Goal: Task Accomplishment & Management: Manage account settings

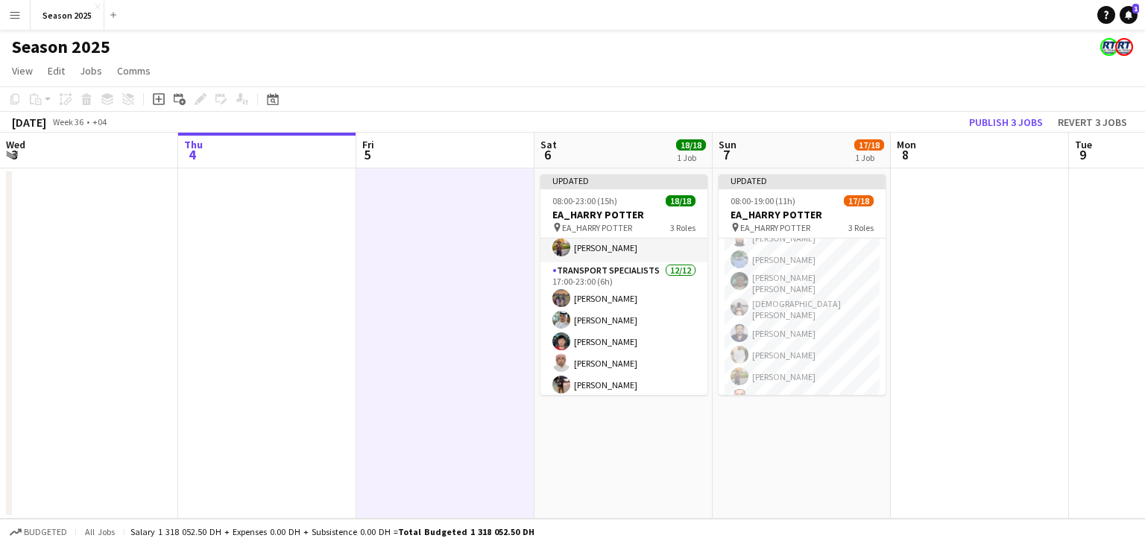
scroll to position [298, 0]
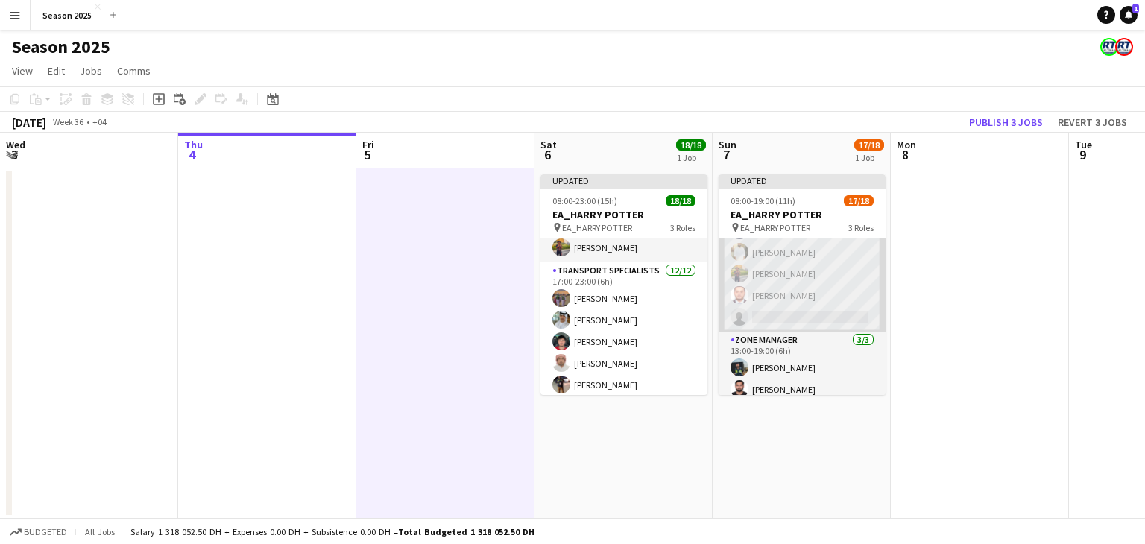
click at [830, 300] on app-card-role "Transport Specialists 74A [DATE] 13:00-19:00 (6h) [PERSON_NAME] Baloshi [PERSON…" at bounding box center [802, 182] width 167 height 297
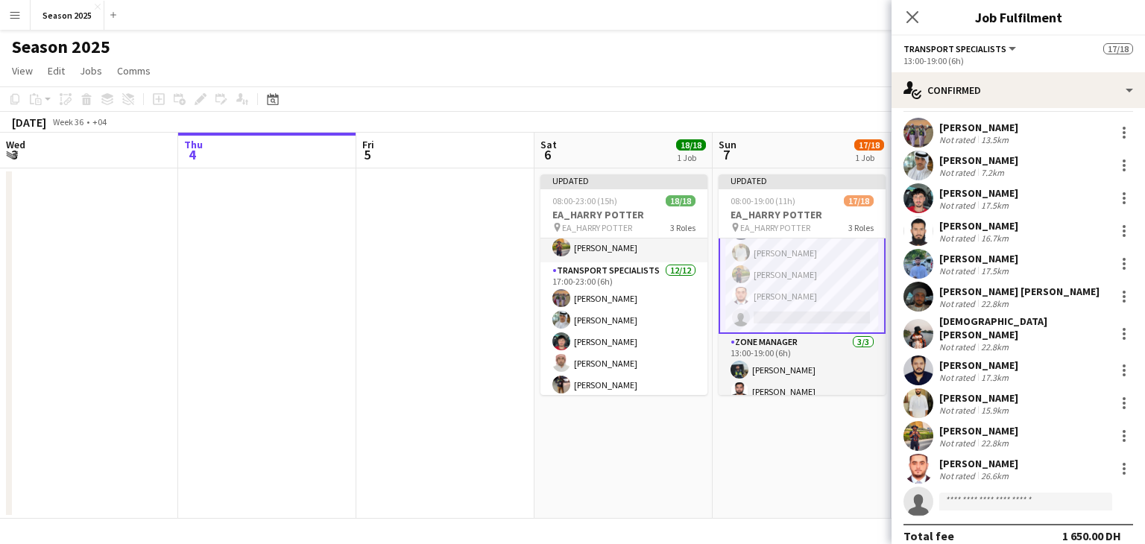
scroll to position [40, 0]
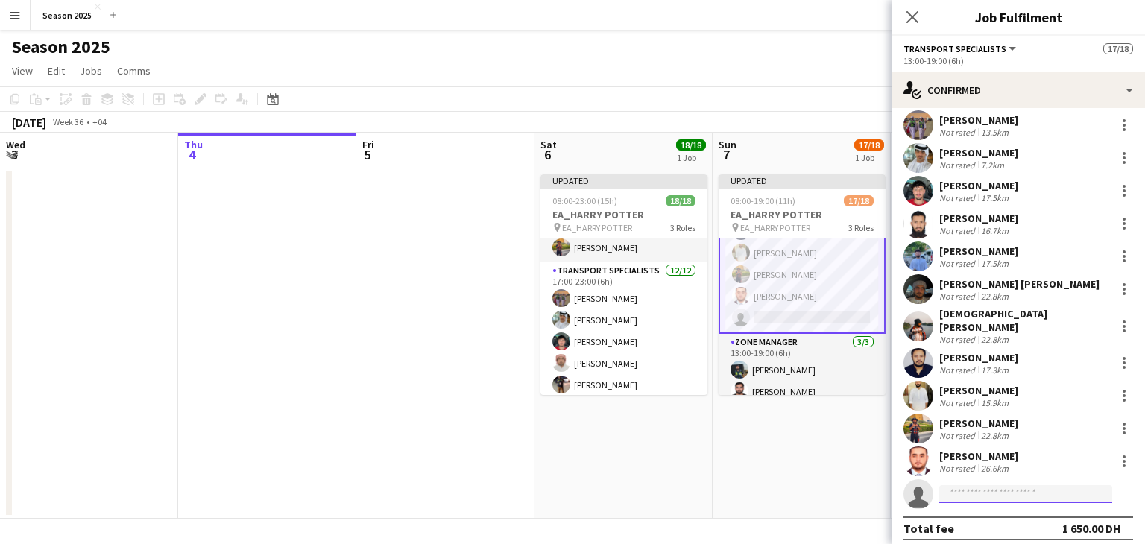
click at [1007, 485] on input at bounding box center [1025, 494] width 173 height 18
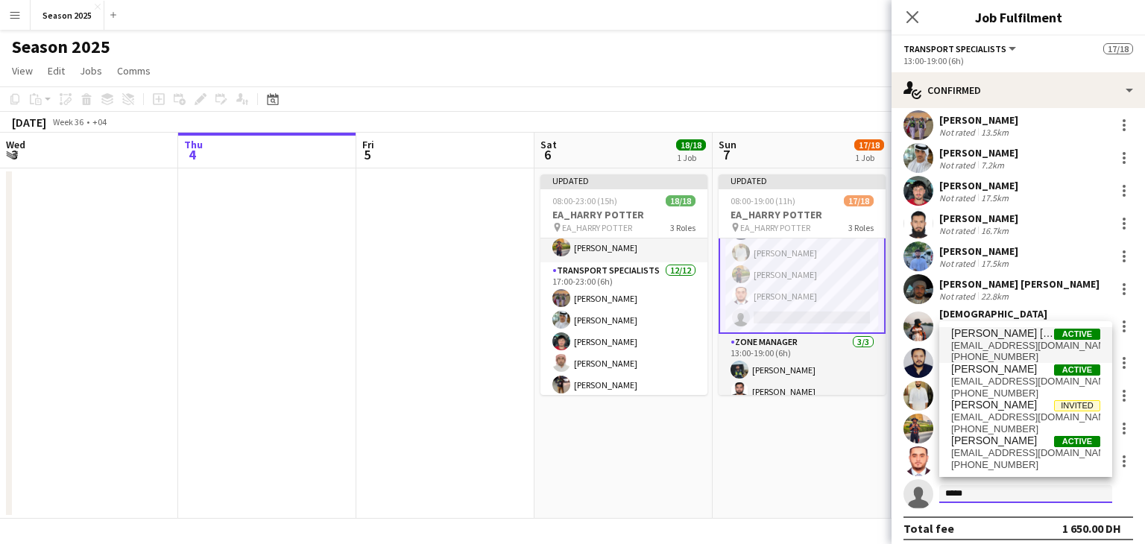
type input "*****"
click at [1011, 344] on span "[EMAIL_ADDRESS][DOMAIN_NAME]" at bounding box center [1025, 346] width 149 height 12
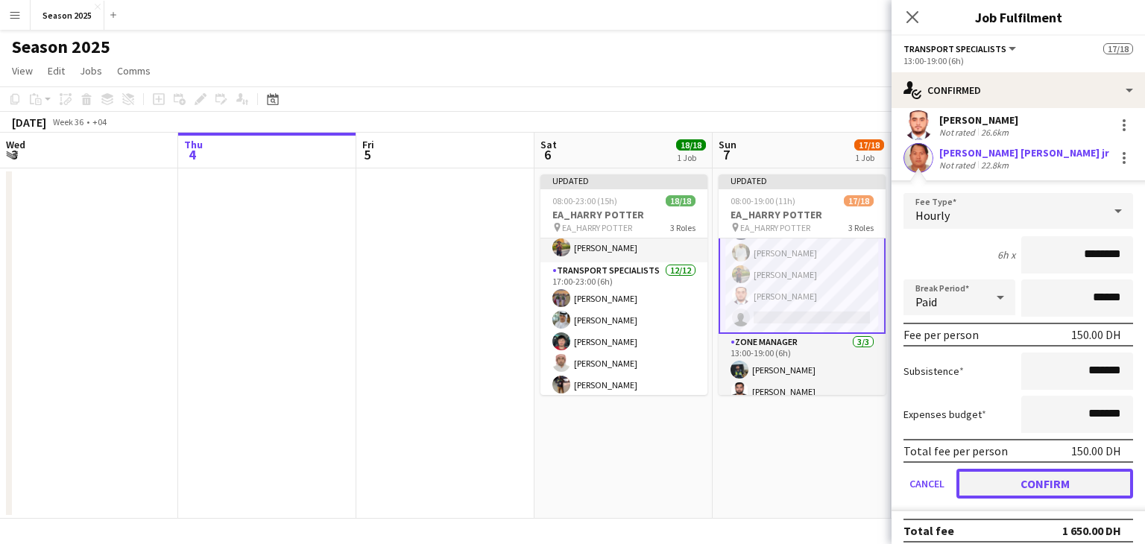
click at [1051, 477] on button "Confirm" at bounding box center [1044, 484] width 177 height 30
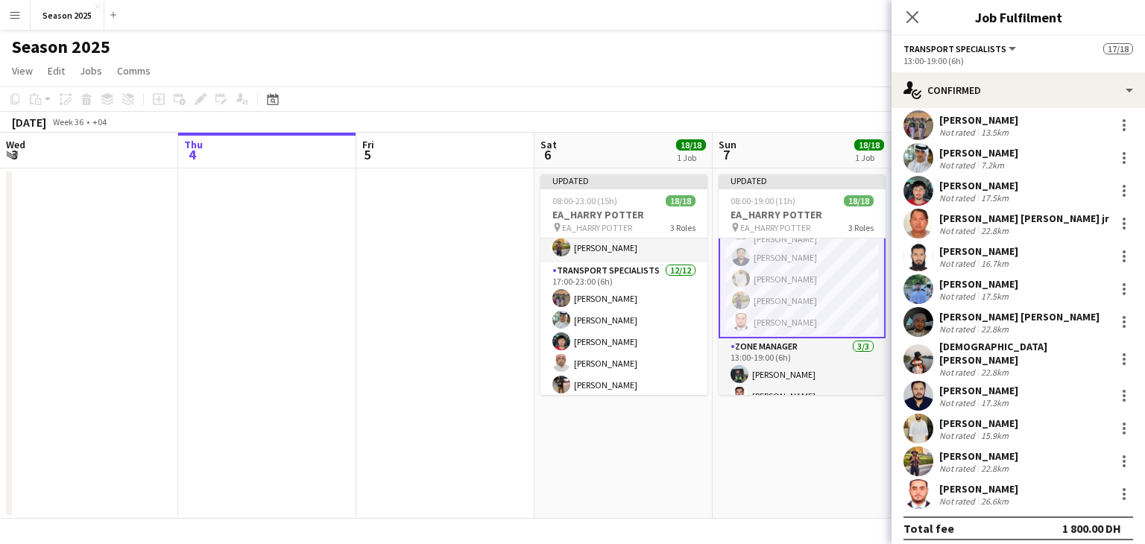
click at [853, 447] on app-date-cell "Updated 08:00-19:00 (11h) 18/18 EA_HARRY POTTER pin EA_HARRY POTTER 3 Roles AM …" at bounding box center [802, 343] width 178 height 350
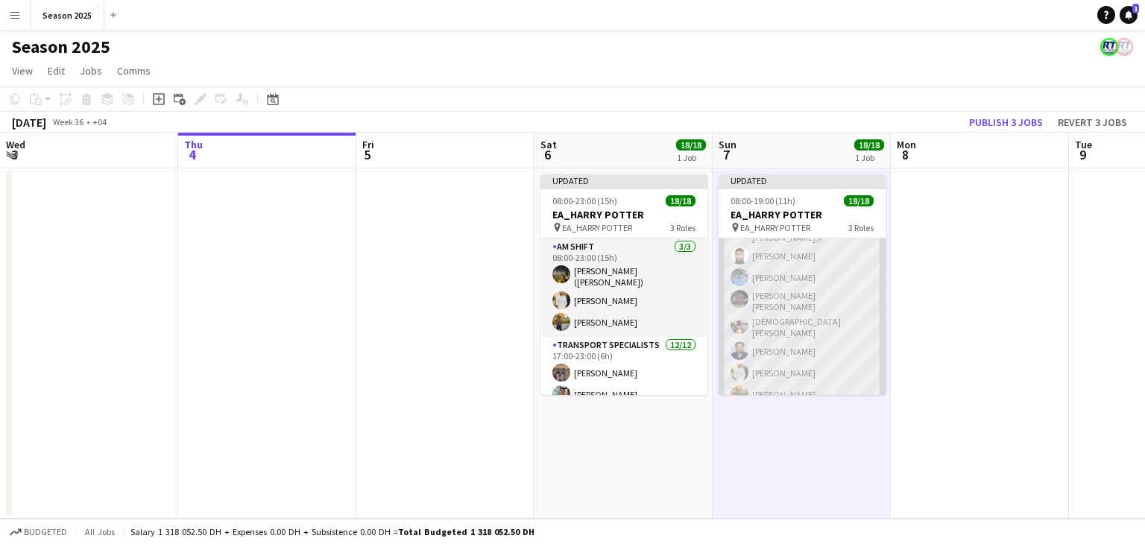
scroll to position [224, 0]
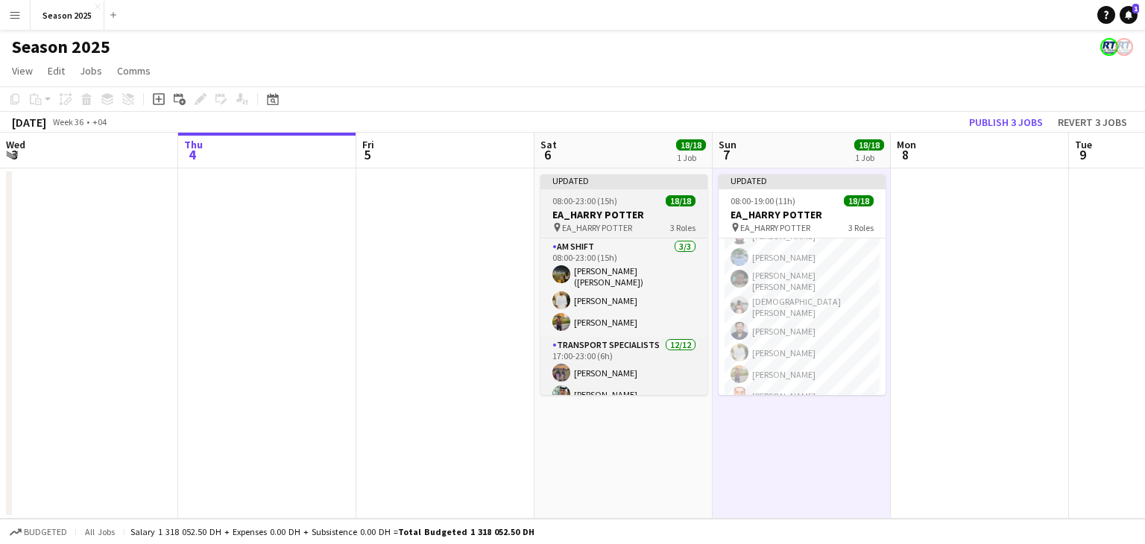
click at [596, 222] on span "EA_HARRY POTTER" at bounding box center [597, 227] width 70 height 11
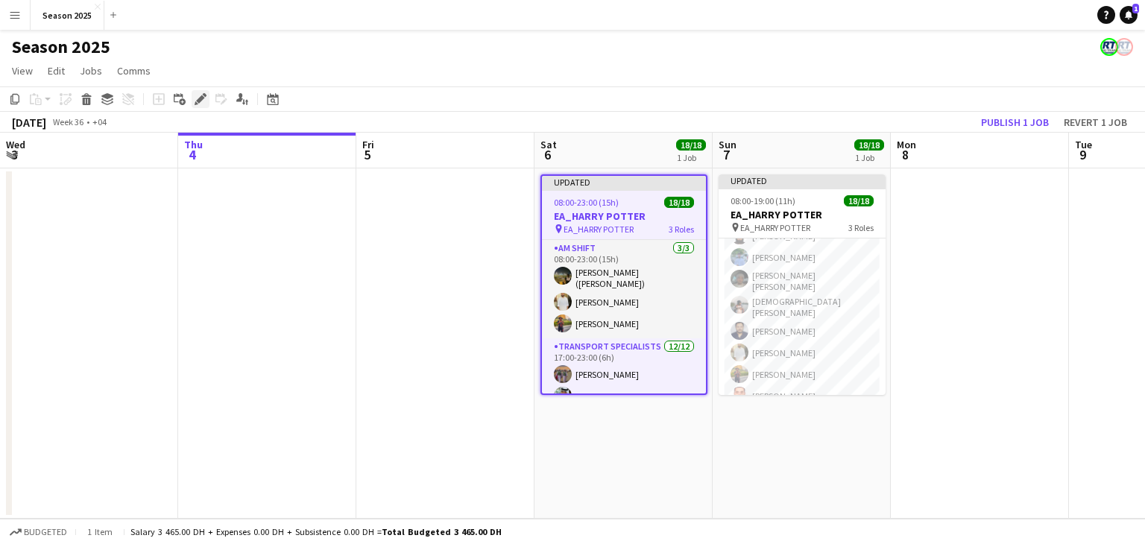
click at [197, 100] on icon at bounding box center [200, 99] width 8 height 8
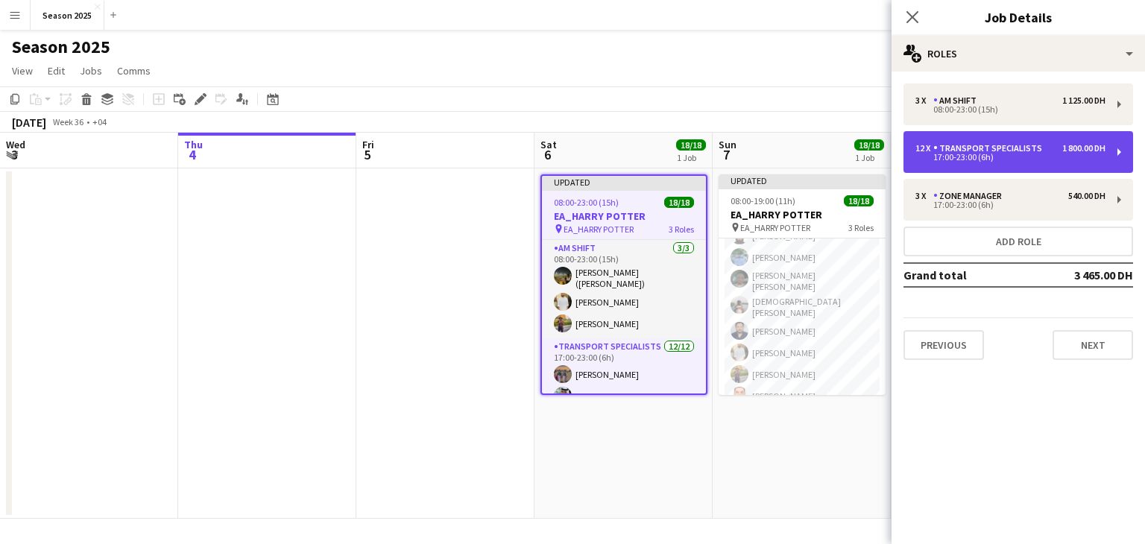
click at [1016, 151] on div "Transport Specialists" at bounding box center [990, 148] width 115 height 10
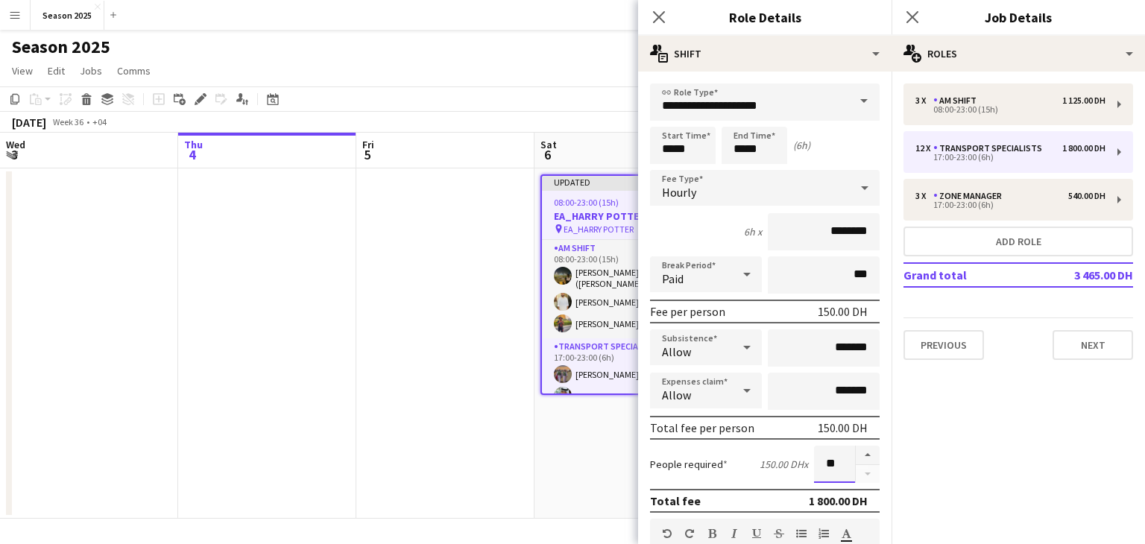
click at [814, 462] on input "**" at bounding box center [834, 464] width 41 height 37
type input "**"
click at [926, 466] on mat-expansion-panel "pencil3 General details 3 x AM SHIFT 1 125.00 DH 08:00-23:00 (15h) 12 x Transpo…" at bounding box center [1017, 308] width 253 height 473
drag, startPoint x: 654, startPoint y: 11, endPoint x: 659, endPoint y: 19, distance: 9.3
click at [654, 11] on icon "Close pop-in" at bounding box center [658, 17] width 14 height 14
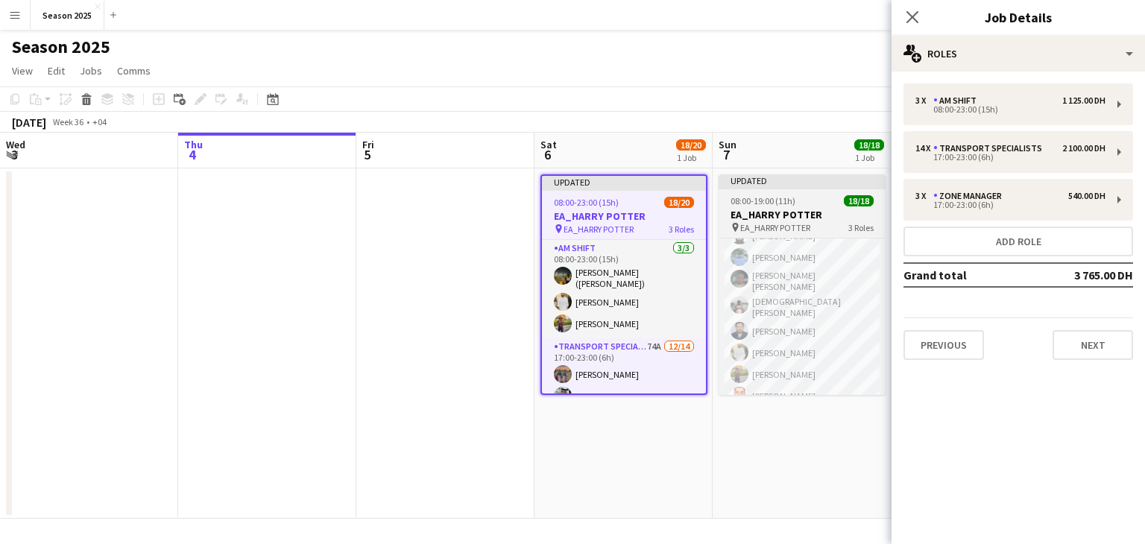
click at [782, 219] on h3 "EA_HARRY POTTER" at bounding box center [802, 214] width 167 height 13
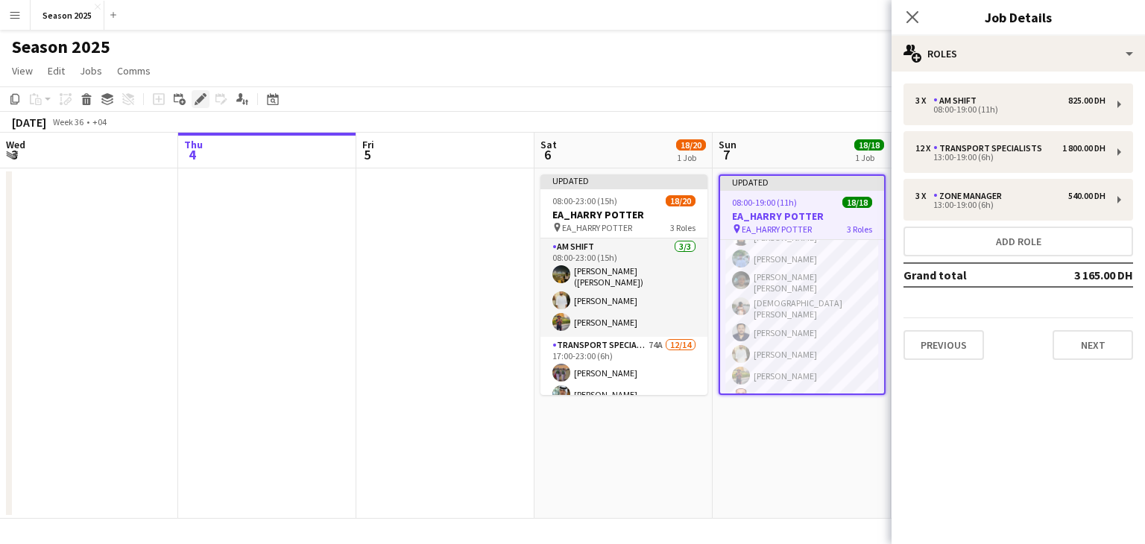
click at [201, 103] on icon "Edit" at bounding box center [201, 99] width 12 height 12
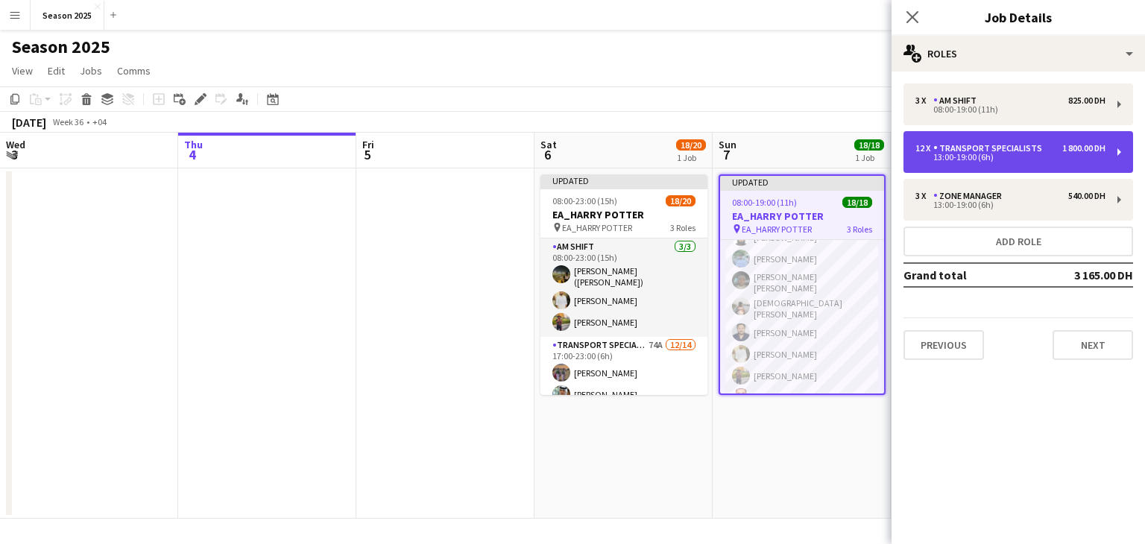
click at [979, 161] on div "13:00-19:00 (6h)" at bounding box center [1010, 157] width 190 height 7
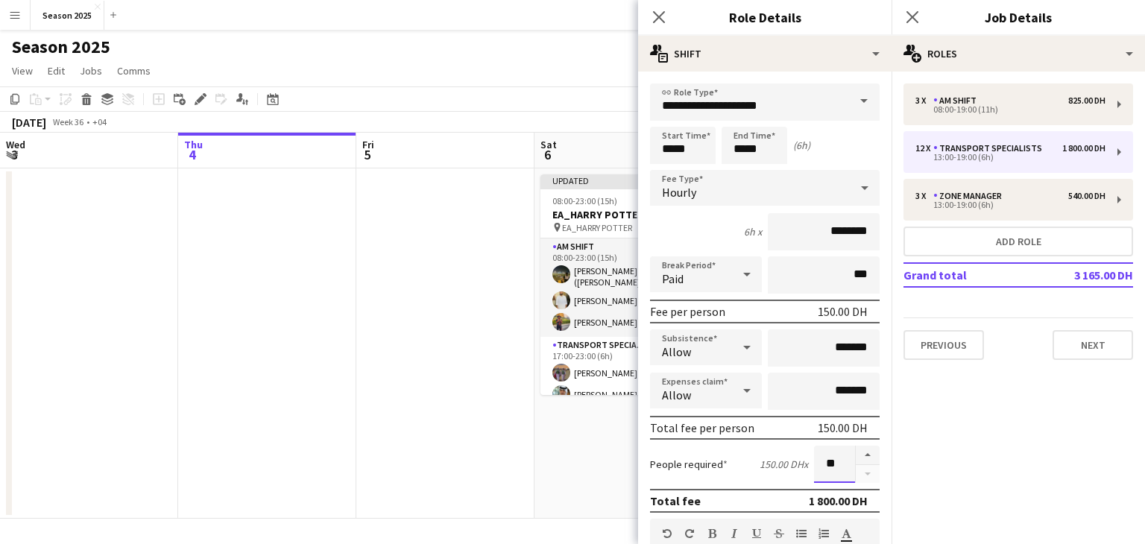
drag, startPoint x: 830, startPoint y: 458, endPoint x: 813, endPoint y: 458, distance: 16.4
click at [814, 458] on input "**" at bounding box center [834, 464] width 41 height 37
type input "**"
click at [504, 112] on div "[DATE] Week 36 • +04 Publish 1 job Revert 1 job" at bounding box center [572, 122] width 1145 height 21
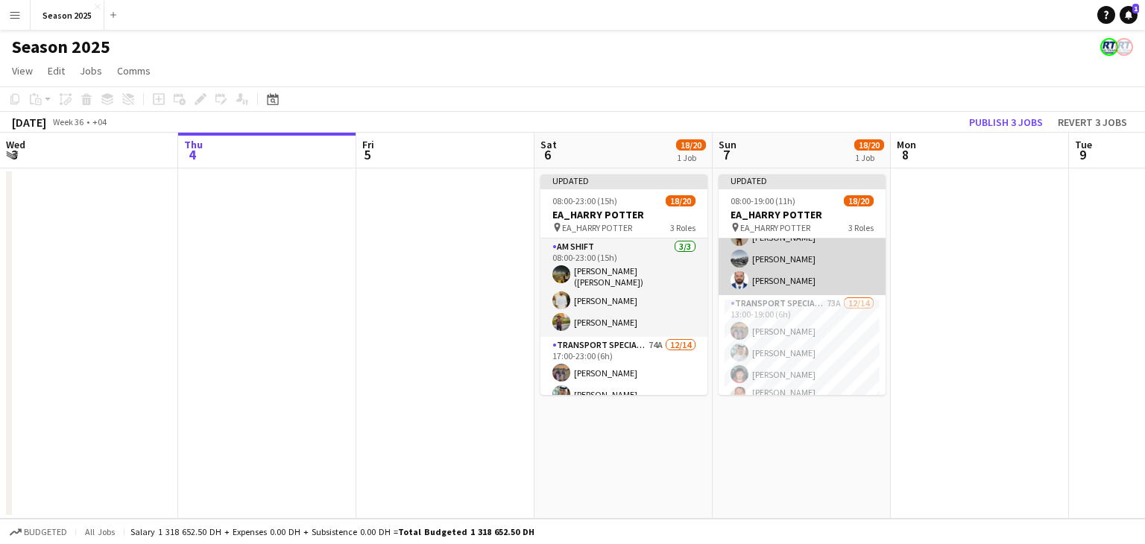
scroll to position [0, 0]
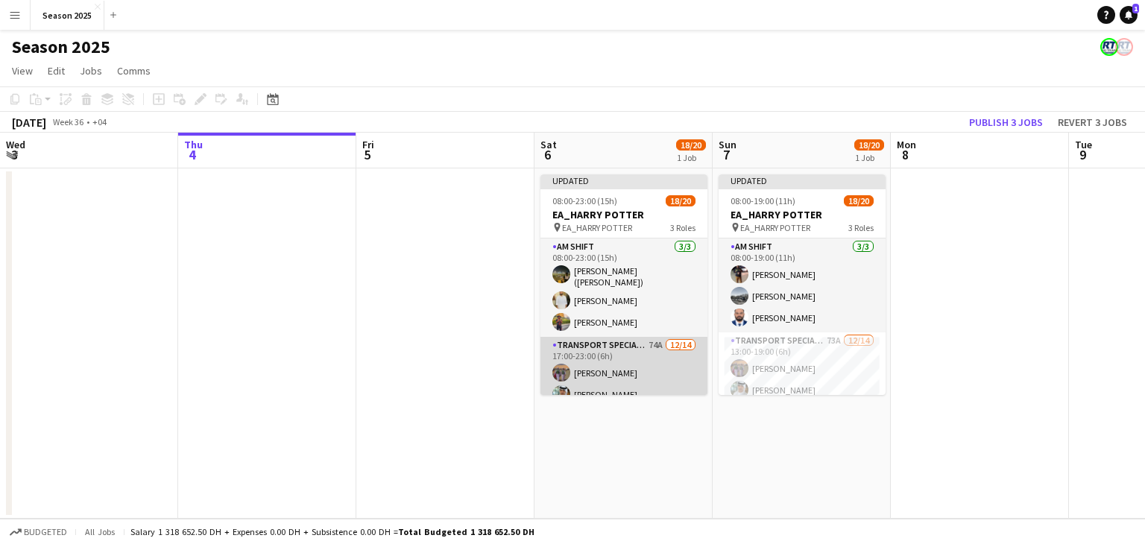
click at [613, 362] on app-card-role "Transport Specialists 74A [DATE] 17:00-23:00 (6h) [PERSON_NAME] Baloshi [PERSON…" at bounding box center [623, 507] width 167 height 341
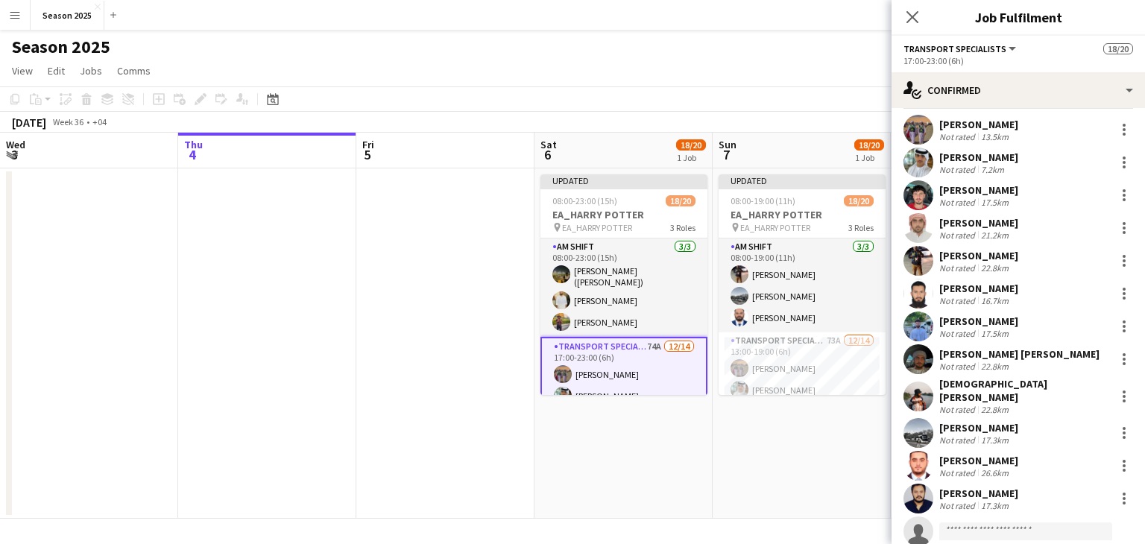
scroll to position [106, 0]
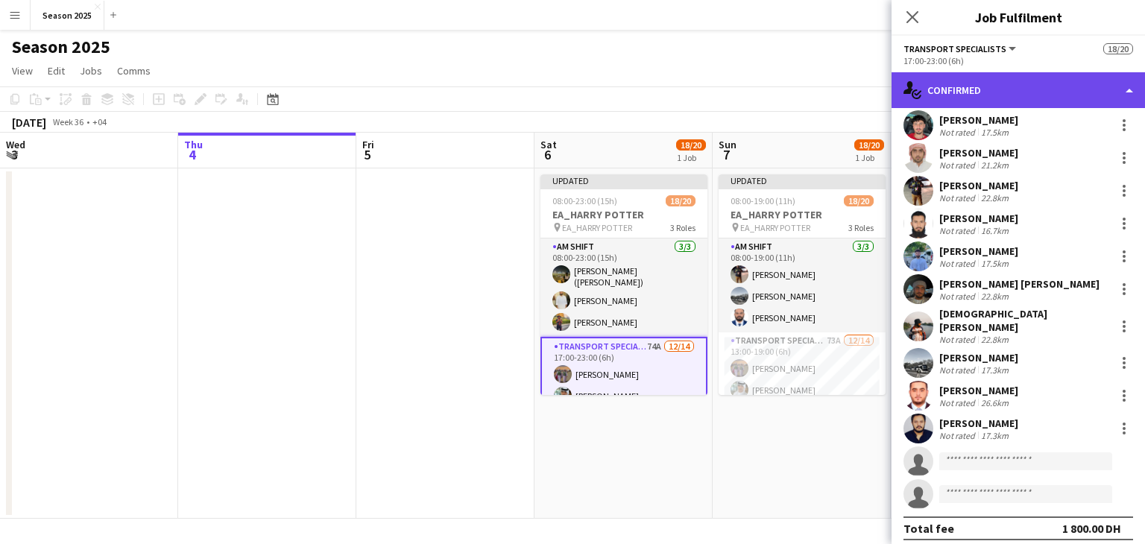
click at [997, 91] on div "single-neutral-actions-check-2 Confirmed" at bounding box center [1017, 90] width 253 height 36
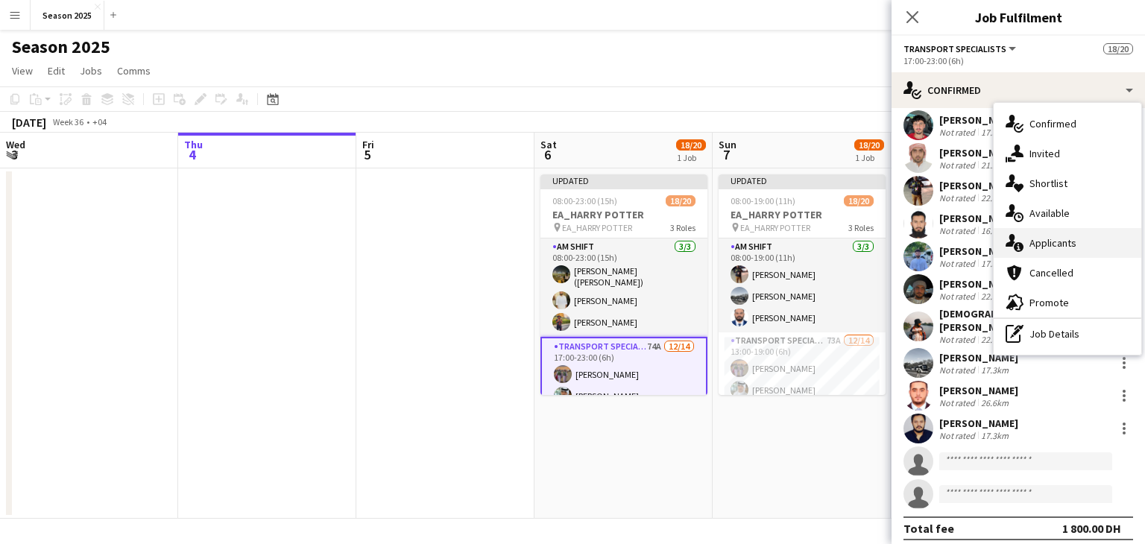
click at [1057, 246] on span "Applicants" at bounding box center [1052, 242] width 47 height 13
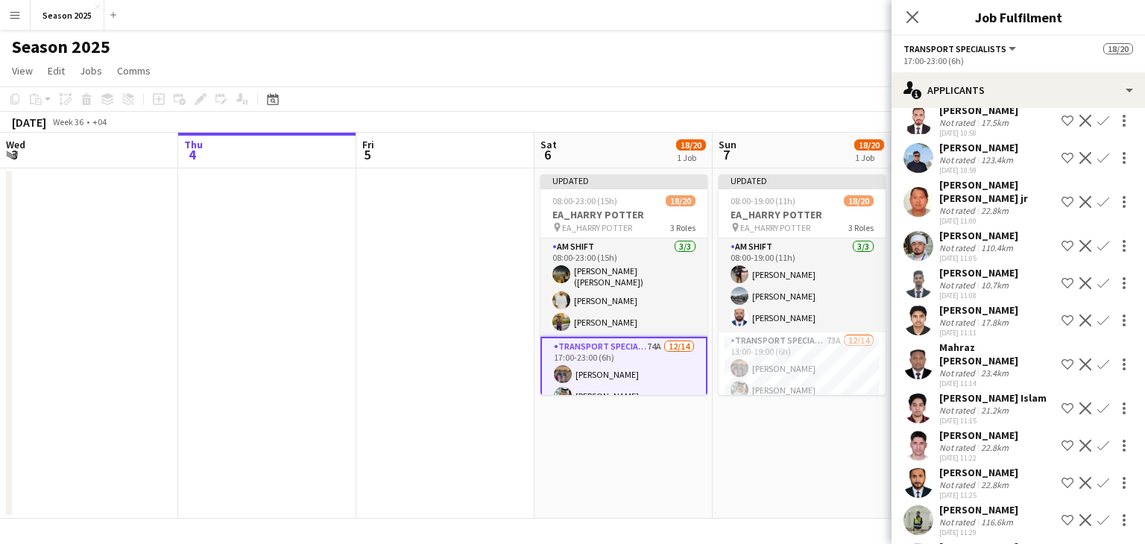
scroll to position [894, 0]
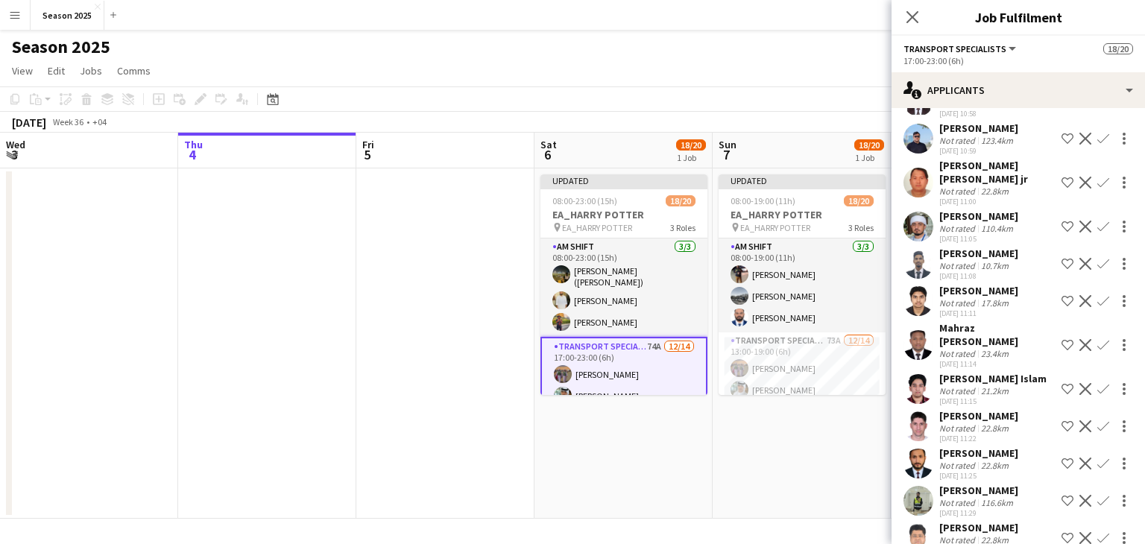
click at [1097, 420] on app-icon "Confirm" at bounding box center [1103, 426] width 12 height 12
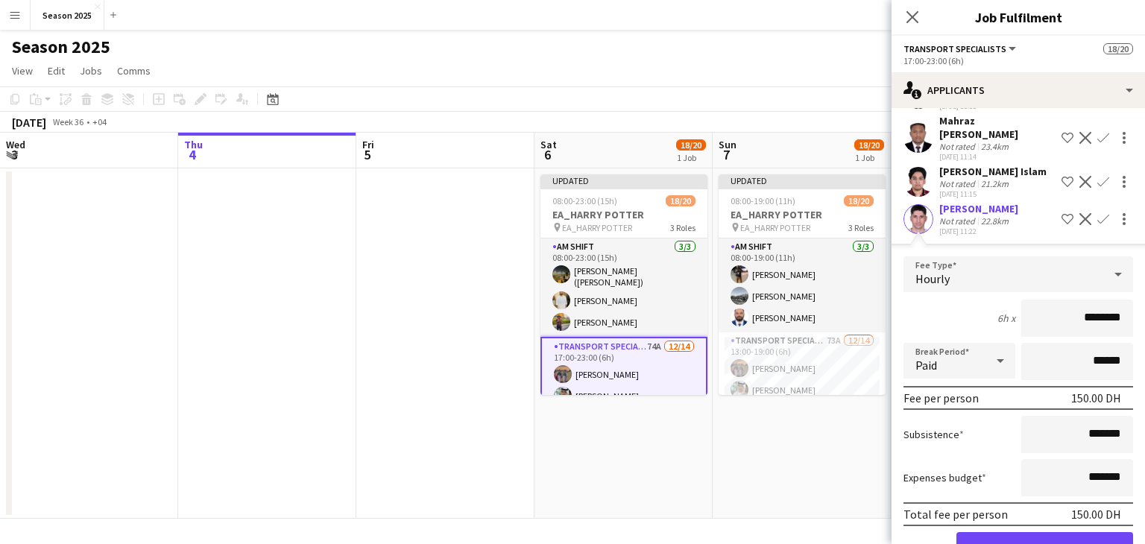
scroll to position [1193, 0]
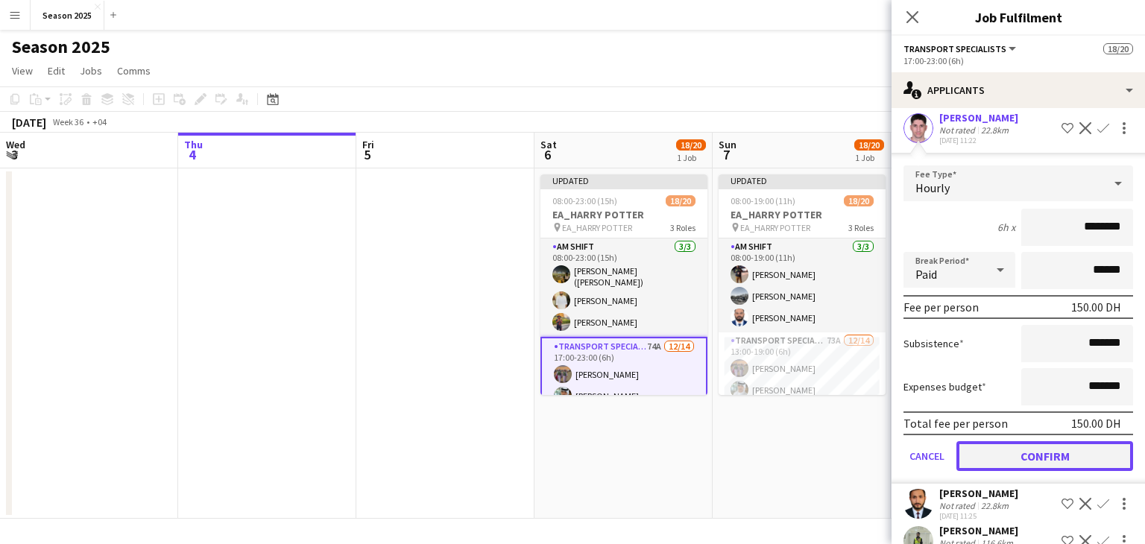
click at [1057, 441] on button "Confirm" at bounding box center [1044, 456] width 177 height 30
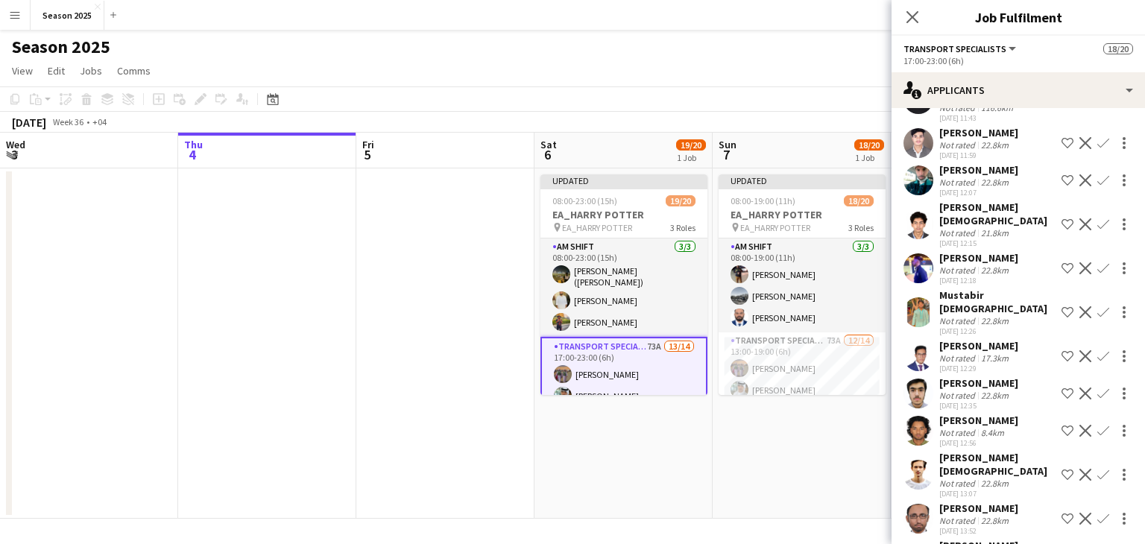
scroll to position [1415, 0]
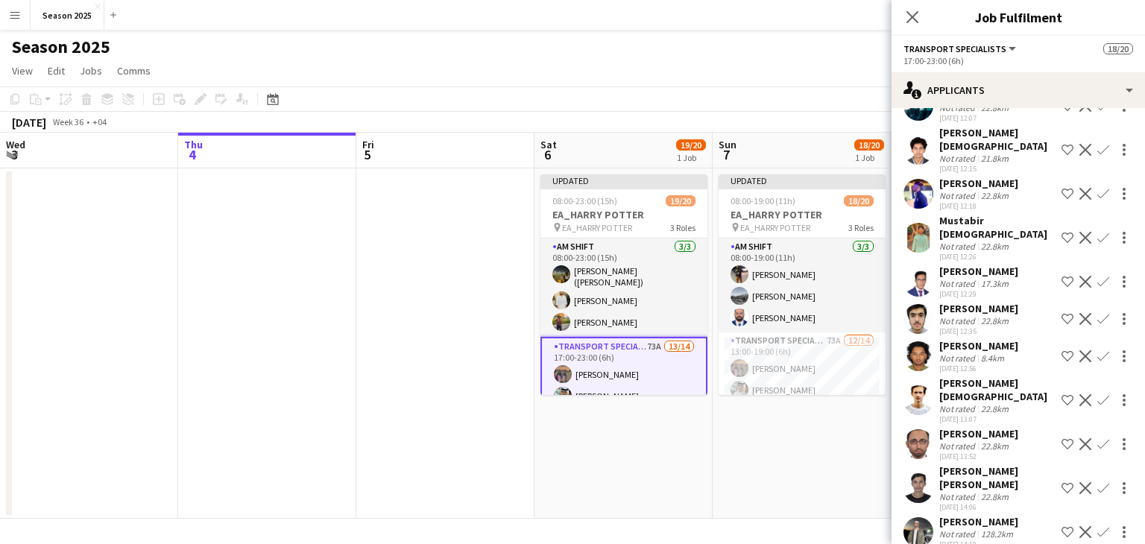
click at [1097, 394] on app-icon "Confirm" at bounding box center [1103, 400] width 12 height 12
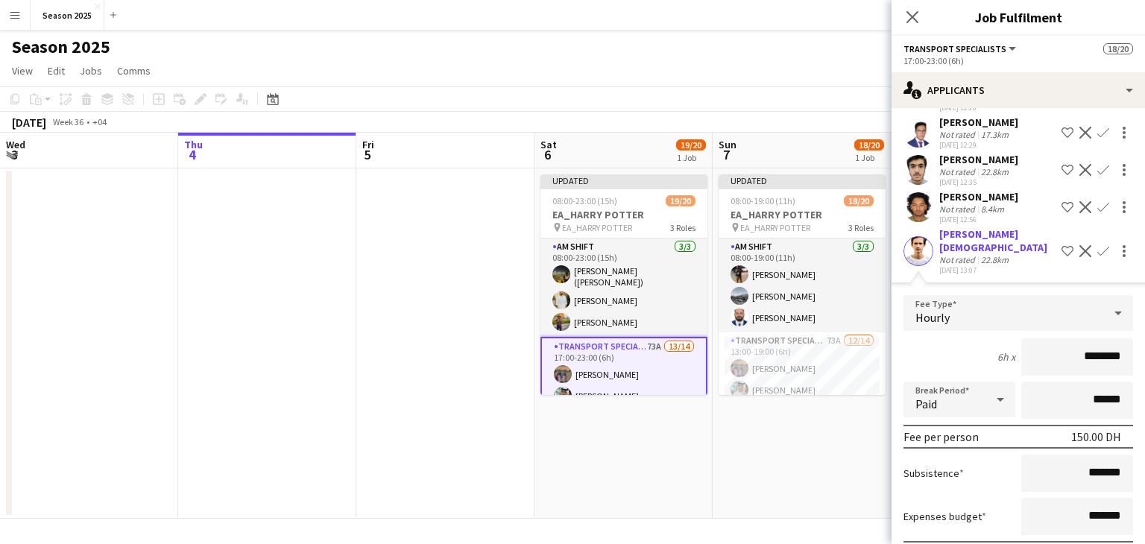
scroll to position [1713, 0]
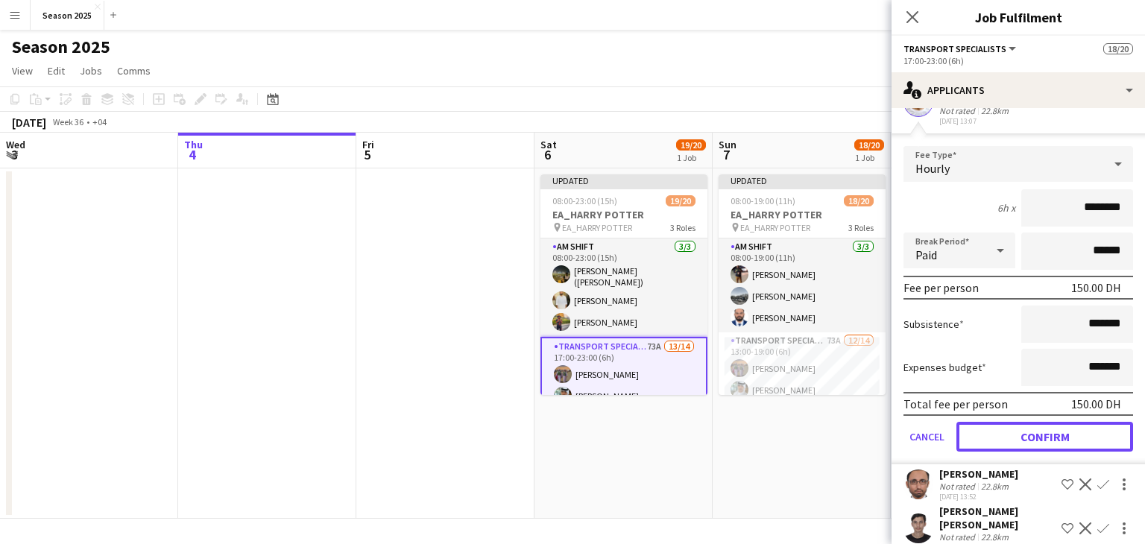
drag, startPoint x: 1070, startPoint y: 407, endPoint x: 1056, endPoint y: 406, distance: 14.2
click at [1070, 422] on button "Confirm" at bounding box center [1044, 437] width 177 height 30
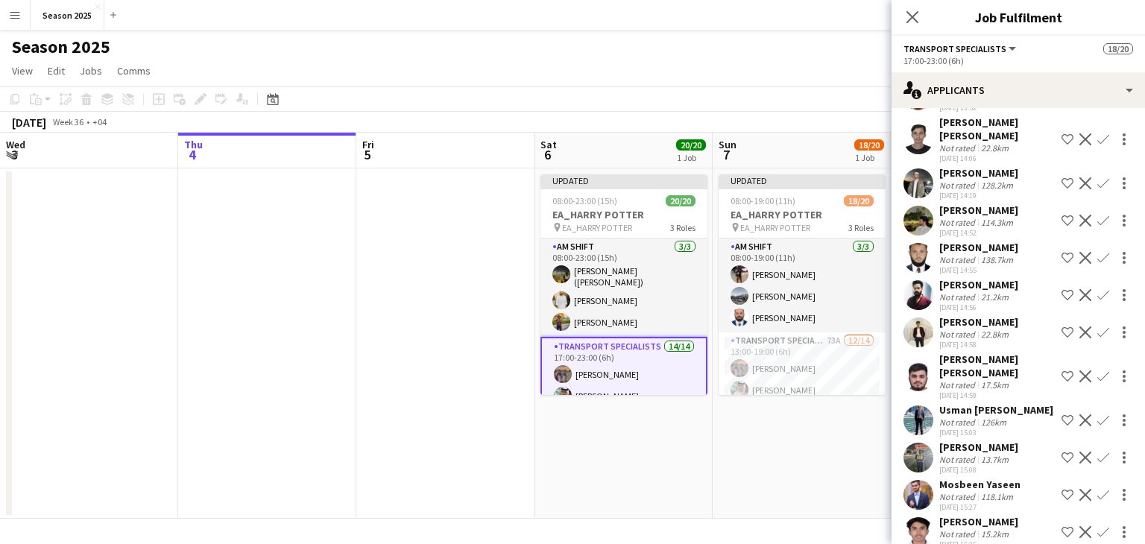
scroll to position [1325, 0]
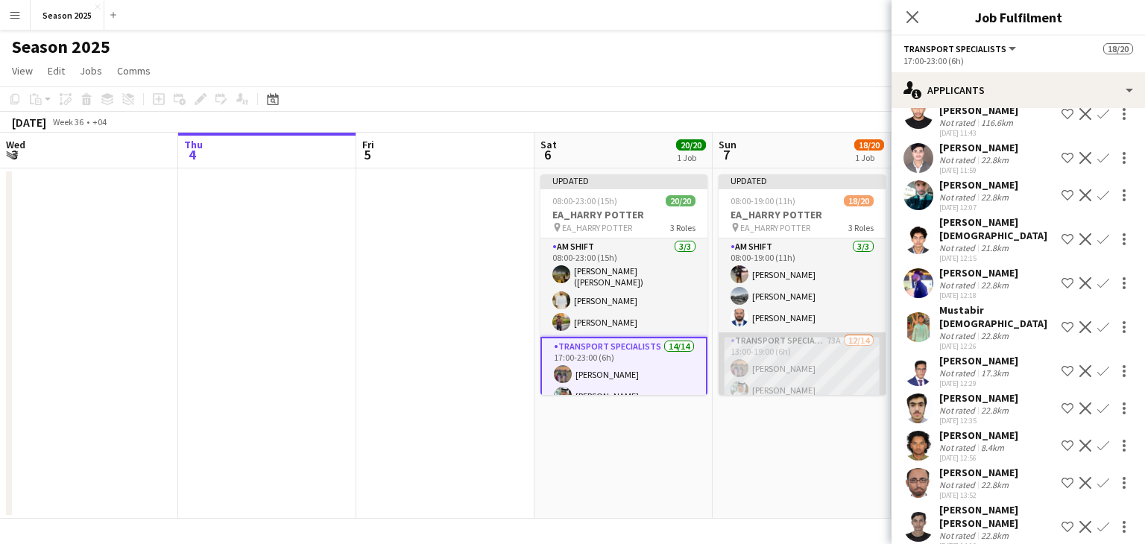
click at [789, 354] on app-card-role "Transport Specialists 73A [DATE] 13:00-19:00 (6h) [PERSON_NAME] Baloshi [PERSON…" at bounding box center [802, 504] width 167 height 345
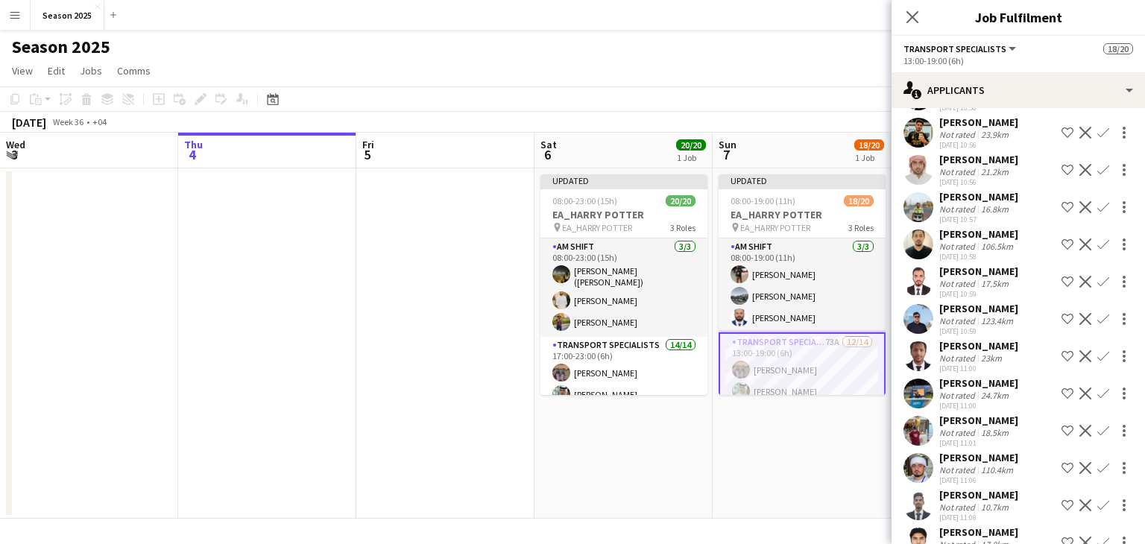
scroll to position [745, 0]
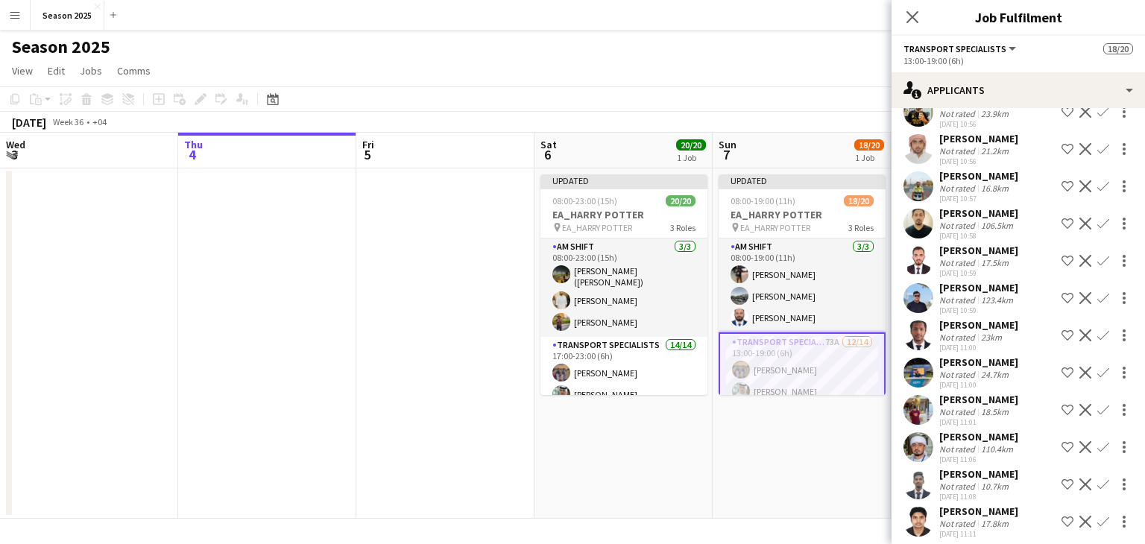
click at [1097, 416] on app-icon "Confirm" at bounding box center [1103, 410] width 12 height 12
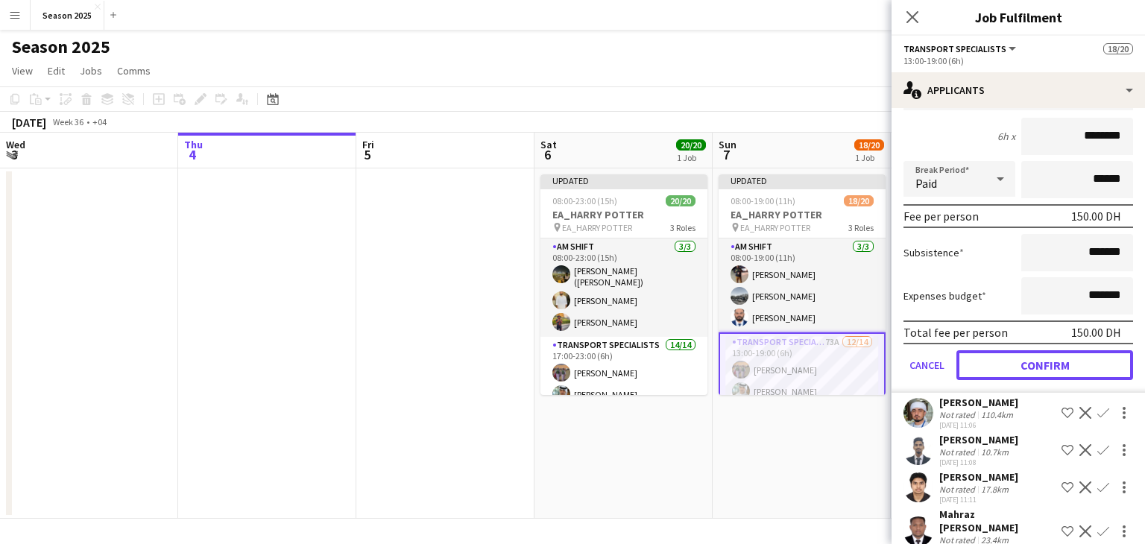
click at [1063, 376] on button "Confirm" at bounding box center [1044, 365] width 177 height 30
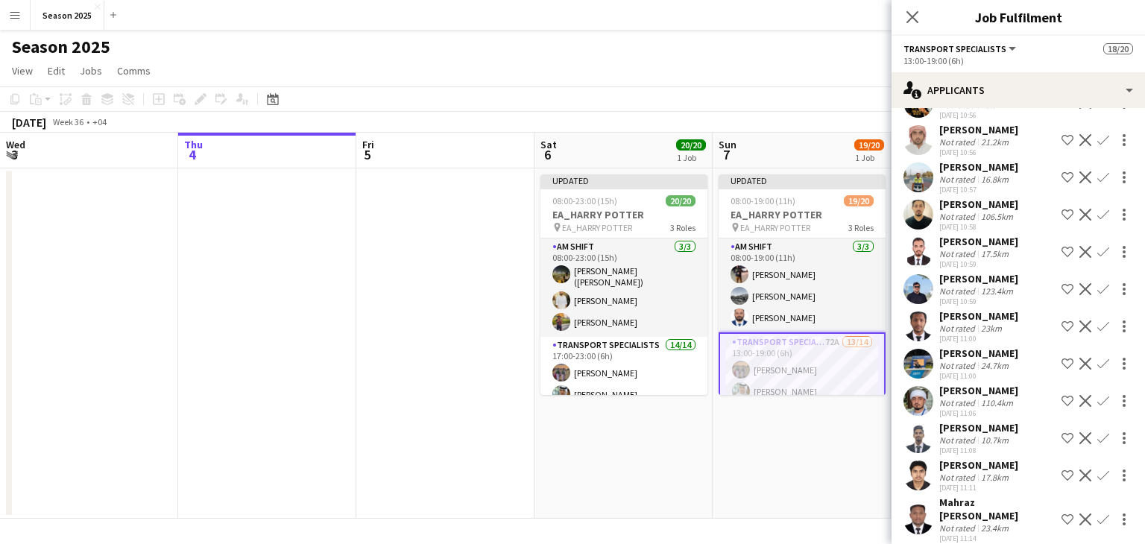
scroll to position [669, 0]
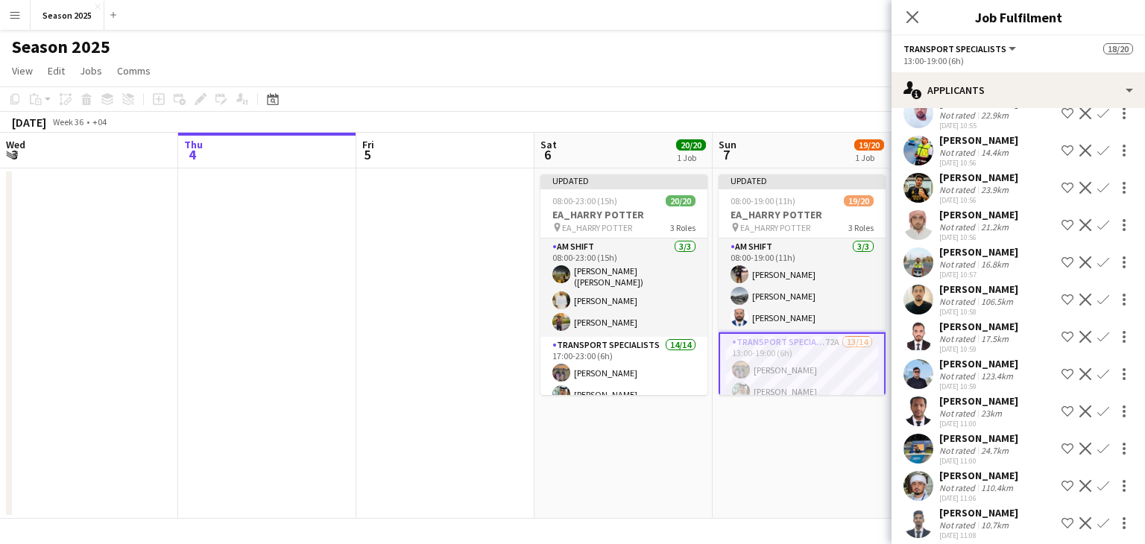
click at [1097, 194] on app-icon "Confirm" at bounding box center [1103, 188] width 12 height 12
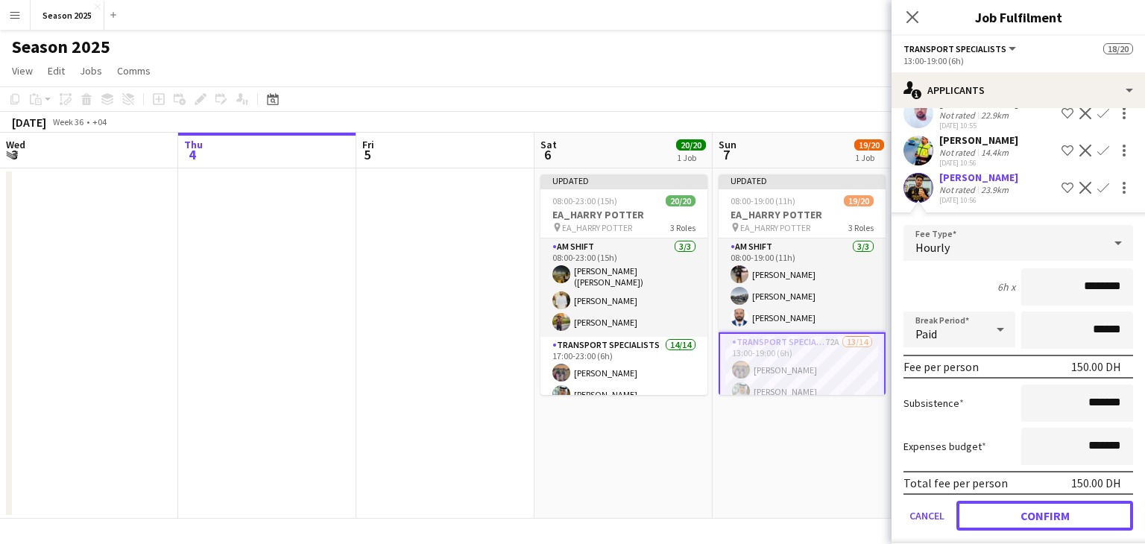
click at [1091, 527] on button "Confirm" at bounding box center [1044, 516] width 177 height 30
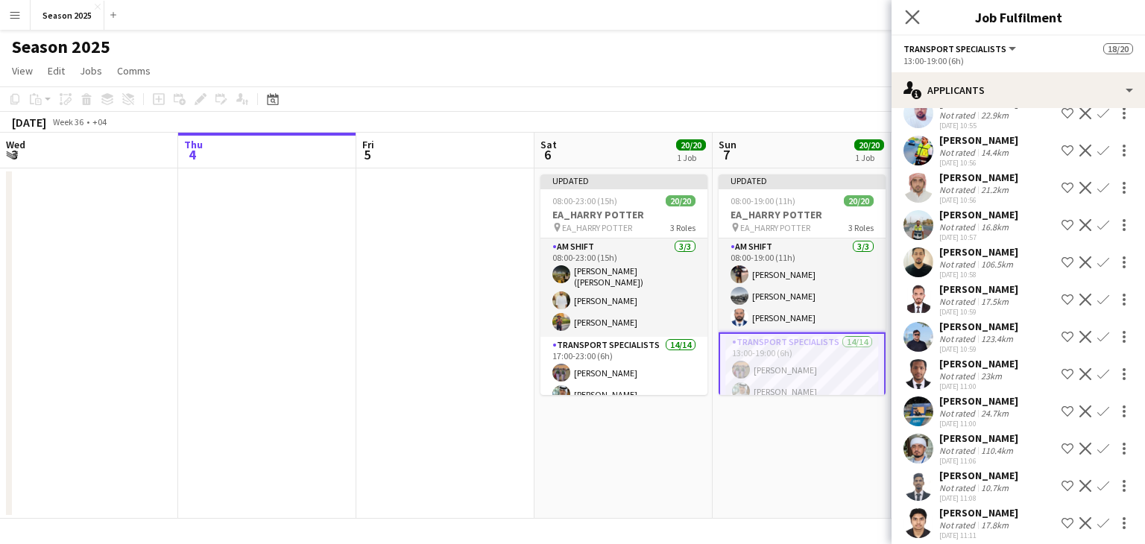
click at [912, 25] on app-icon "Close pop-in" at bounding box center [913, 18] width 22 height 22
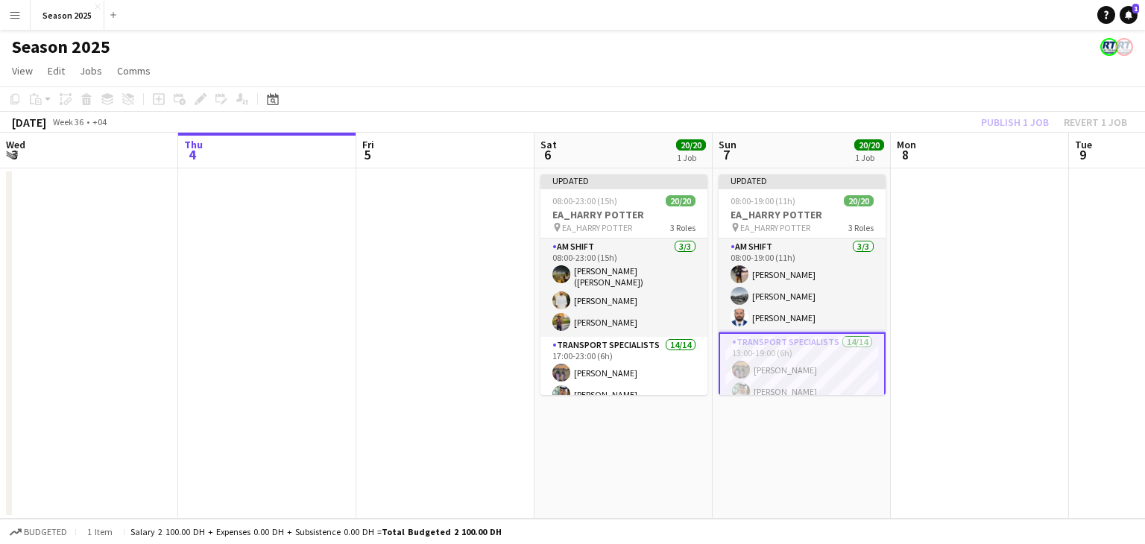
click at [955, 314] on app-date-cell at bounding box center [980, 343] width 178 height 350
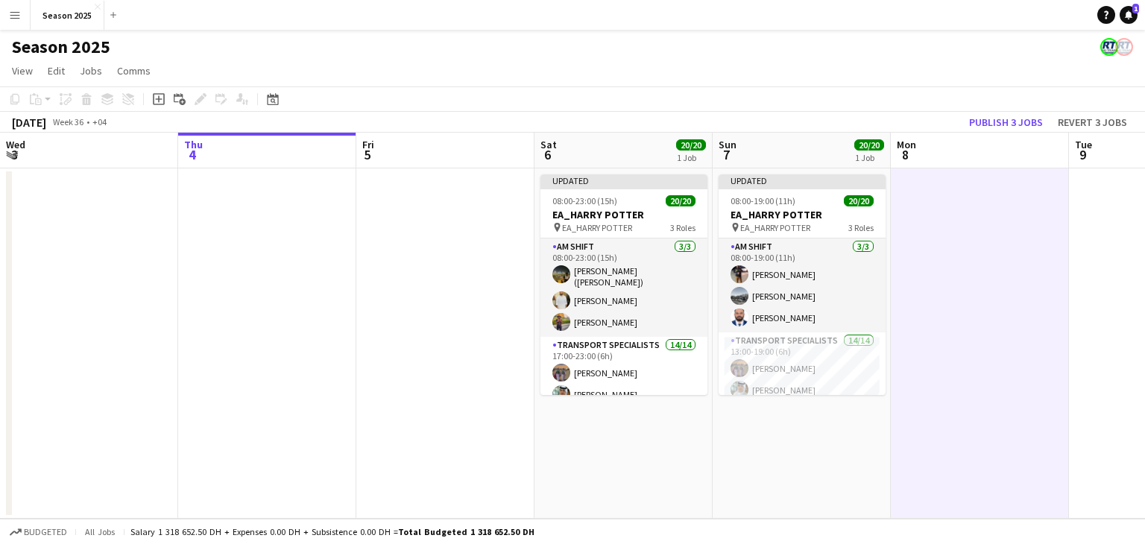
click at [942, 239] on app-date-cell at bounding box center [980, 343] width 178 height 350
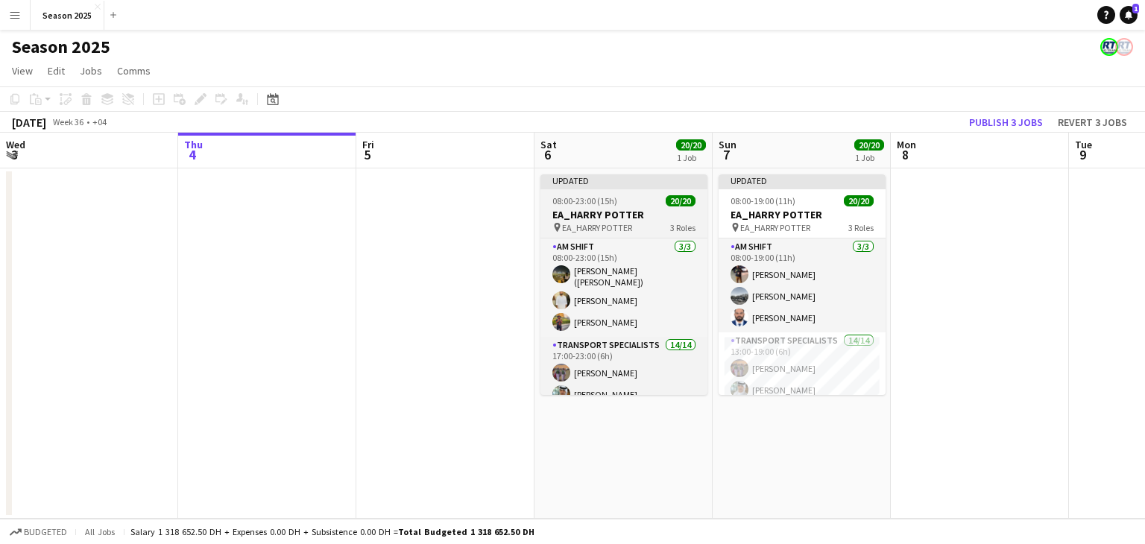
click at [648, 215] on h3 "EA_HARRY POTTER" at bounding box center [623, 214] width 167 height 13
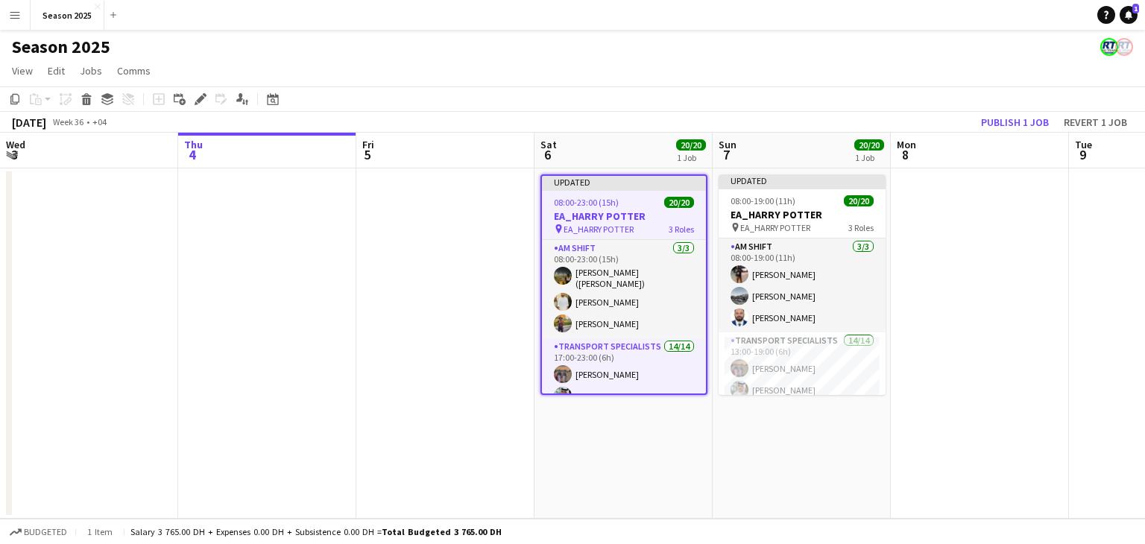
click at [925, 267] on app-date-cell at bounding box center [980, 343] width 178 height 350
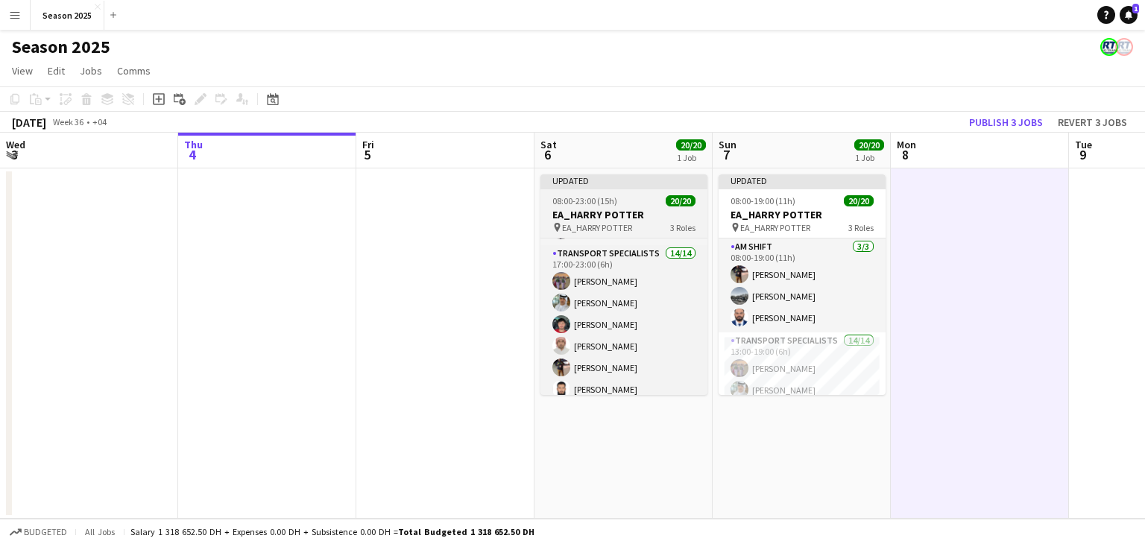
scroll to position [137, 0]
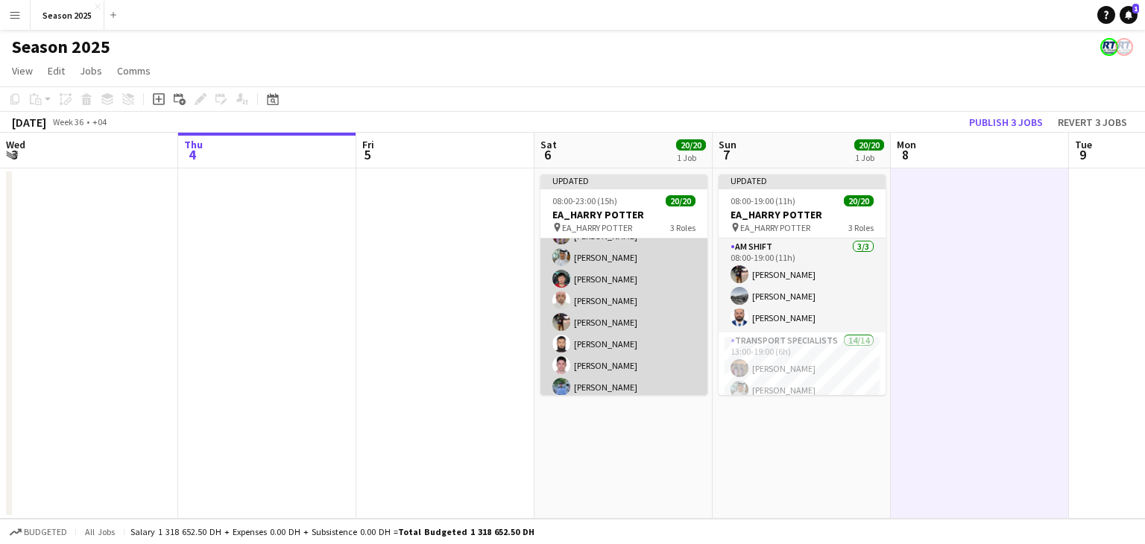
click at [656, 338] on app-card-role "Transport Specialists 14/14 17:00-23:00 (6h) [PERSON_NAME] Baloshi [PERSON_NAME…" at bounding box center [623, 372] width 167 height 345
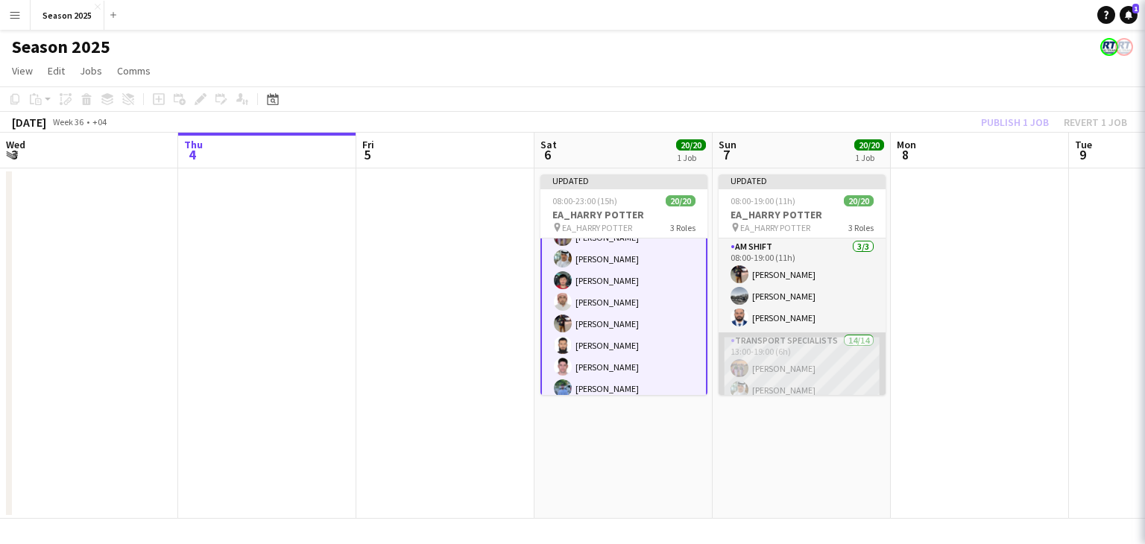
scroll to position [138, 0]
click at [769, 347] on app-card-role "Transport Specialists 14/14 13:00-19:00 (6h) [PERSON_NAME] Baloshi [PERSON_NAME…" at bounding box center [802, 504] width 167 height 345
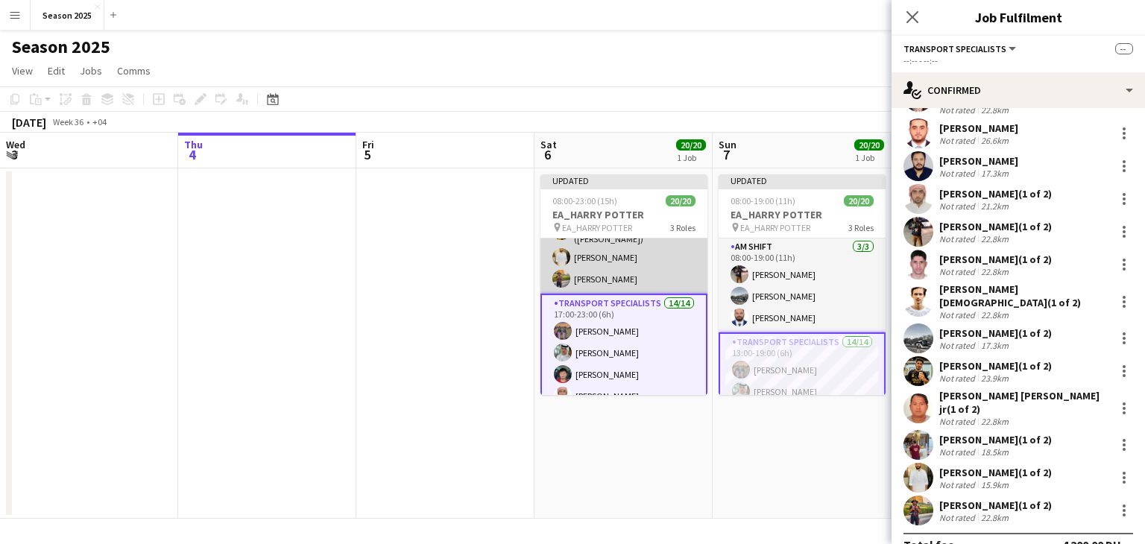
scroll to position [0, 0]
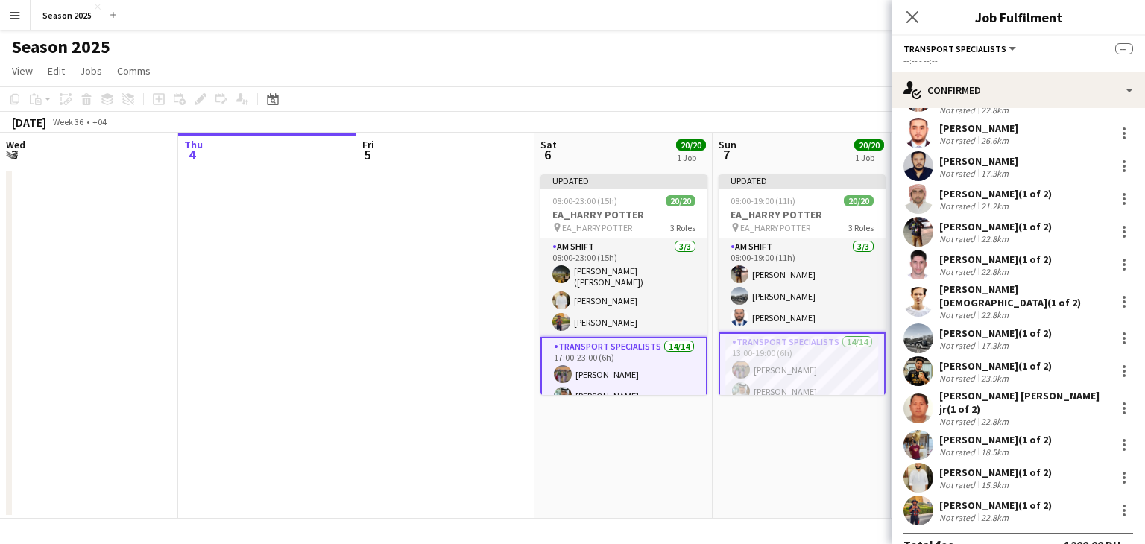
click at [497, 247] on app-date-cell at bounding box center [445, 343] width 178 height 350
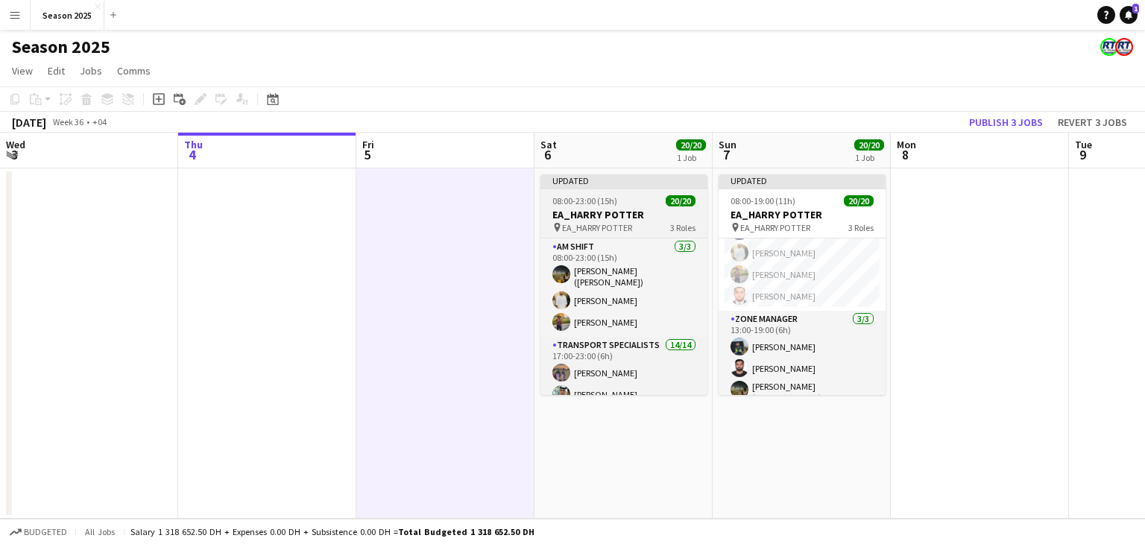
click at [618, 221] on h3 "EA_HARRY POTTER" at bounding box center [623, 214] width 167 height 13
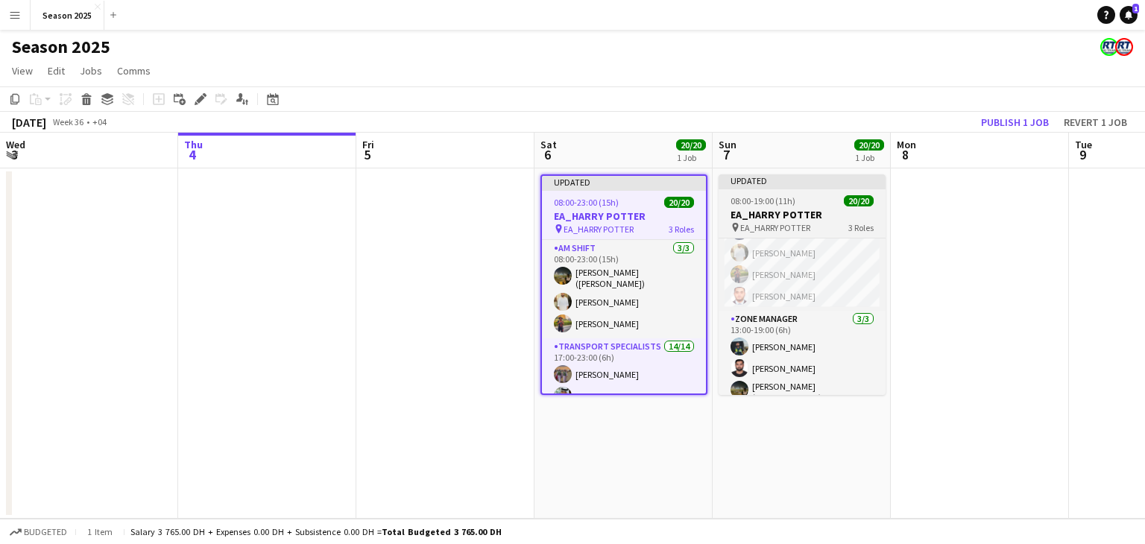
click at [766, 215] on h3 "EA_HARRY POTTER" at bounding box center [802, 214] width 167 height 13
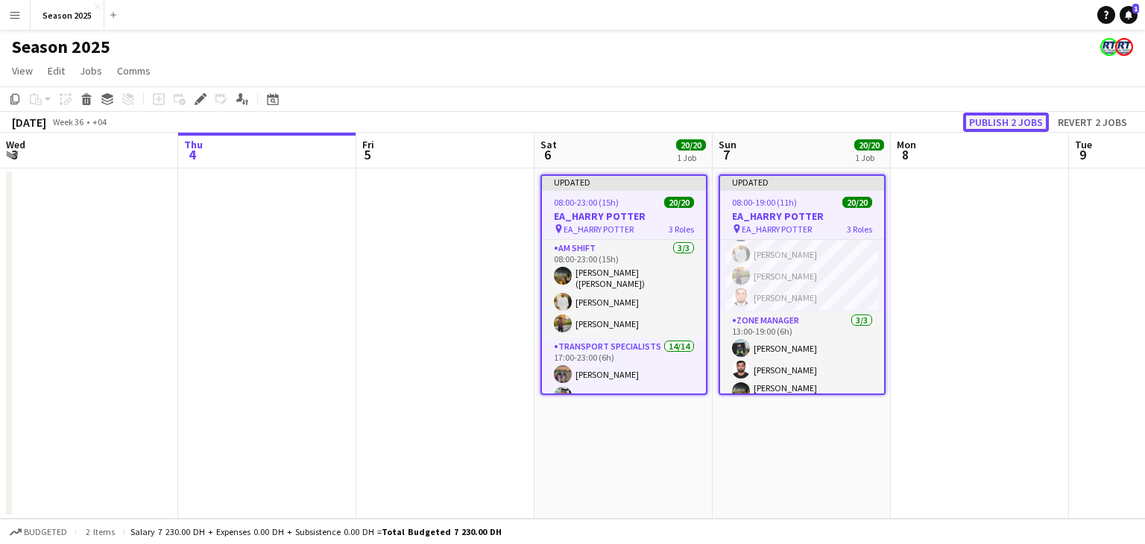
click at [1020, 119] on button "Publish 2 jobs" at bounding box center [1006, 122] width 86 height 19
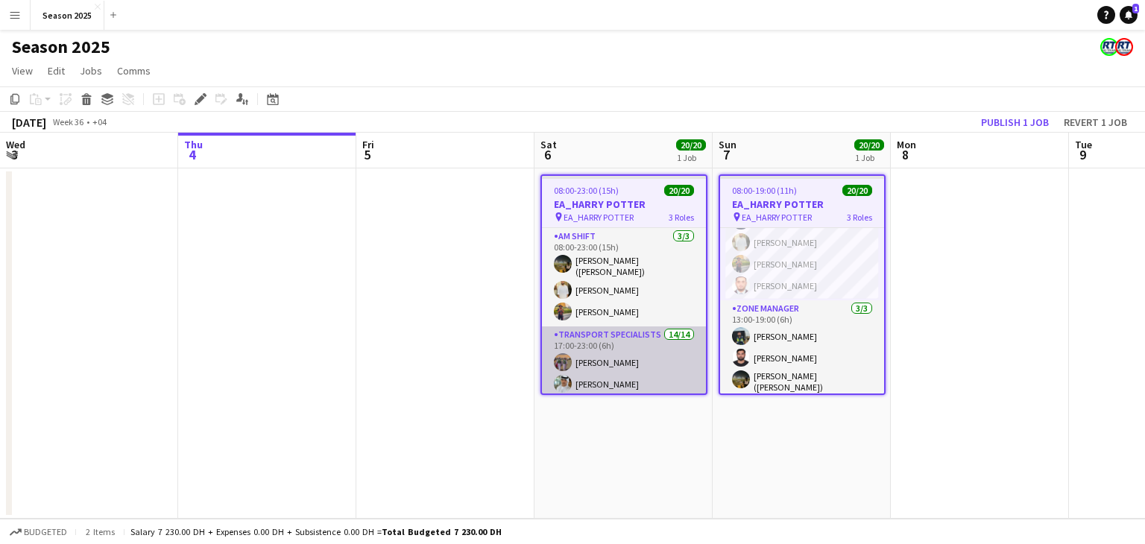
scroll to position [367, 0]
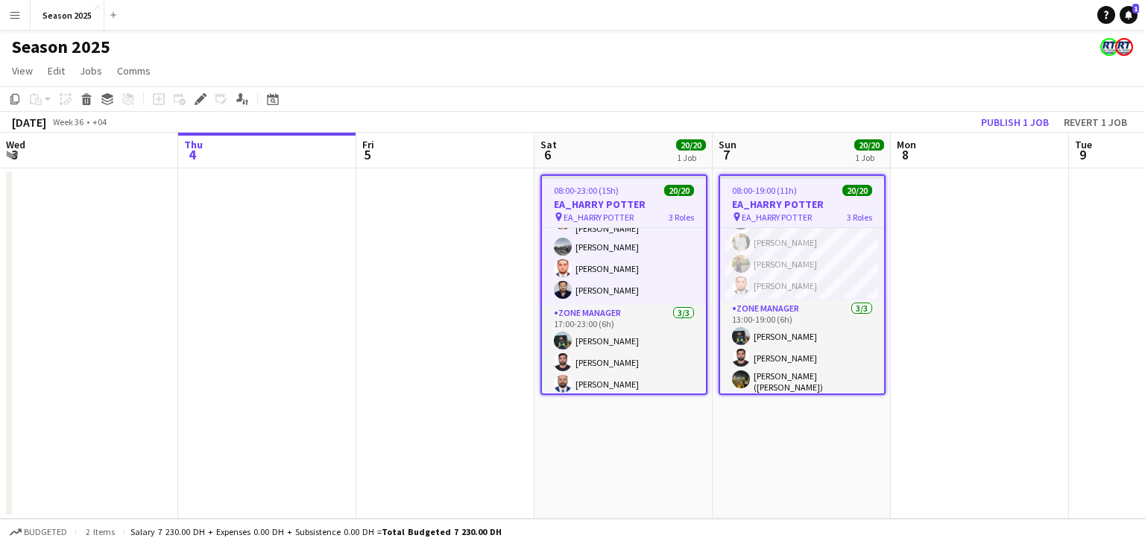
click at [949, 359] on app-date-cell at bounding box center [980, 343] width 178 height 350
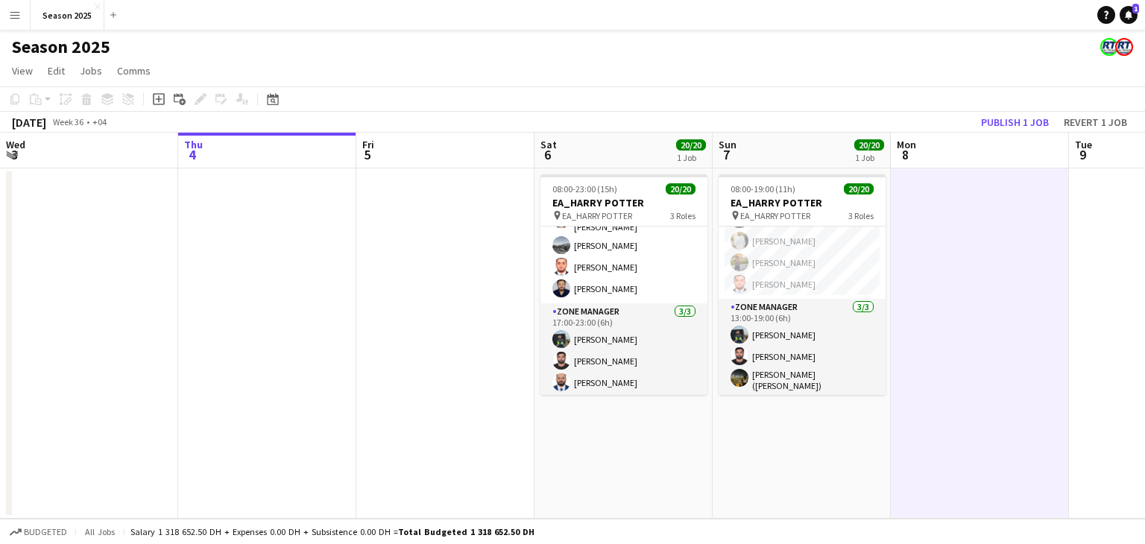
scroll to position [355, 0]
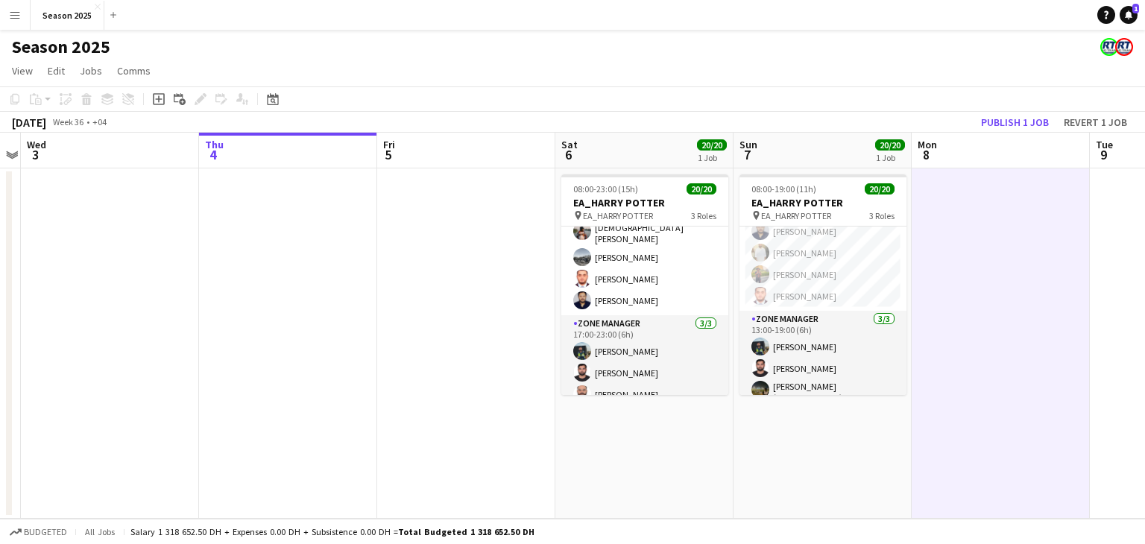
drag, startPoint x: 1007, startPoint y: 239, endPoint x: 1028, endPoint y: 244, distance: 21.5
click at [1028, 244] on app-calendar-viewport "Sun 31 Mon 1 Tue 2 Wed 3 Thu 4 Fri 5 Sat 6 20/20 1 Job Sun 7 20/20 1 Job Mon 8 …" at bounding box center [572, 326] width 1145 height 386
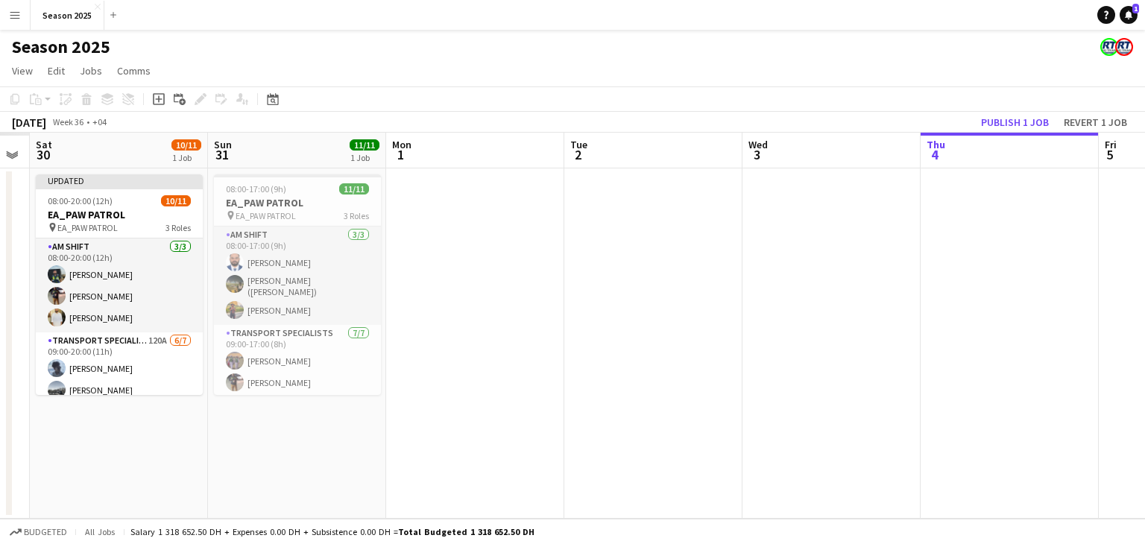
scroll to position [0, 319]
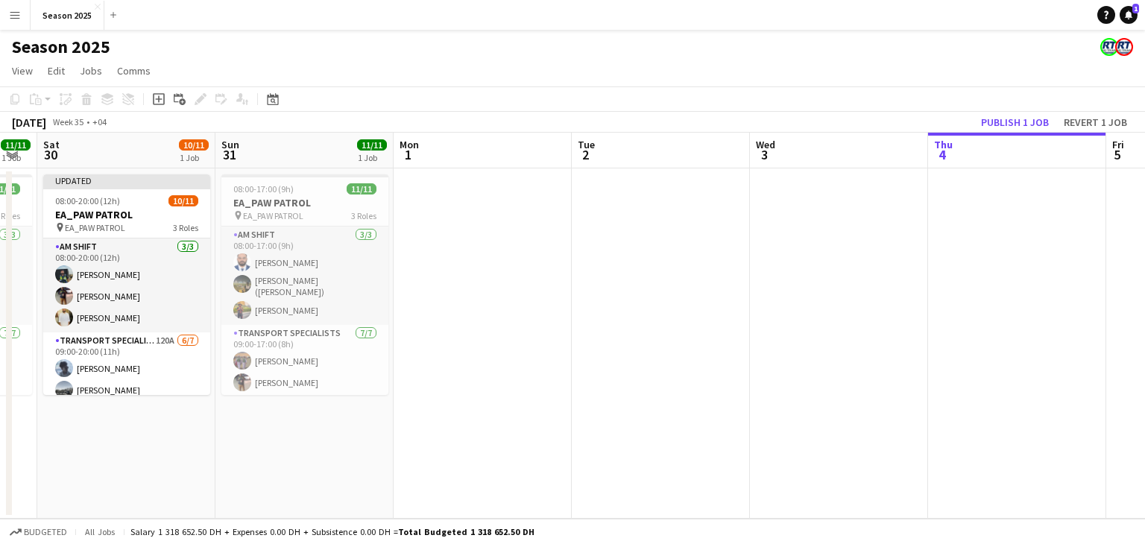
drag, startPoint x: 414, startPoint y: 287, endPoint x: 1144, endPoint y: 285, distance: 729.7
click at [1144, 285] on app-calendar-viewport "Thu 28 Fri 29 11/11 1 Job Sat 30 10/11 1 Job Sun 31 11/11 1 Job Mon 1 Tue 2 Wed…" at bounding box center [572, 326] width 1145 height 386
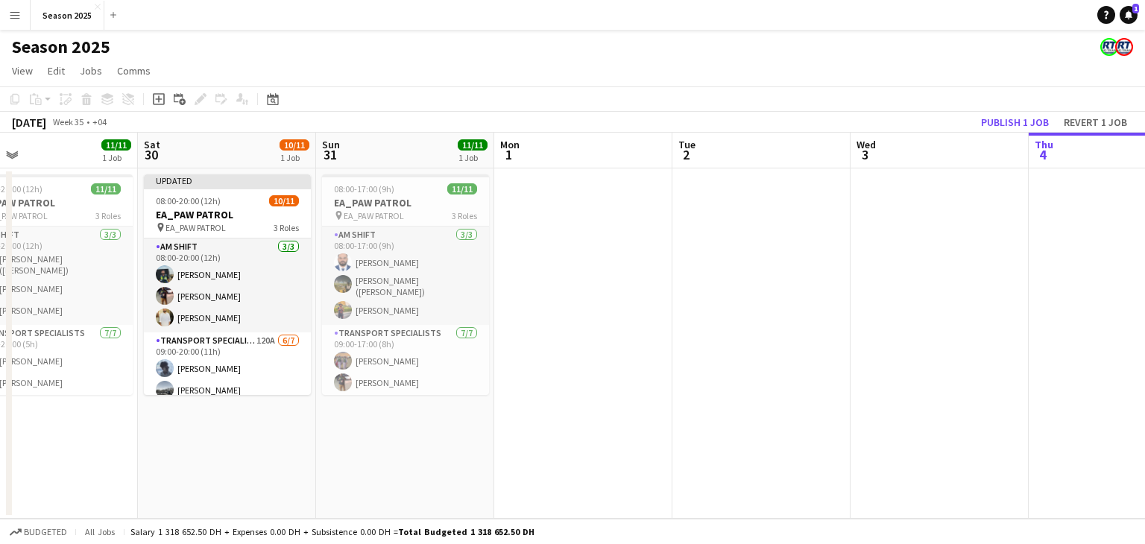
scroll to position [0, 365]
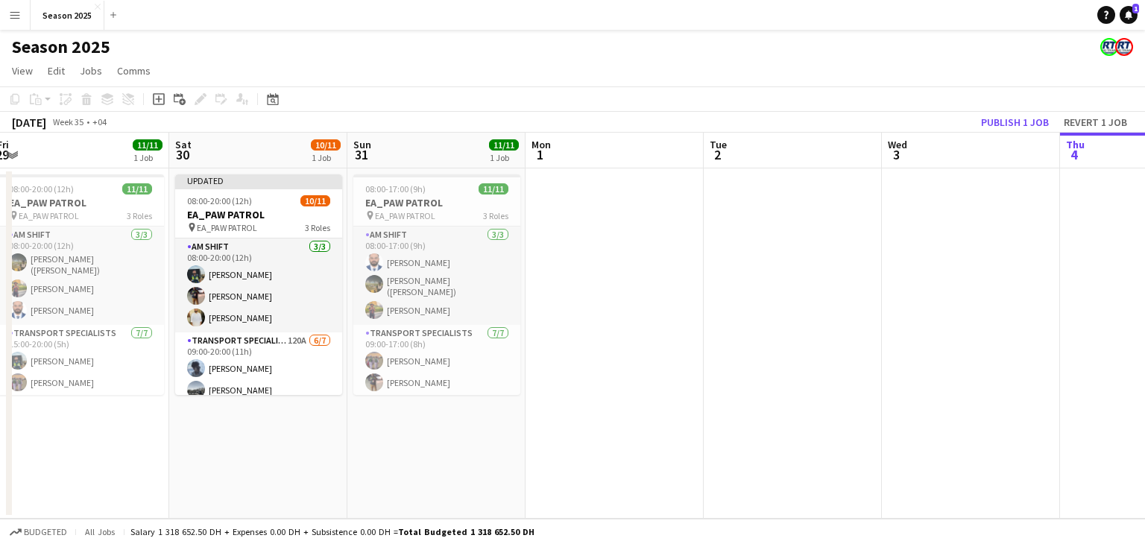
drag, startPoint x: 874, startPoint y: 263, endPoint x: 1006, endPoint y: 262, distance: 131.9
click at [1006, 262] on app-calendar-viewport "Wed 27 Thu 28 Fri 29 11/11 1 Job Sat 30 10/11 1 Job Sun 31 11/11 1 Job Mon 1 Tu…" at bounding box center [572, 326] width 1145 height 386
click at [847, 292] on app-date-cell at bounding box center [793, 343] width 178 height 350
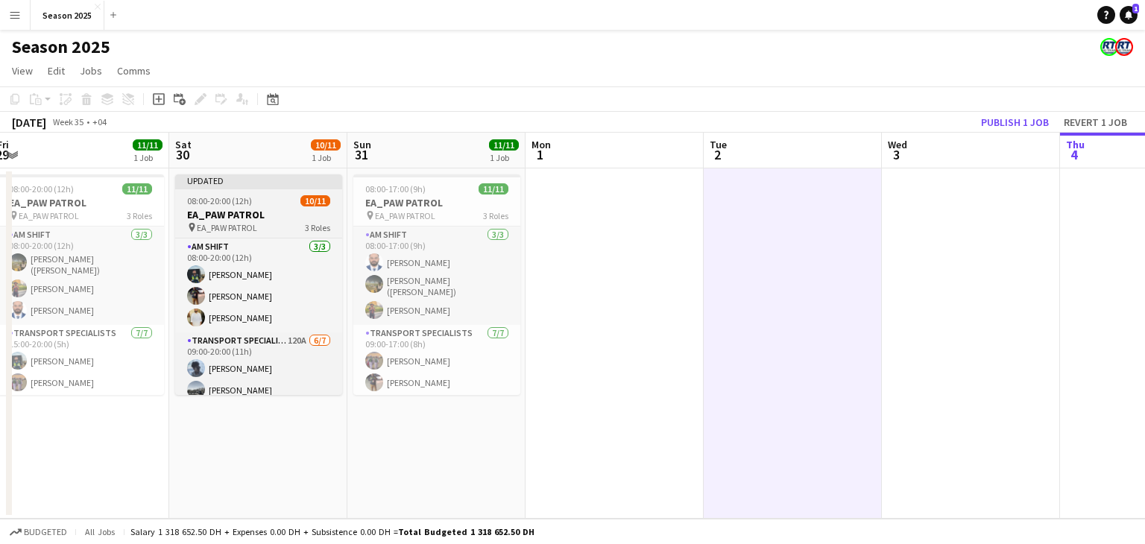
click at [291, 206] on div "08:00-20:00 (12h) 10/11" at bounding box center [258, 200] width 167 height 11
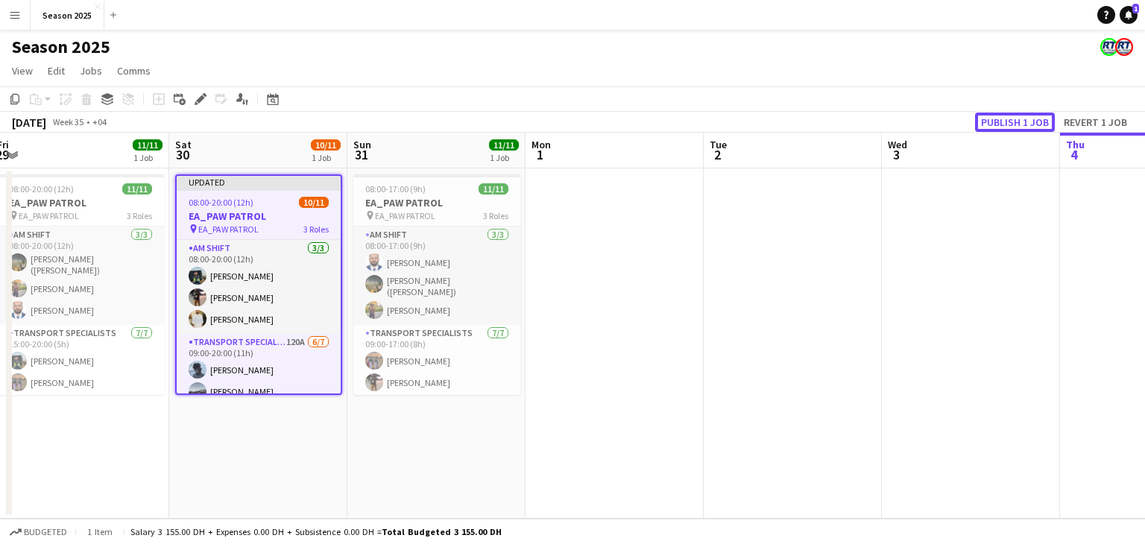
drag, startPoint x: 1006, startPoint y: 126, endPoint x: 996, endPoint y: 133, distance: 12.8
click at [1008, 127] on button "Publish 1 job" at bounding box center [1015, 122] width 80 height 19
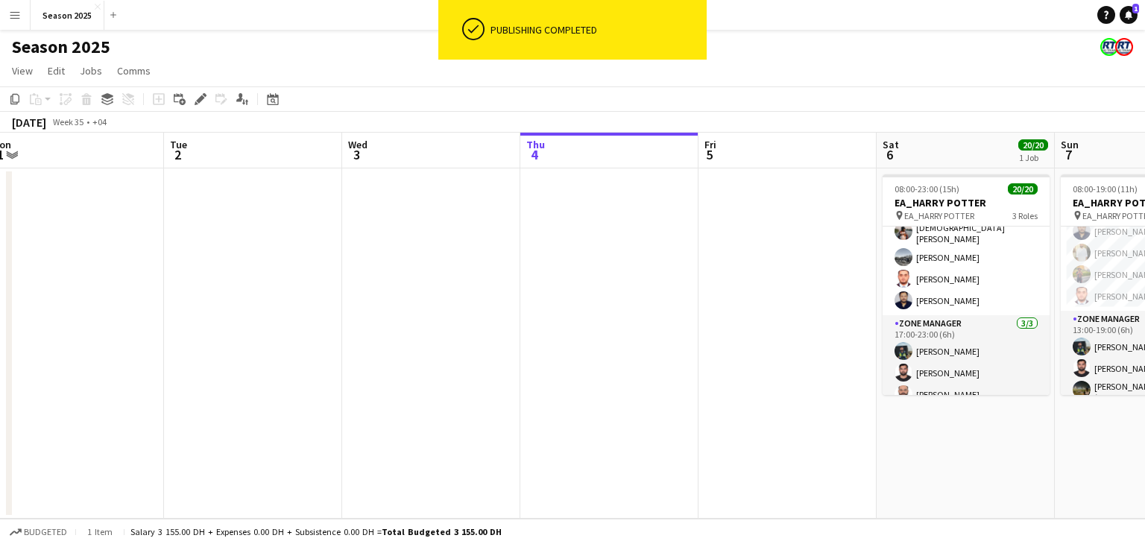
drag, startPoint x: 917, startPoint y: 326, endPoint x: 735, endPoint y: 315, distance: 182.2
click at [382, 315] on app-calendar-viewport "Fri 29 11/11 1 Job Sat 30 10/11 1 Job Sun 31 11/11 1 Job Mon 1 Tue 2 Wed 3 Thu …" at bounding box center [572, 326] width 1145 height 386
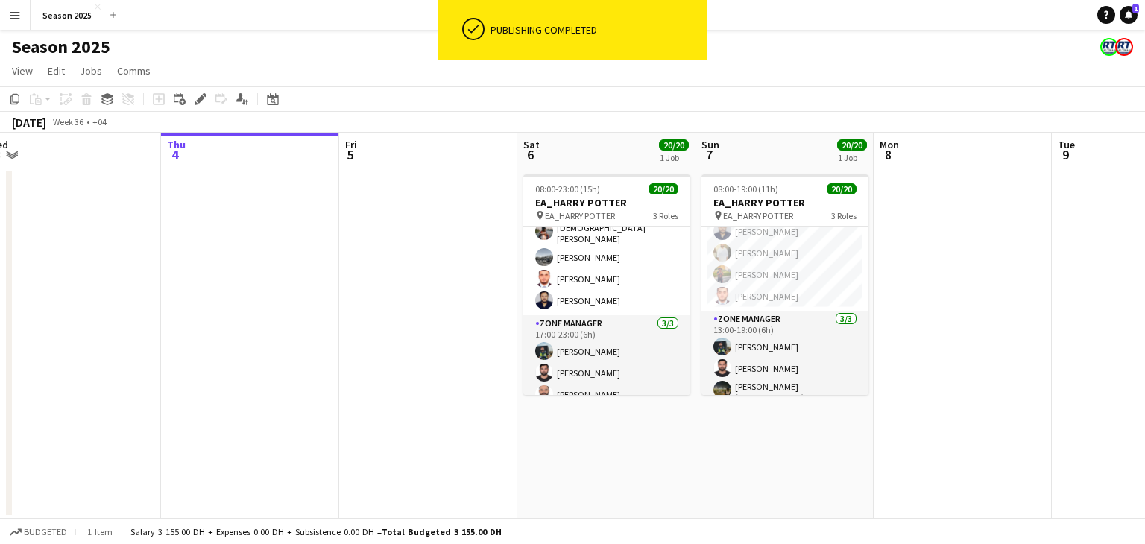
drag, startPoint x: 727, startPoint y: 315, endPoint x: 441, endPoint y: 311, distance: 286.3
click at [441, 311] on app-calendar-viewport "Mon 1 Tue 2 Wed 3 Thu 4 Fri 5 Sat 6 20/20 1 Job Sun 7 20/20 1 Job Mon 8 Tue 9 W…" at bounding box center [572, 326] width 1145 height 386
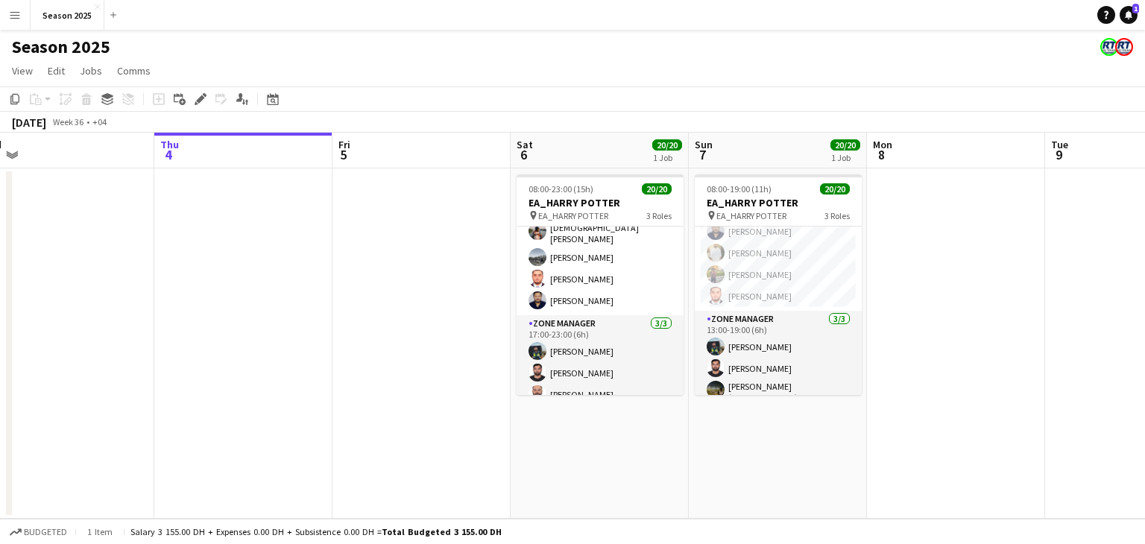
click at [10, 14] on app-icon "Menu" at bounding box center [15, 15] width 12 height 12
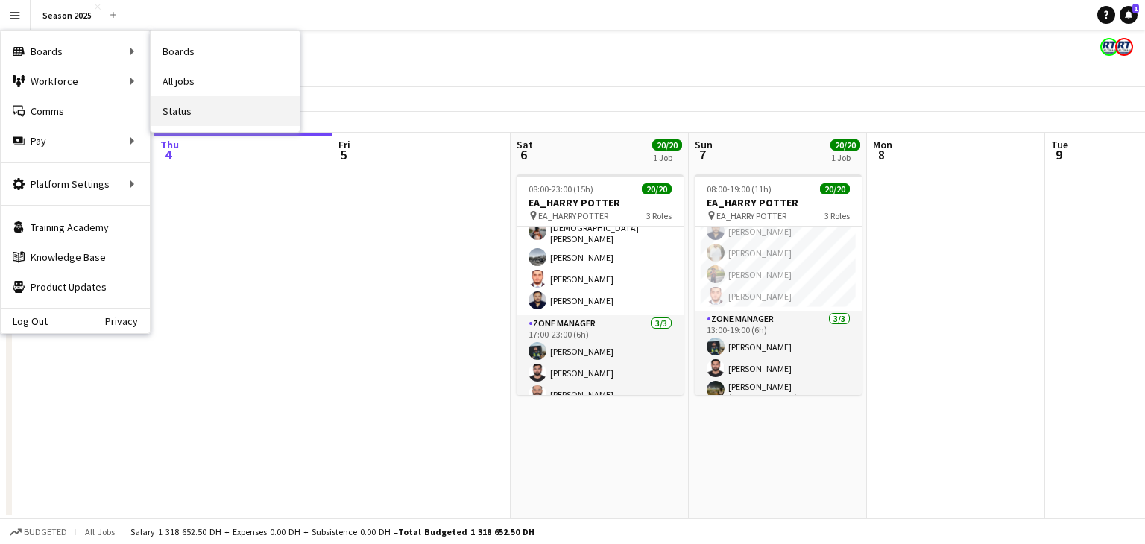
click at [218, 118] on link "Status" at bounding box center [225, 111] width 149 height 30
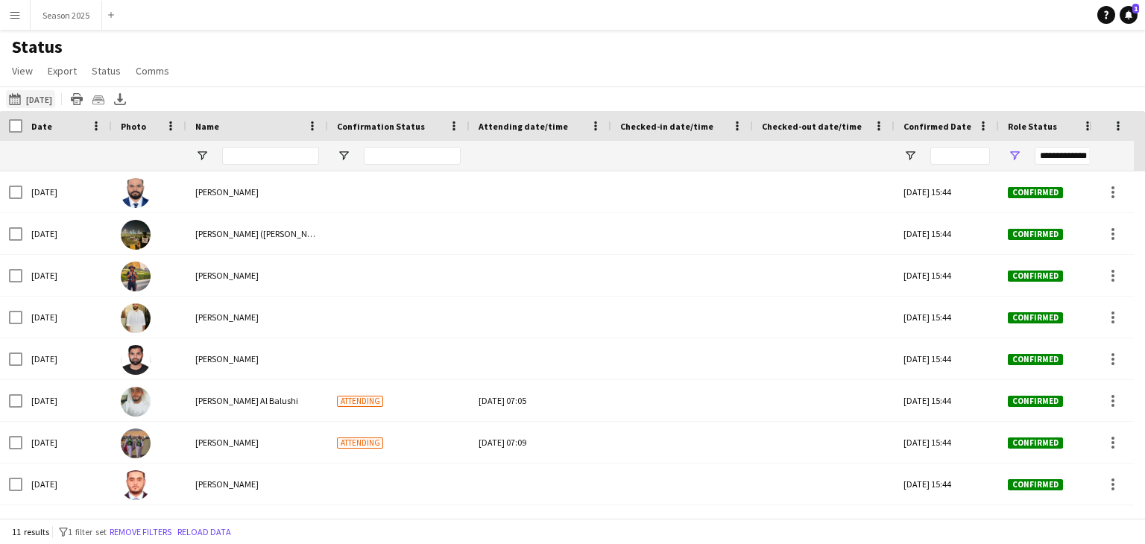
click at [38, 104] on button "[DATE] to [DATE] [DATE]" at bounding box center [30, 99] width 49 height 18
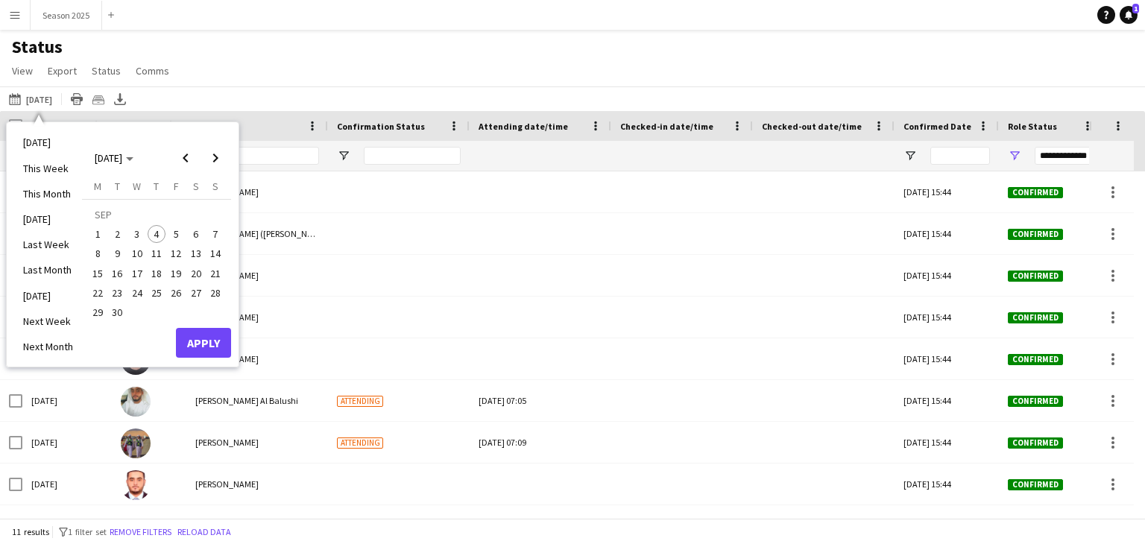
click at [199, 236] on span "6" at bounding box center [196, 234] width 18 height 18
click at [200, 337] on button "Apply" at bounding box center [203, 343] width 55 height 30
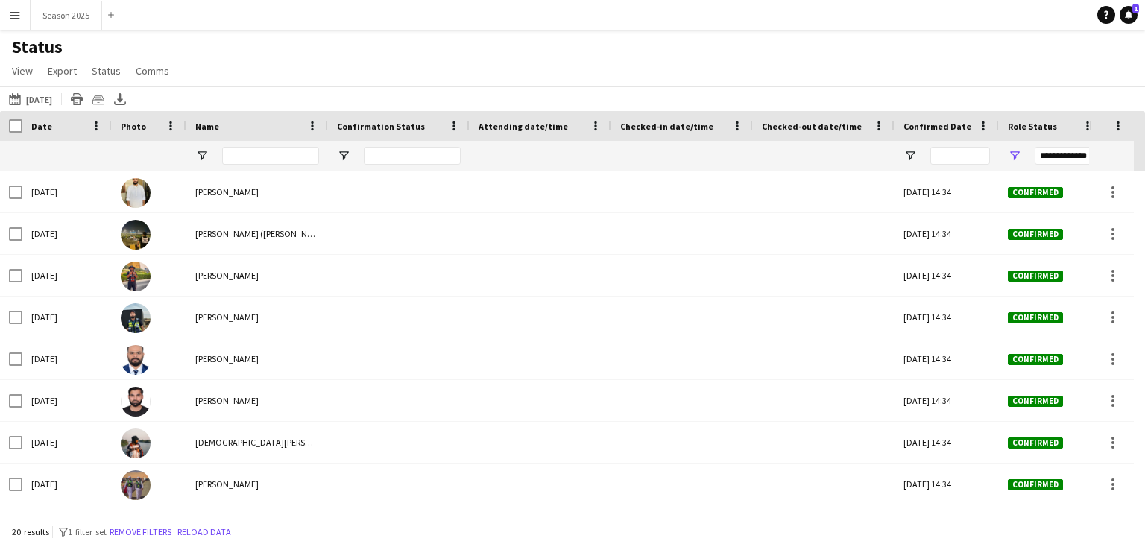
click at [16, 119] on div at bounding box center [11, 126] width 22 height 30
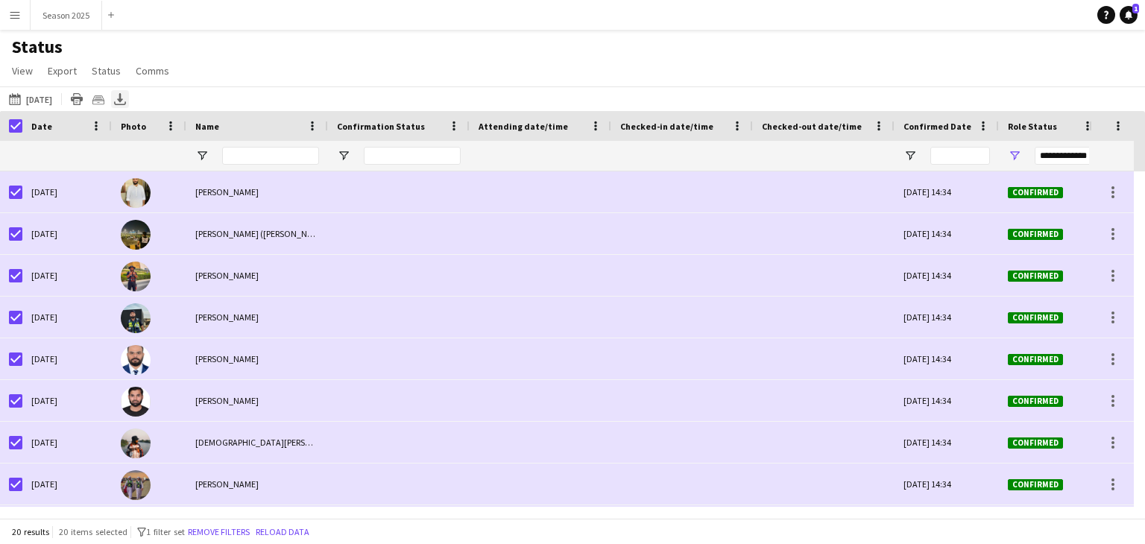
click at [126, 98] on icon "Export XLSX" at bounding box center [120, 99] width 12 height 12
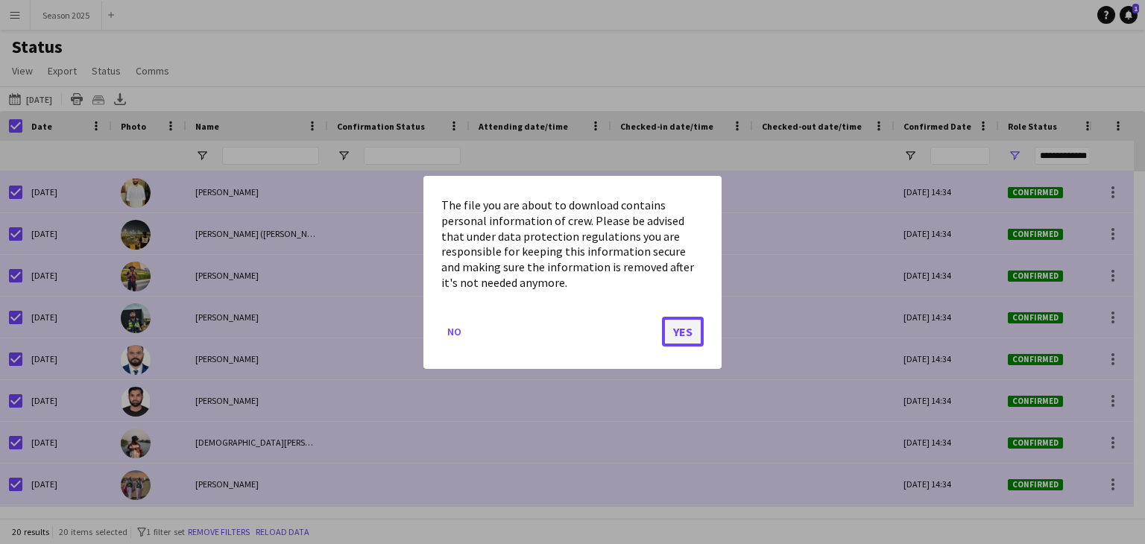
click at [687, 325] on button "Yes" at bounding box center [683, 331] width 42 height 30
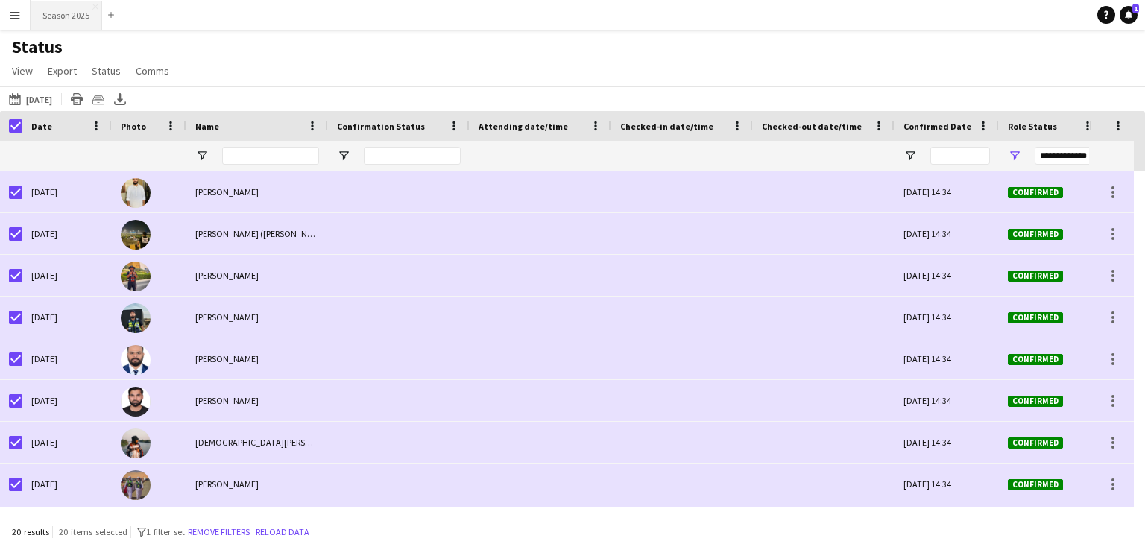
click at [51, 17] on button "Season 2025 Close" at bounding box center [67, 15] width 72 height 29
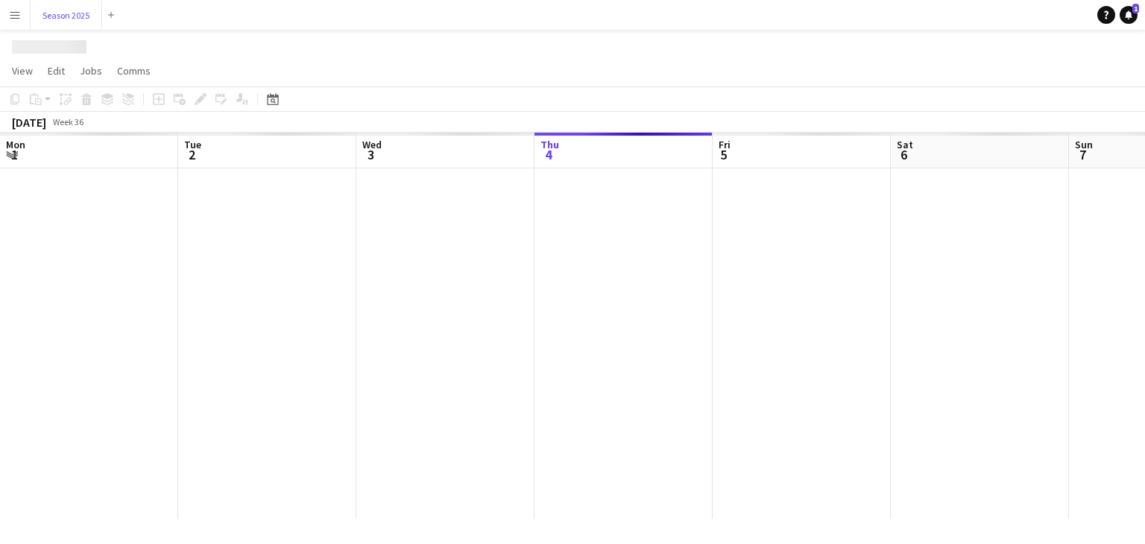
scroll to position [0, 356]
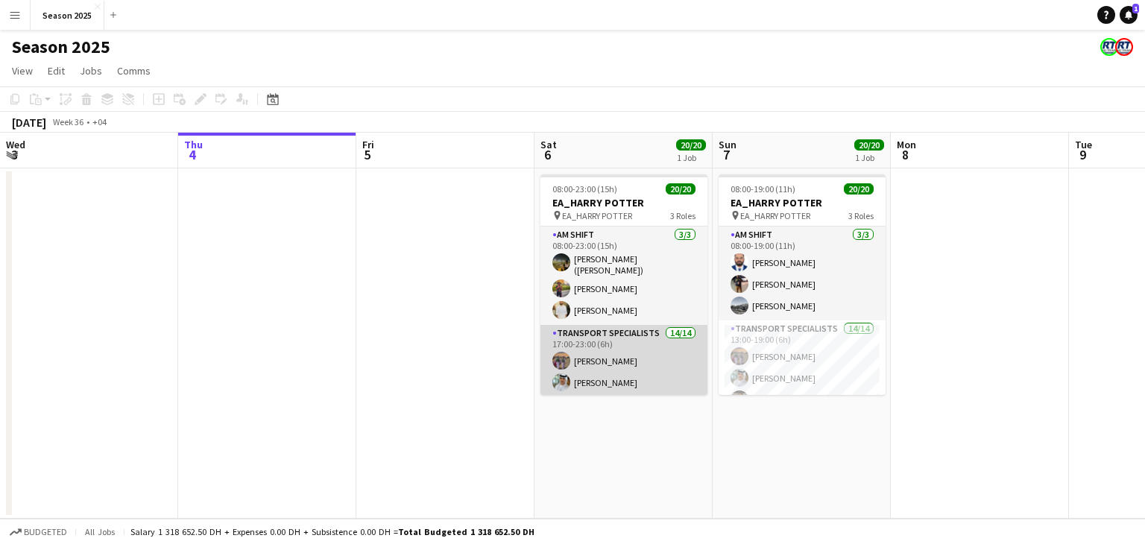
click at [684, 365] on app-card-role "Transport Specialists 14/14 17:00-23:00 (6h) [PERSON_NAME] Baloshi [PERSON_NAME…" at bounding box center [623, 497] width 167 height 345
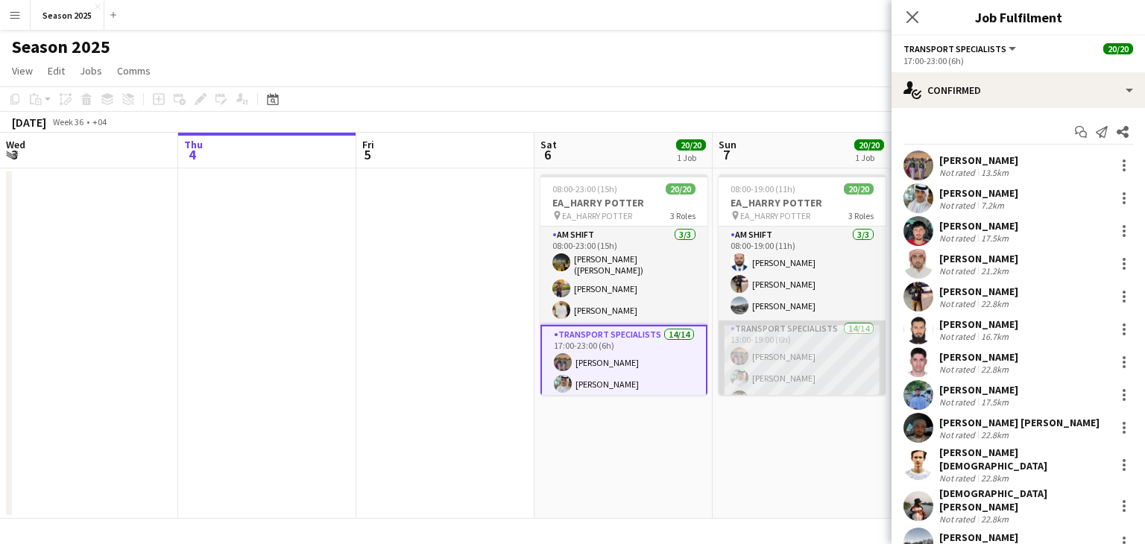
click at [783, 357] on app-card-role "Transport Specialists 14/14 13:00-19:00 (6h) [PERSON_NAME] Baloshi [PERSON_NAME…" at bounding box center [802, 493] width 167 height 345
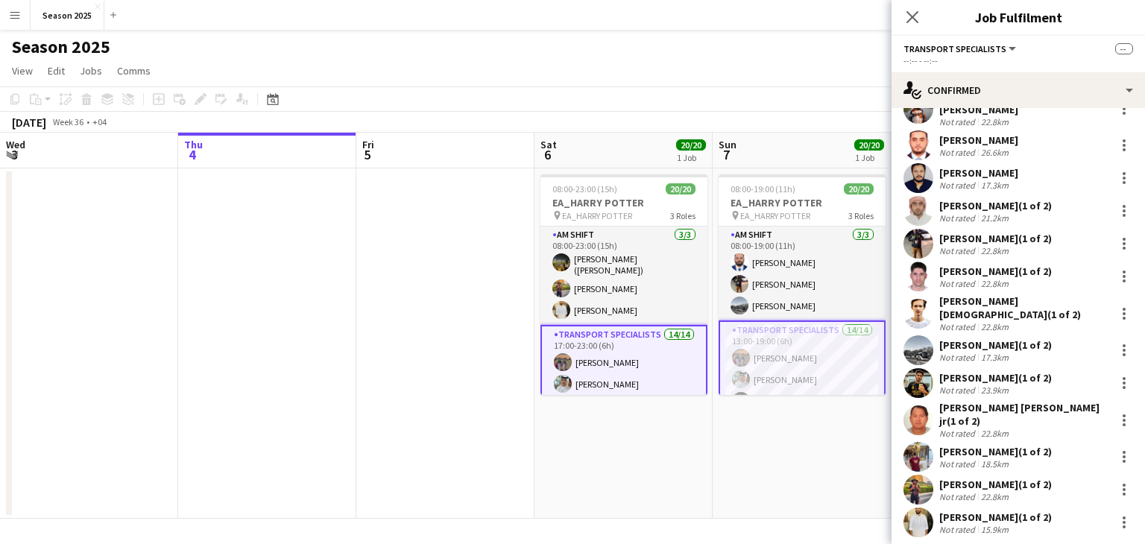
scroll to position [270, 0]
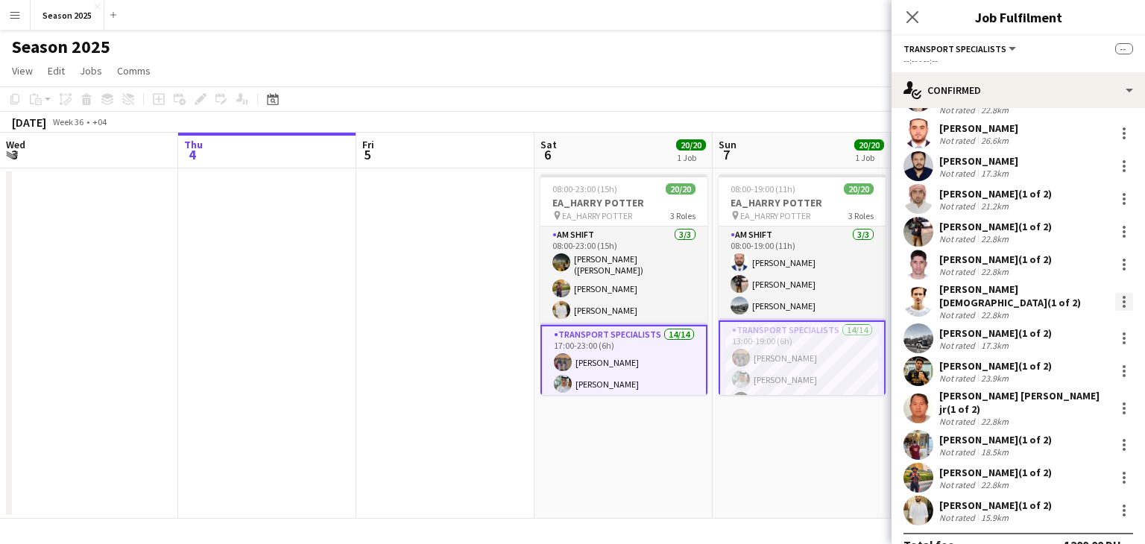
click at [1115, 293] on div at bounding box center [1124, 302] width 18 height 18
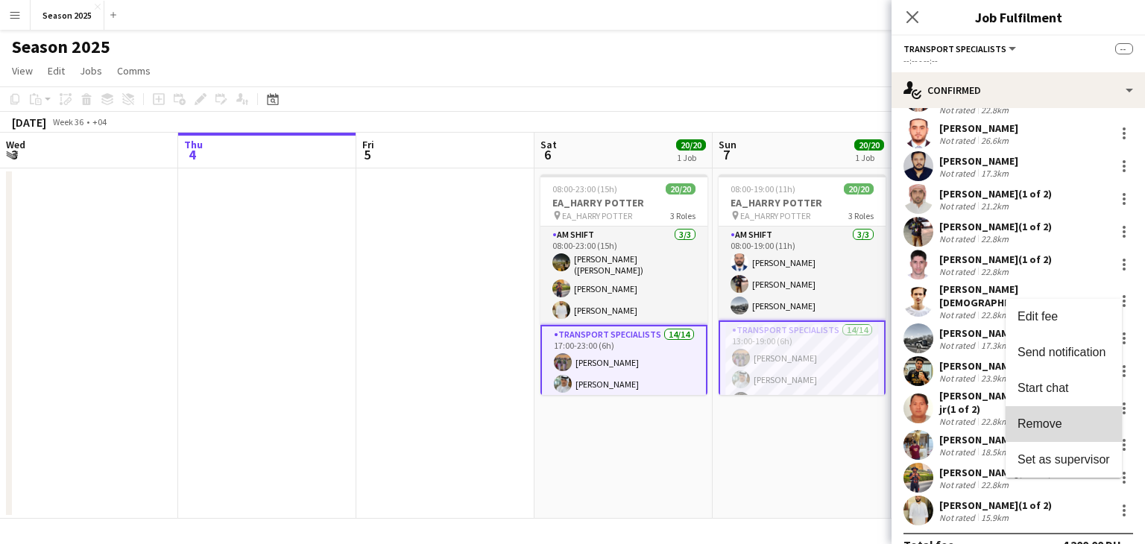
click at [1079, 424] on span "Remove" at bounding box center [1063, 423] width 92 height 13
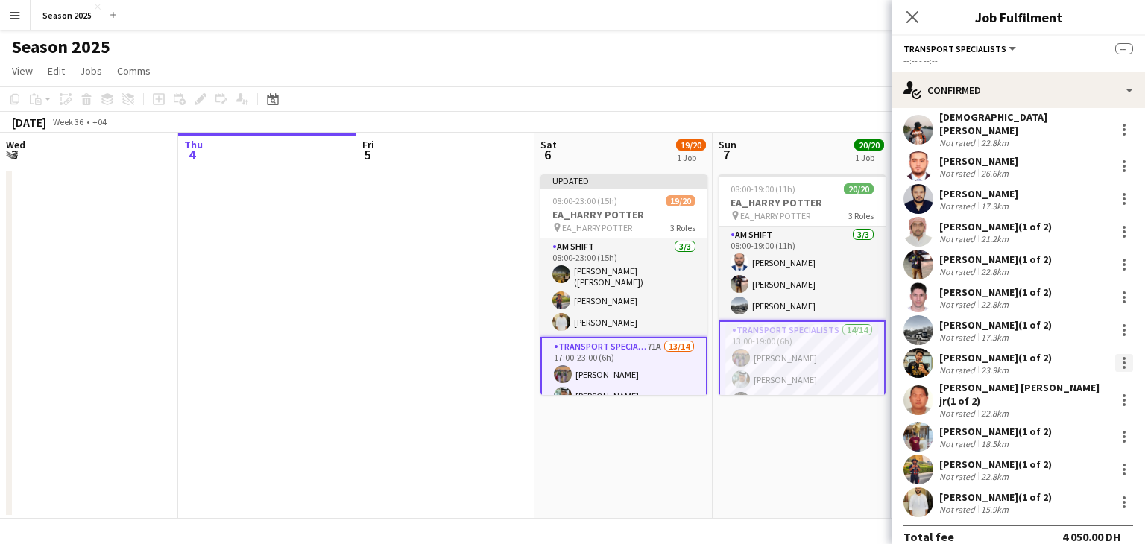
click at [1115, 358] on div at bounding box center [1124, 363] width 18 height 18
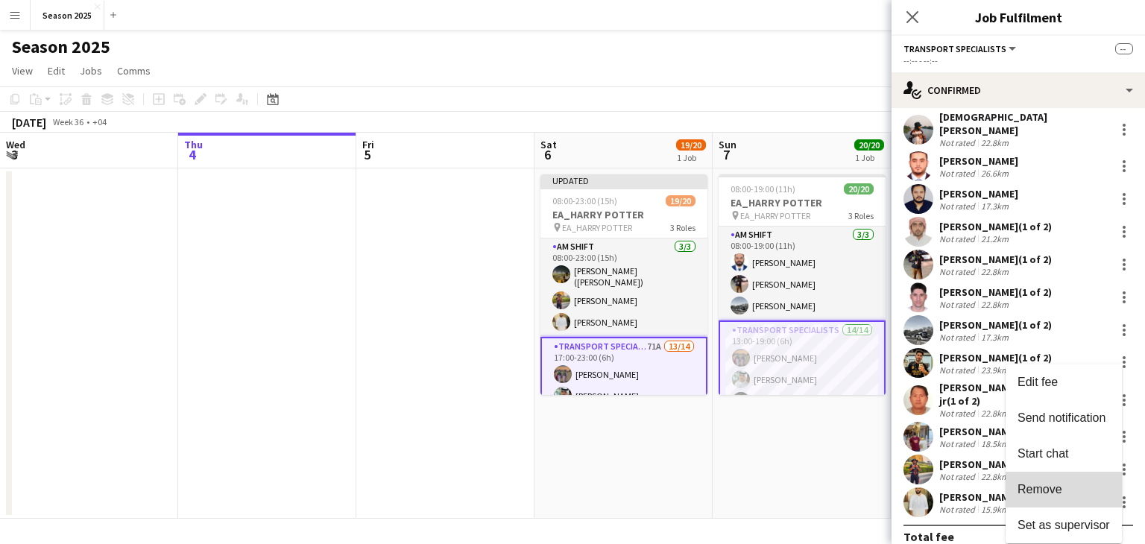
click at [1068, 482] on span "Remove" at bounding box center [1063, 488] width 92 height 13
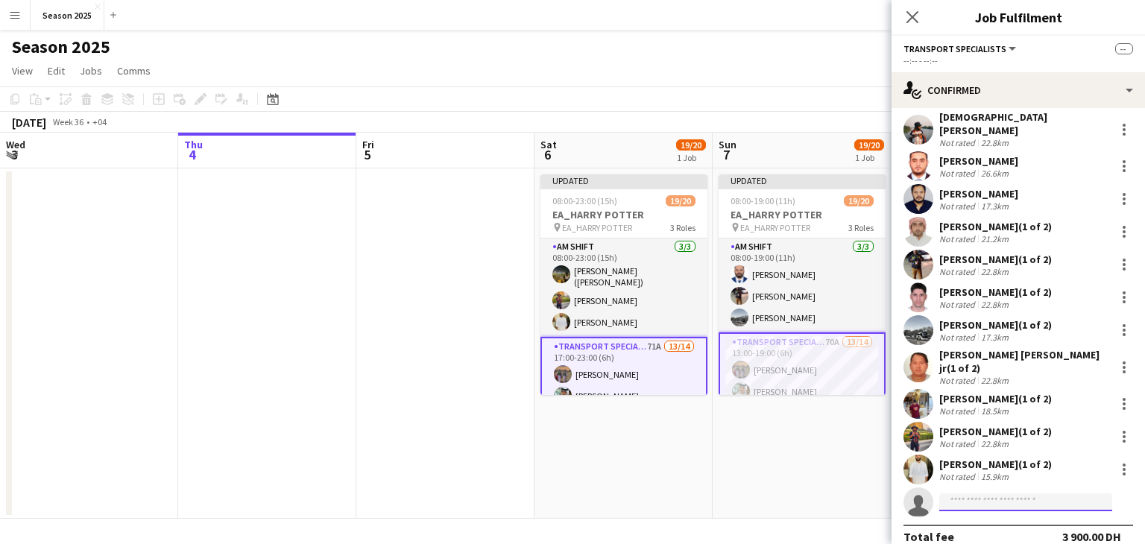
click at [1001, 493] on input at bounding box center [1025, 502] width 173 height 18
type input "*****"
click at [1000, 515] on span "[EMAIL_ADDRESS][DOMAIN_NAME]" at bounding box center [1025, 520] width 149 height 12
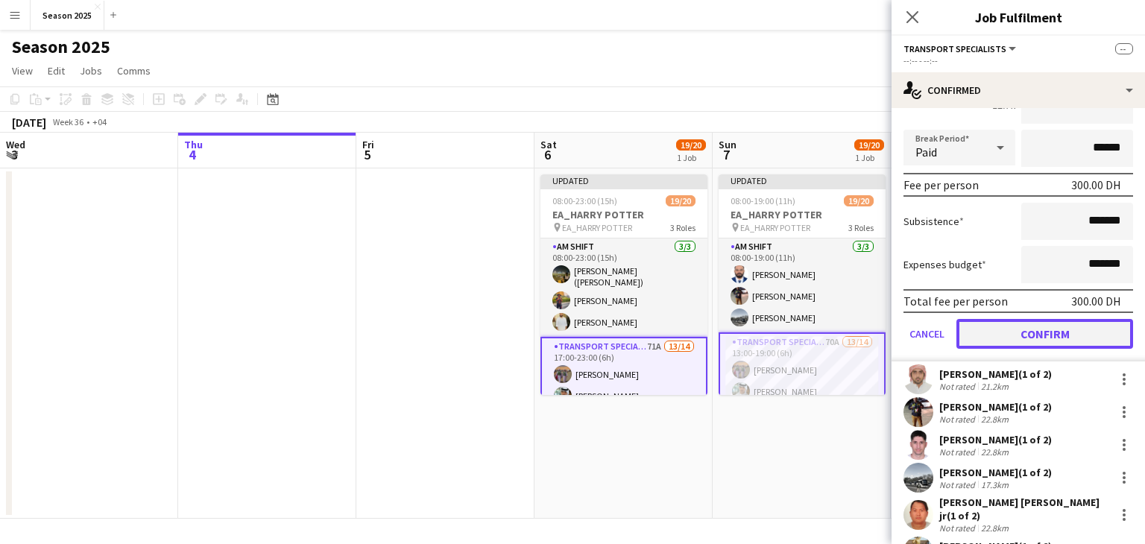
click at [1044, 331] on button "Confirm" at bounding box center [1044, 334] width 177 height 30
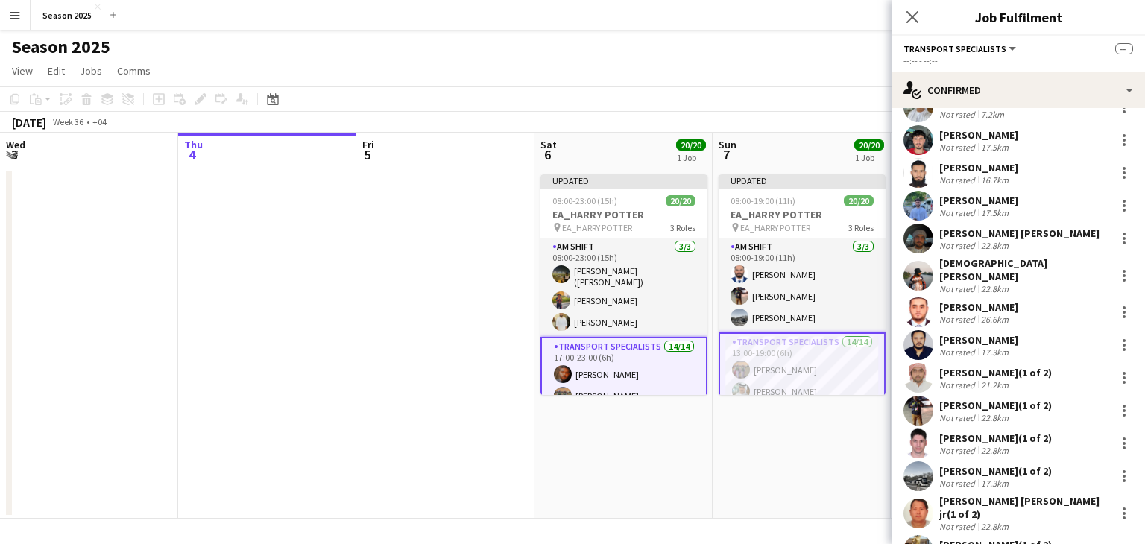
click at [844, 80] on app-page-menu "View Day view expanded Day view collapsed Month view Date picker Jump to [DATE]…" at bounding box center [572, 72] width 1145 height 28
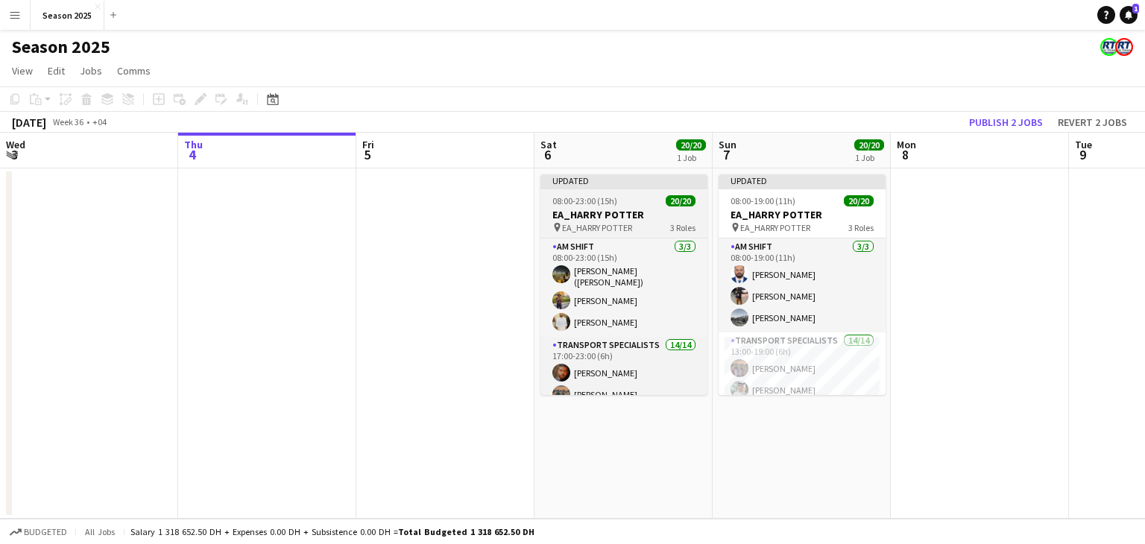
click at [654, 206] on div "08:00-23:00 (15h) 20/20" at bounding box center [623, 200] width 167 height 11
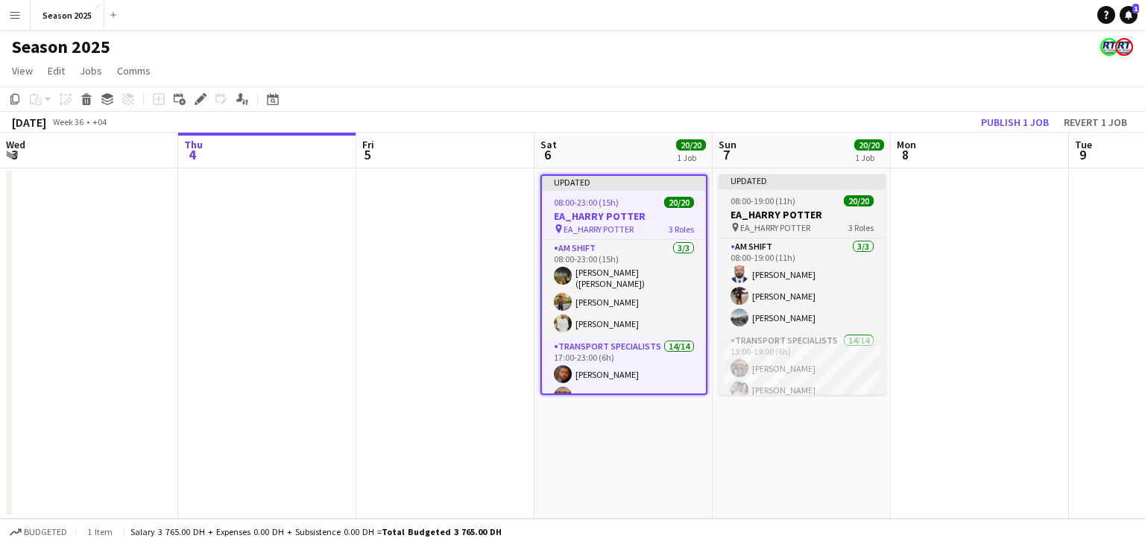
click at [782, 212] on h3 "EA_HARRY POTTER" at bounding box center [802, 214] width 167 height 13
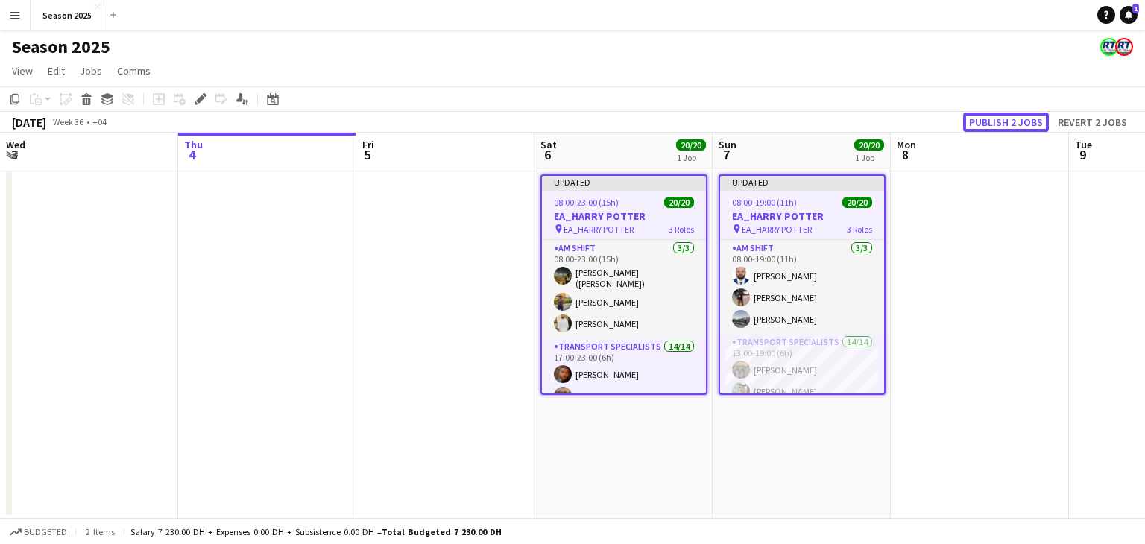
click at [985, 124] on button "Publish 2 jobs" at bounding box center [1006, 122] width 86 height 19
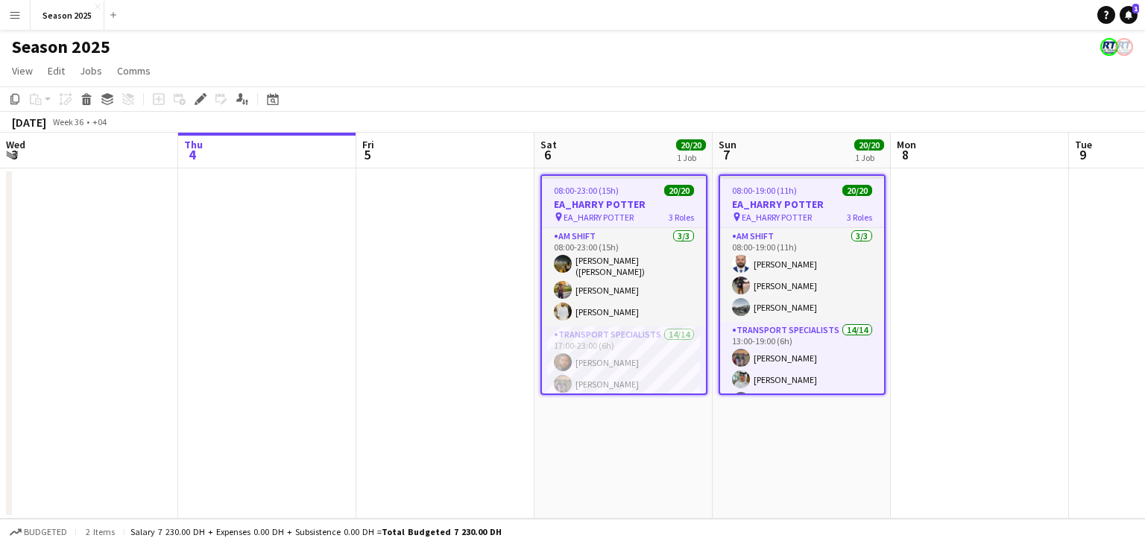
click at [17, 19] on app-icon "Menu" at bounding box center [15, 15] width 12 height 12
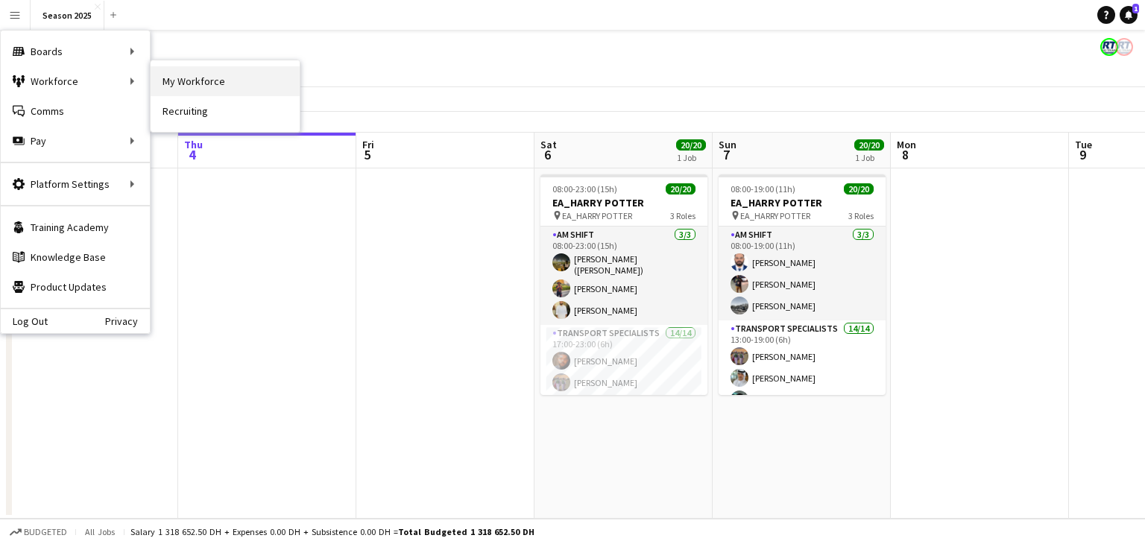
click at [182, 85] on link "My Workforce" at bounding box center [225, 81] width 149 height 30
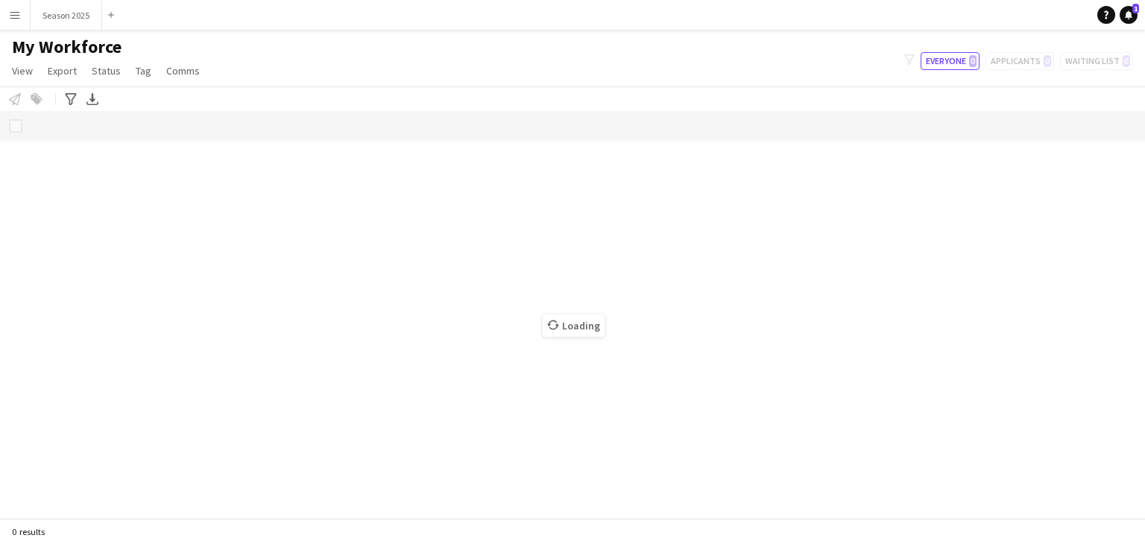
click at [17, 22] on button "Menu" at bounding box center [15, 15] width 30 height 30
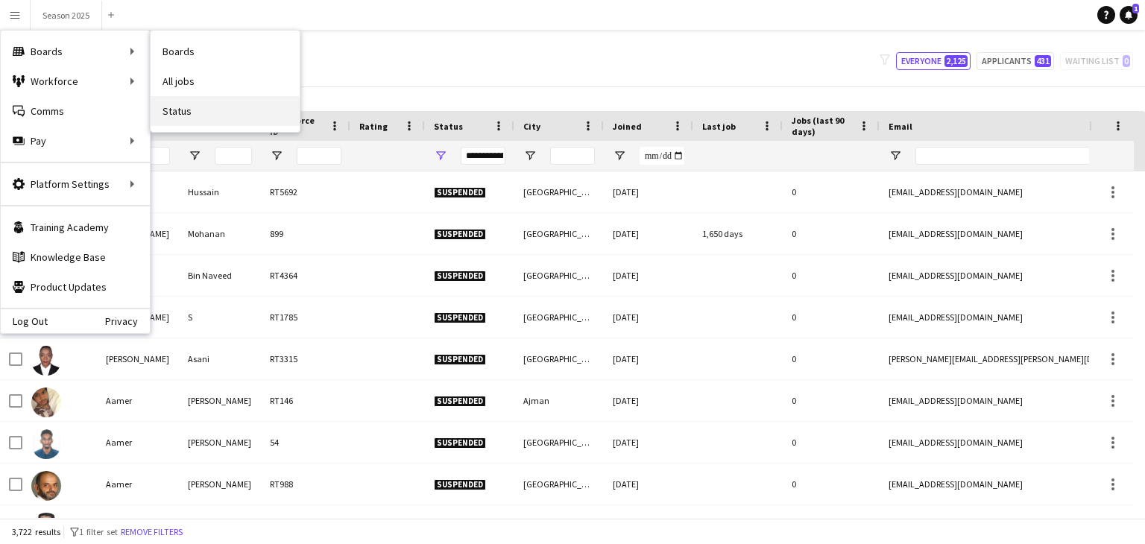
click at [180, 107] on link "Status" at bounding box center [225, 111] width 149 height 30
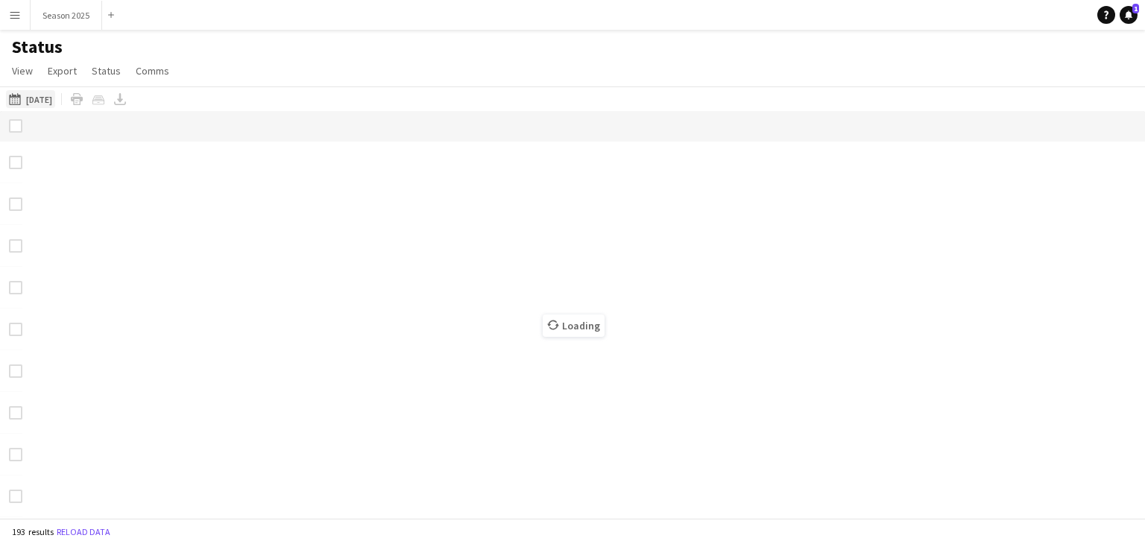
click at [33, 95] on button "[DATE] [DATE]" at bounding box center [30, 99] width 49 height 18
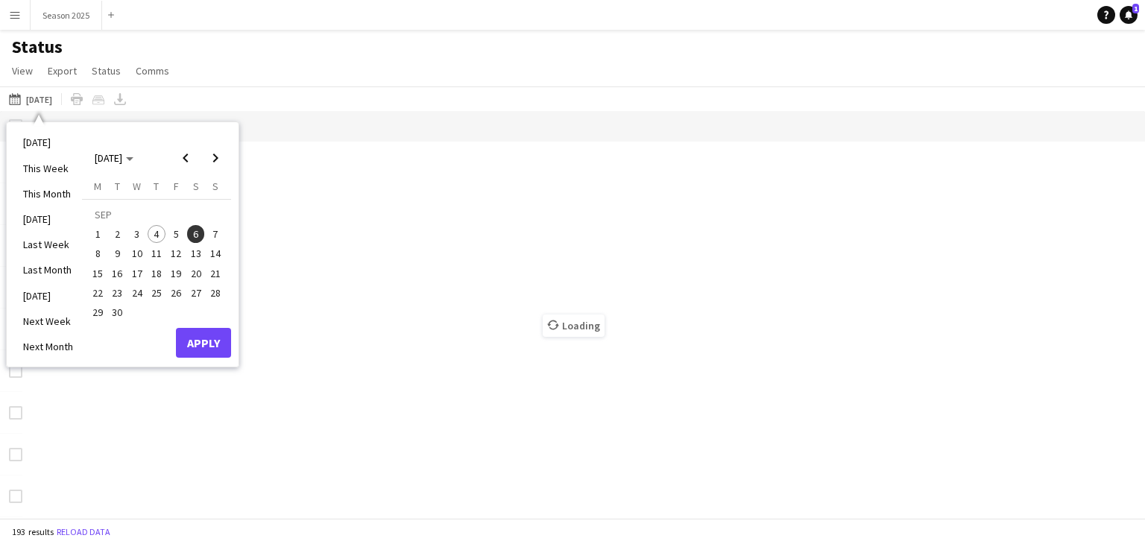
click at [209, 236] on span "7" at bounding box center [215, 234] width 18 height 18
click at [205, 338] on button "Apply" at bounding box center [203, 343] width 55 height 30
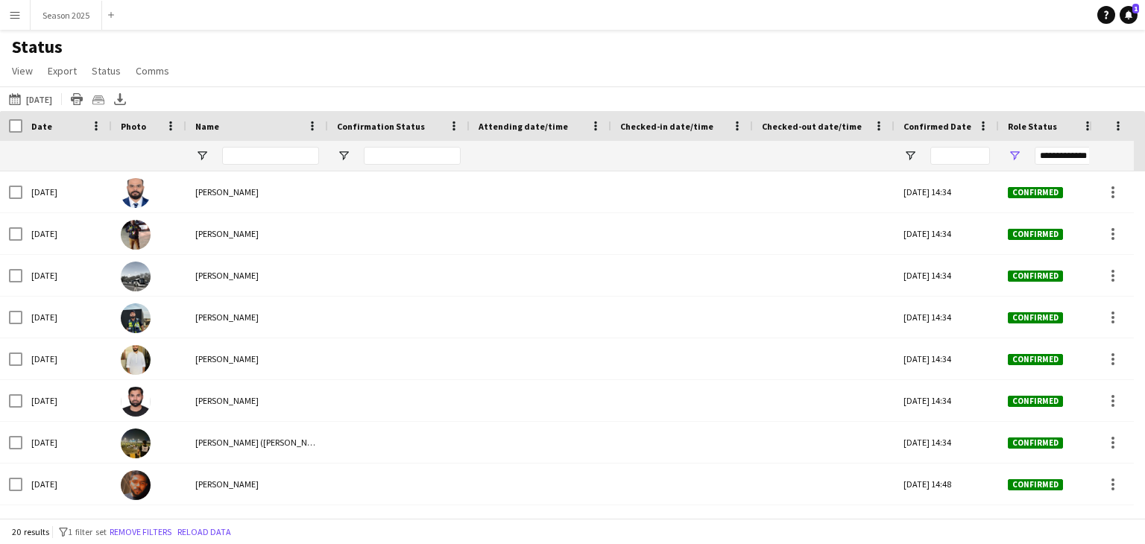
click at [19, 133] on div at bounding box center [11, 126] width 22 height 30
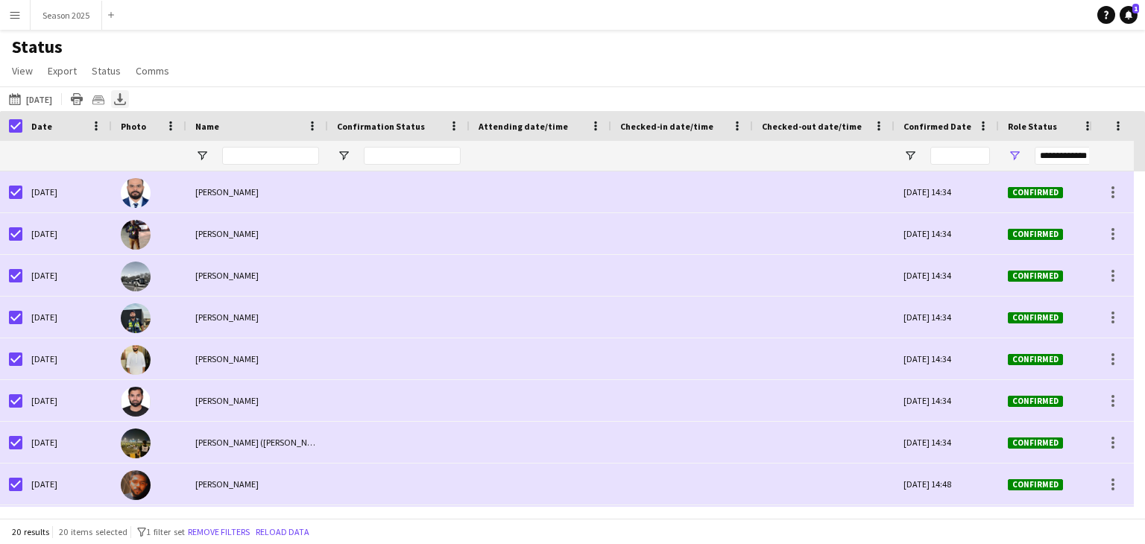
click at [126, 105] on icon at bounding box center [120, 104] width 12 height 4
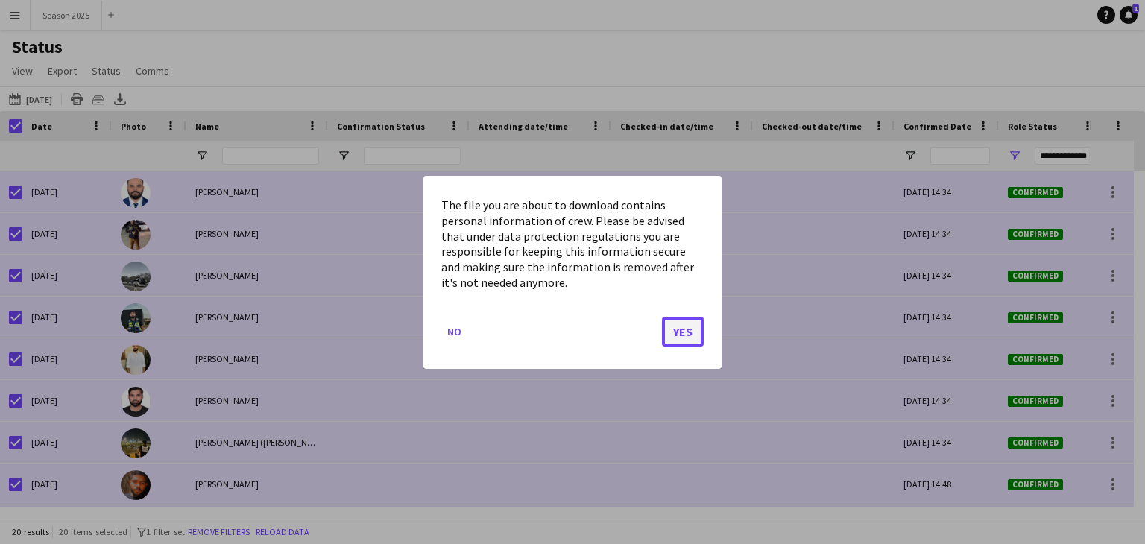
click at [680, 329] on button "Yes" at bounding box center [683, 331] width 42 height 30
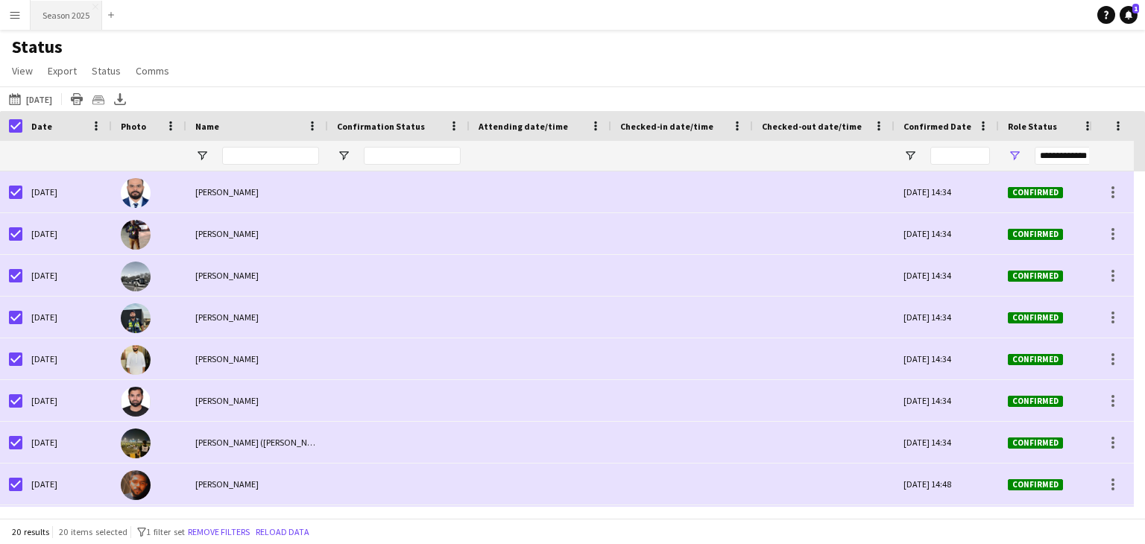
click at [68, 13] on button "Season 2025 Close" at bounding box center [67, 15] width 72 height 29
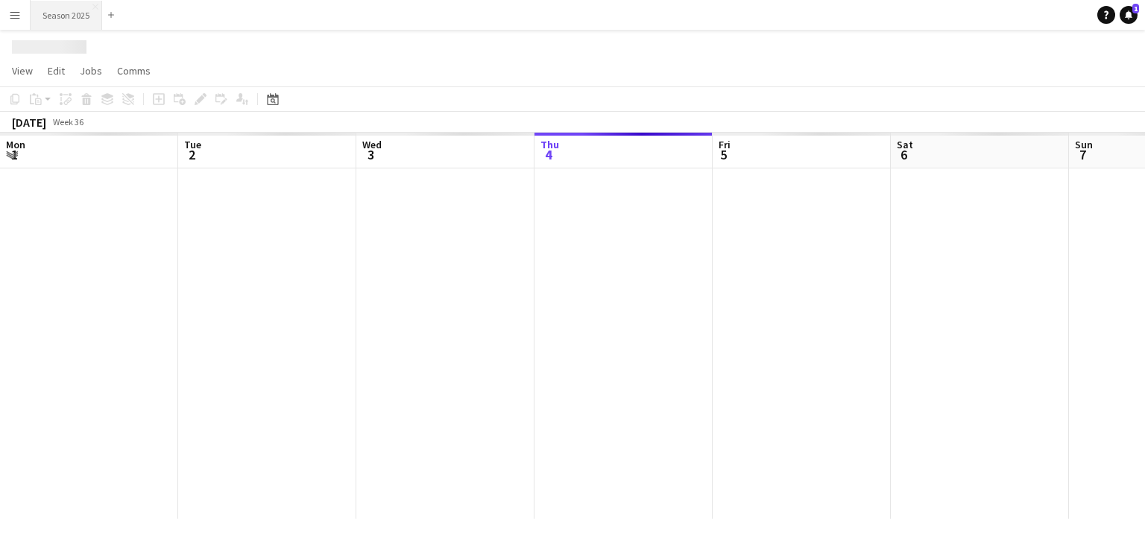
scroll to position [0, 356]
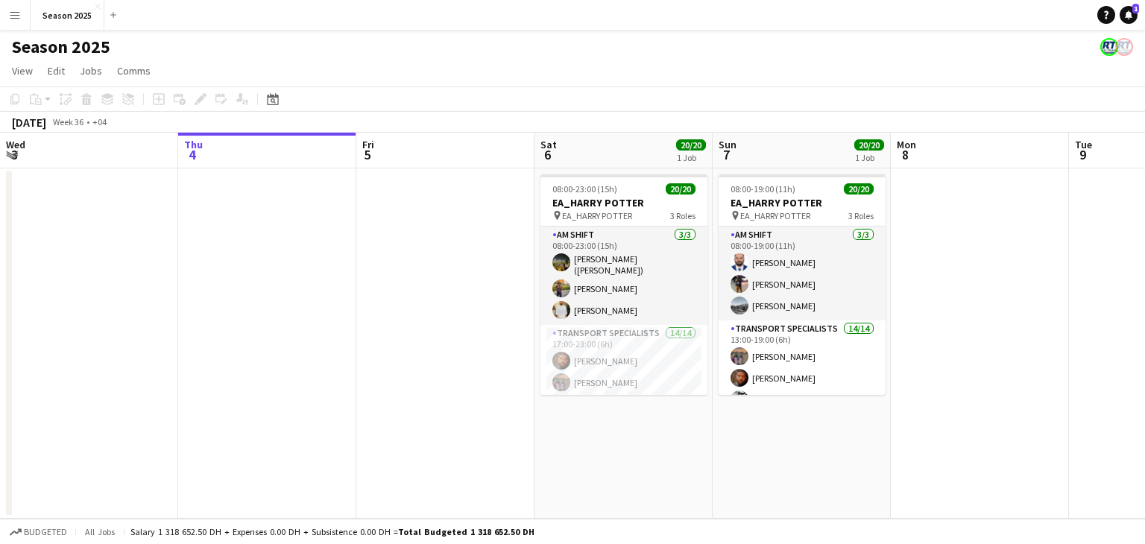
click at [1012, 292] on app-date-cell at bounding box center [980, 343] width 178 height 350
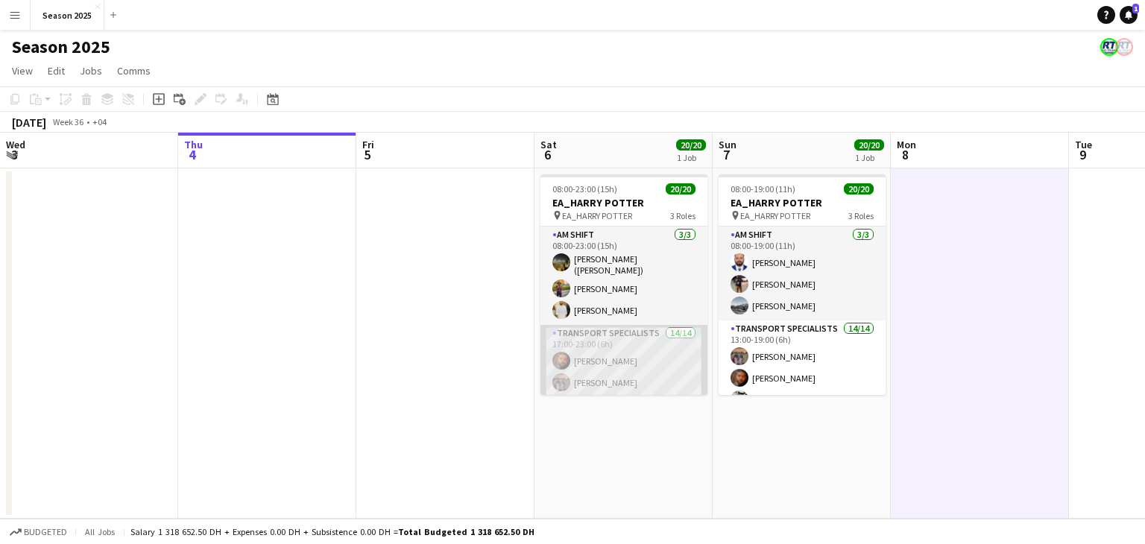
click at [641, 358] on app-card-role "Transport Specialists 14/14 17:00-23:00 (6h) [PERSON_NAME] [PERSON_NAME] Balosh…" at bounding box center [623, 495] width 167 height 341
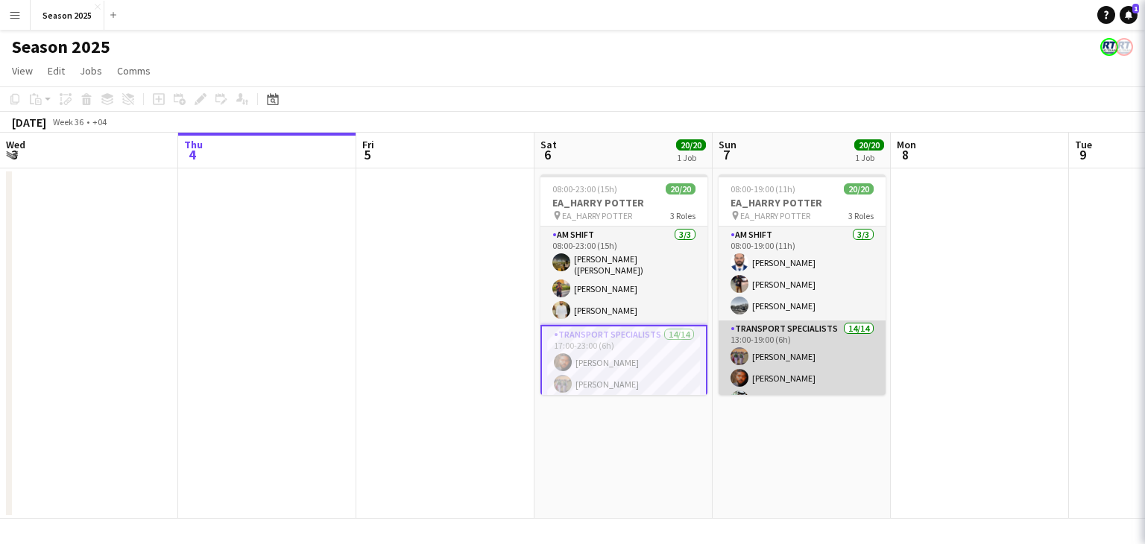
click at [751, 356] on app-card-role "Transport Specialists 14/14 13:00-19:00 (6h) [PERSON_NAME] Baloshi [PERSON_NAME…" at bounding box center [802, 493] width 167 height 345
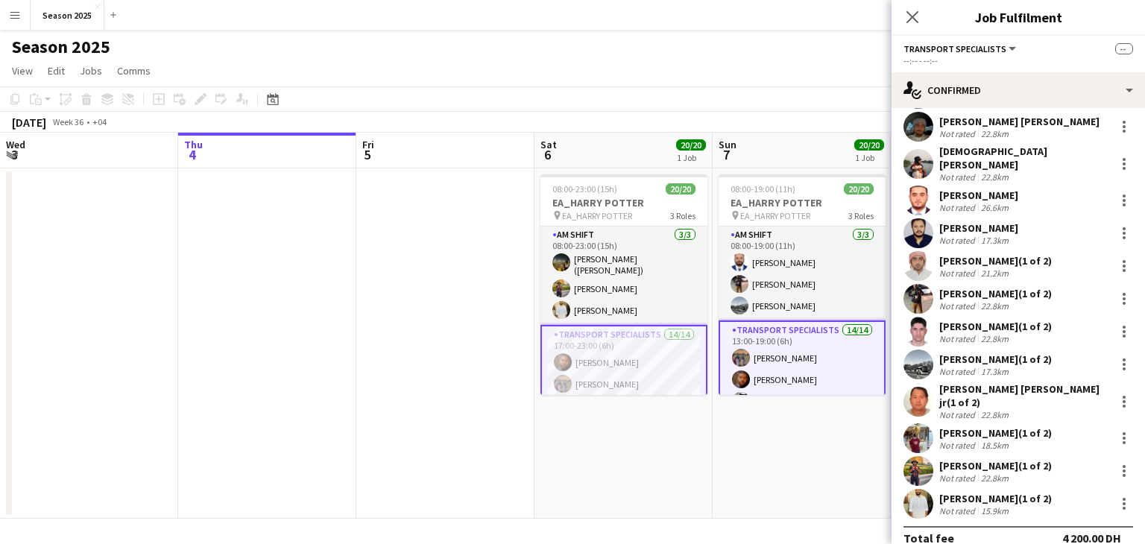
scroll to position [237, 0]
click at [905, 20] on icon "Close pop-in" at bounding box center [912, 17] width 14 height 14
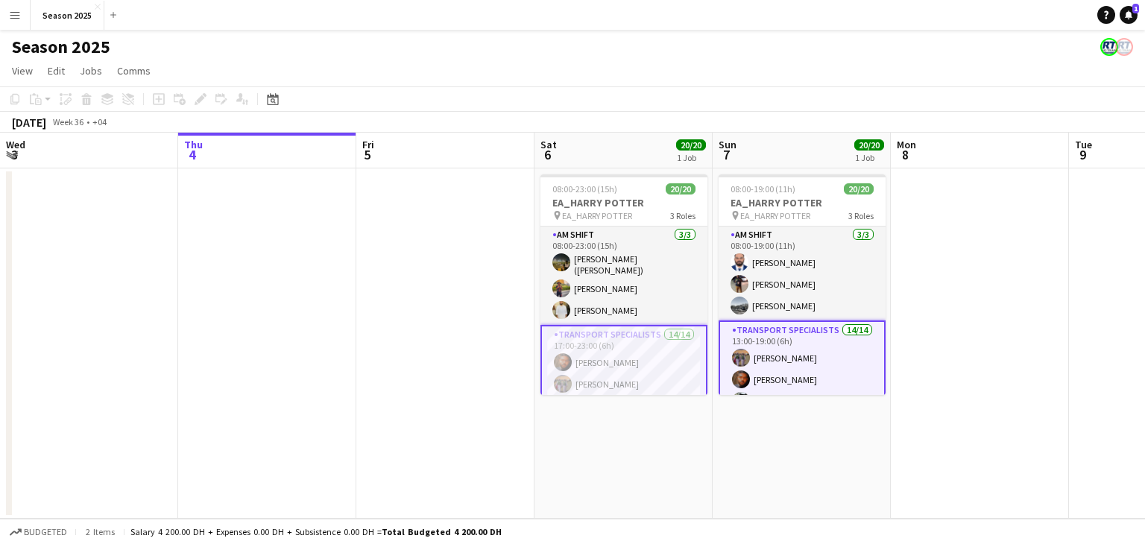
click at [965, 268] on app-date-cell at bounding box center [980, 343] width 178 height 350
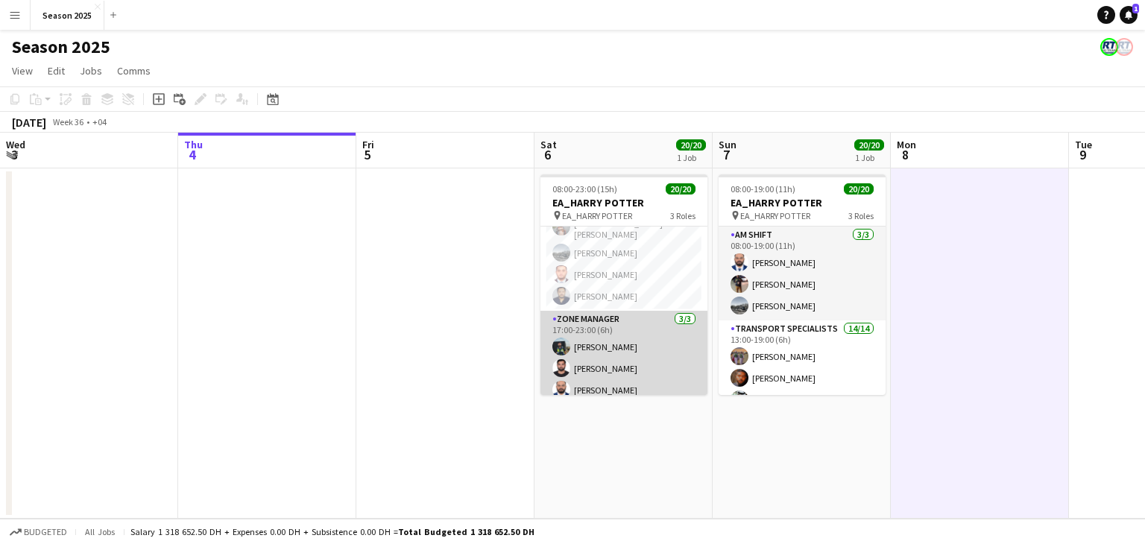
scroll to position [355, 0]
click at [654, 347] on app-card-role "Zone Manager [DATE] 17:00-23:00 (6h) [PERSON_NAME] [PERSON_NAME] [PERSON_NAME] …" at bounding box center [623, 358] width 167 height 94
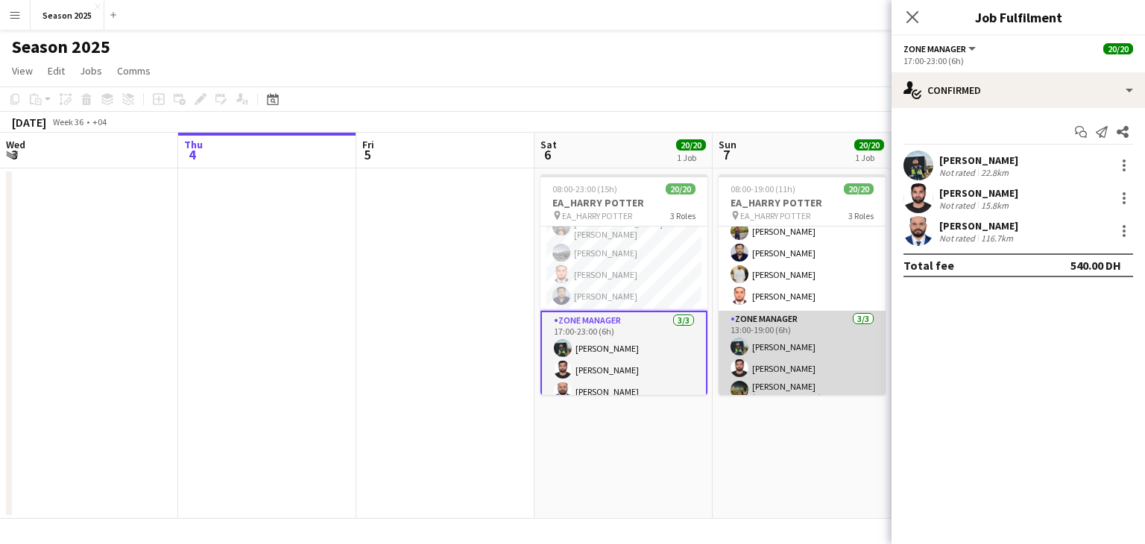
click at [766, 345] on app-card-role "Zone Manager [DATE] 13:00-19:00 (6h) [PERSON_NAME] [PERSON_NAME] [PERSON_NAME] …" at bounding box center [802, 360] width 167 height 98
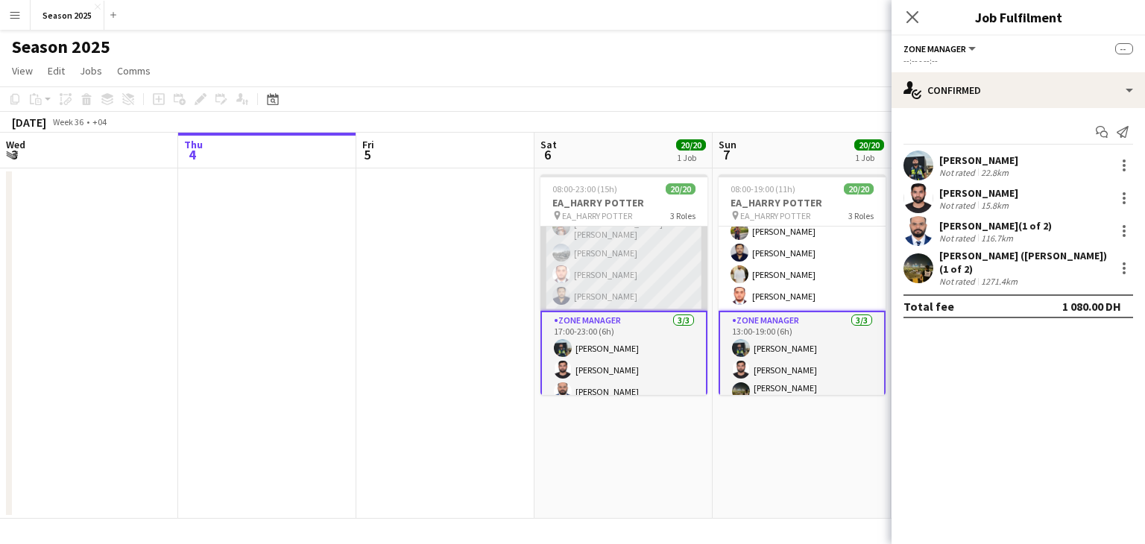
scroll to position [0, 357]
click at [633, 284] on app-card-role "Transport Specialists 14/14 17:00-23:00 (6h) [PERSON_NAME] [PERSON_NAME] Balosh…" at bounding box center [623, 140] width 167 height 341
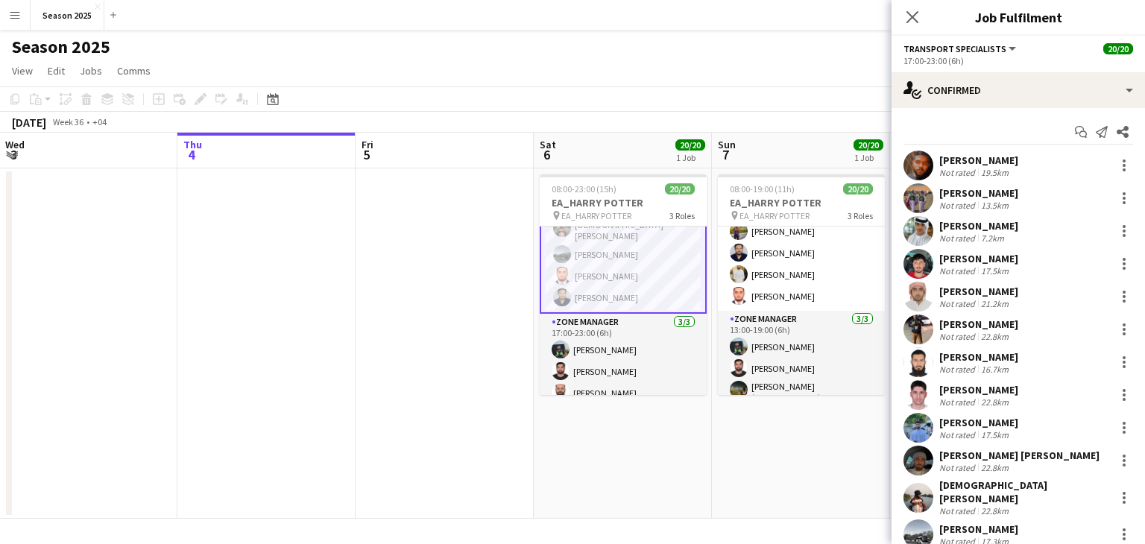
scroll to position [356, 0]
click at [910, 24] on icon "Close pop-in" at bounding box center [912, 17] width 14 height 14
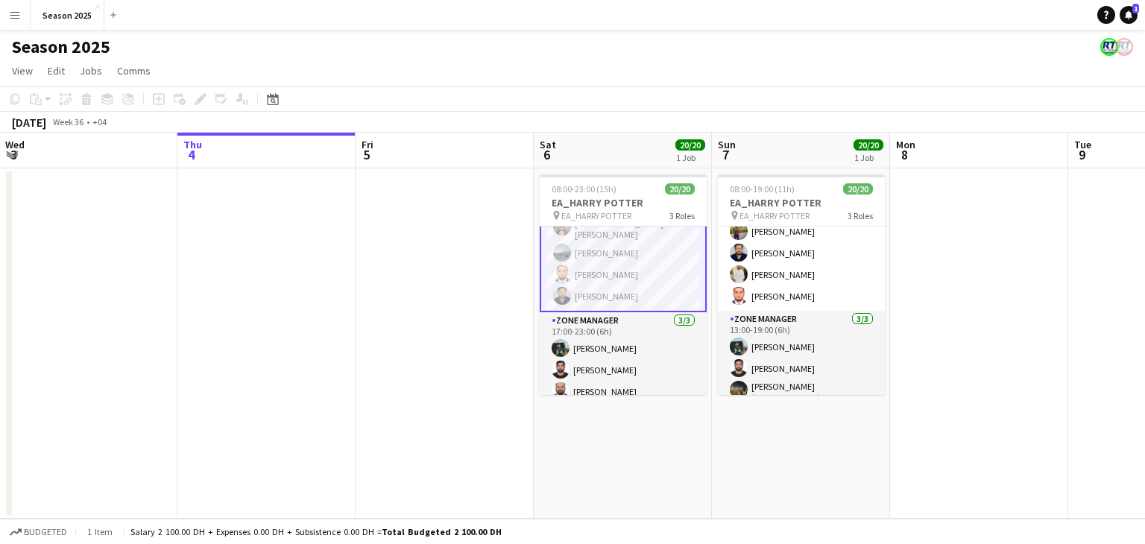
click at [948, 270] on app-date-cell at bounding box center [979, 343] width 178 height 350
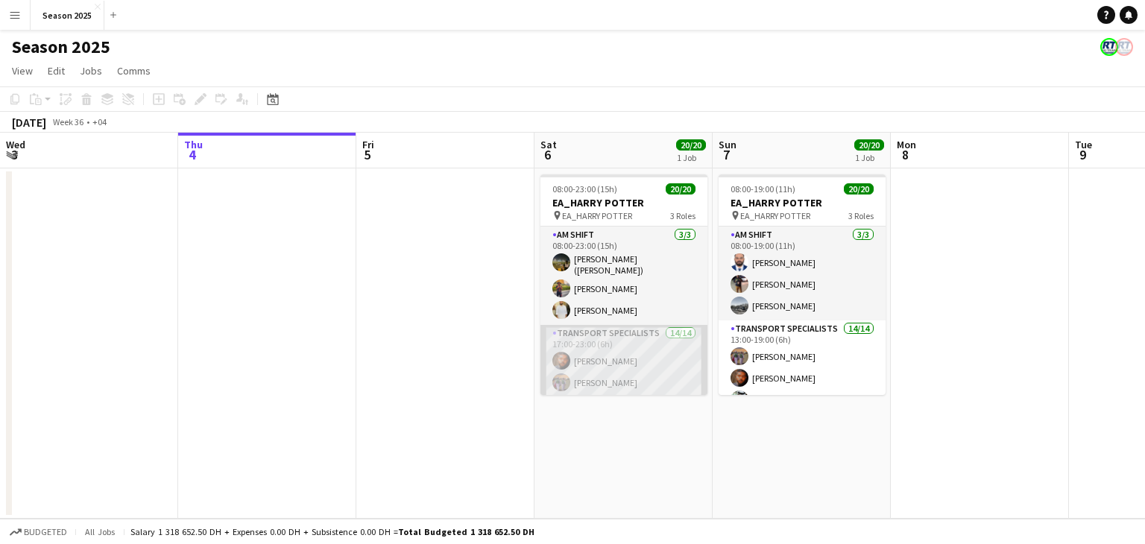
click at [644, 346] on app-card-role "Transport Specialists 14/14 17:00-23:00 (6h) [PERSON_NAME] [PERSON_NAME] Balosh…" at bounding box center [623, 495] width 167 height 341
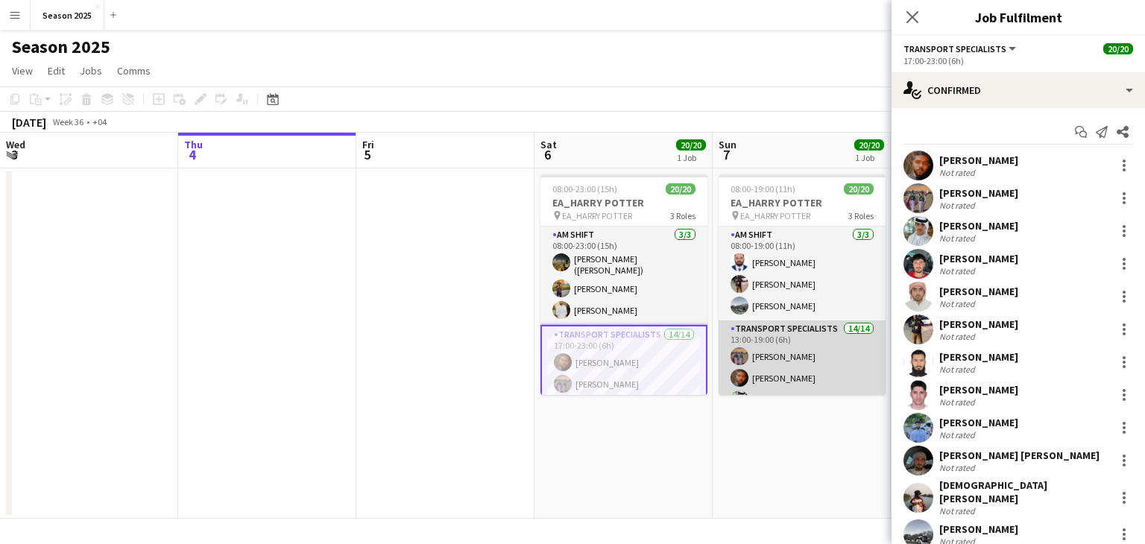
click at [771, 347] on app-card-role "Transport Specialists 14/14 13:00-19:00 (6h) [PERSON_NAME] Baloshi [PERSON_NAME…" at bounding box center [802, 493] width 167 height 345
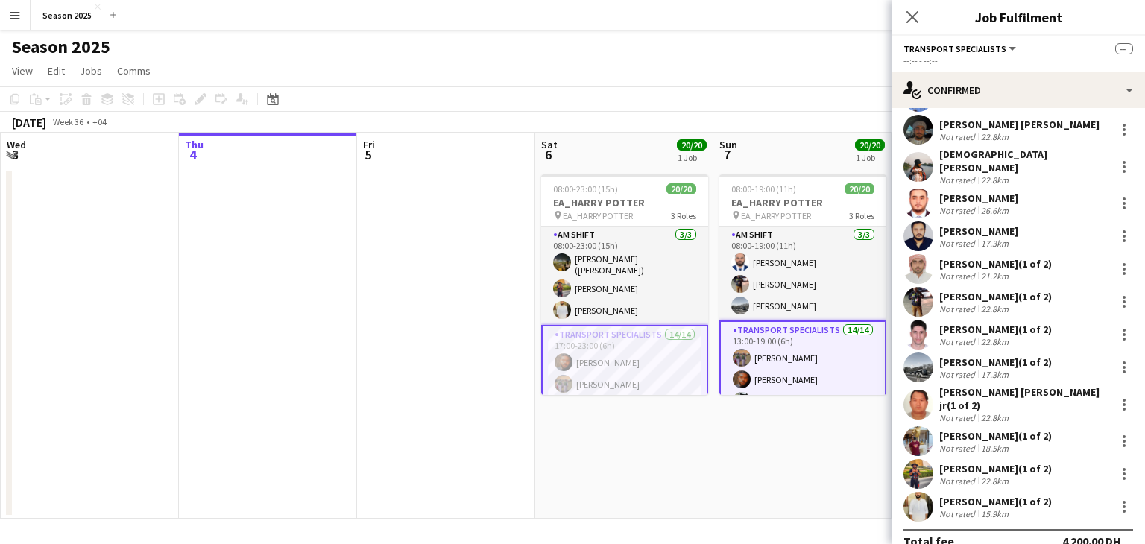
scroll to position [237, 0]
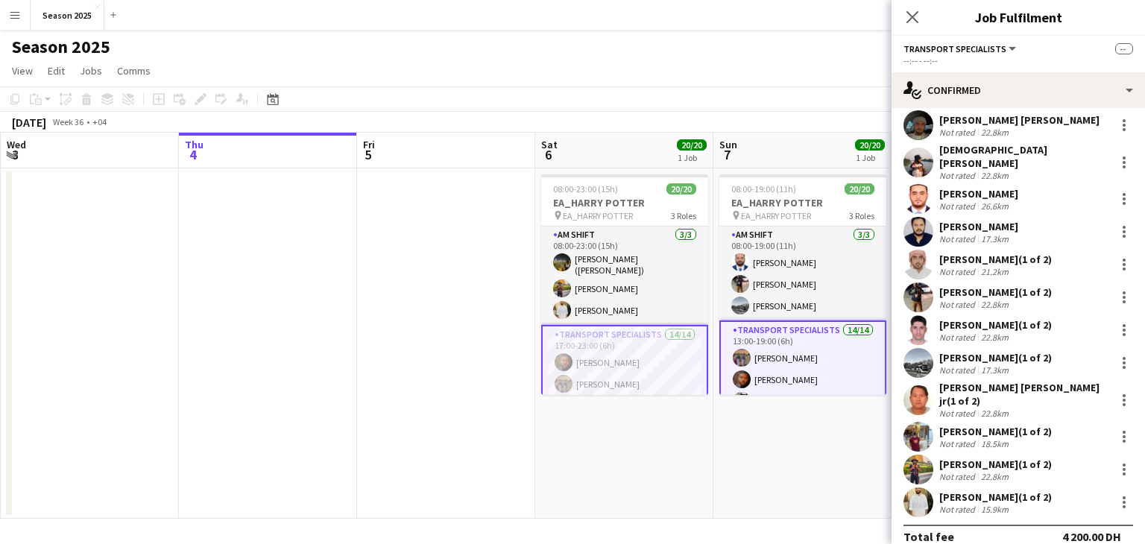
click at [610, 442] on app-date-cell "08:00-23:00 (15h) 20/20 EA_HARRY POTTER pin EA_HARRY POTTER 3 Roles AM SHIFT 3/…" at bounding box center [624, 343] width 178 height 350
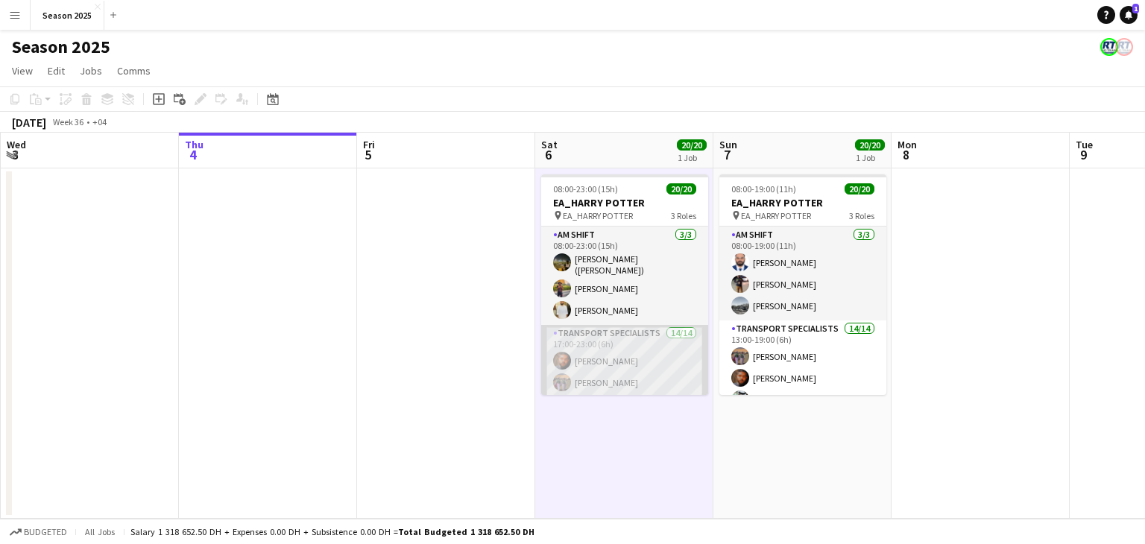
click at [620, 364] on app-card-role "Transport Specialists 14/14 17:00-23:00 (6h) [PERSON_NAME] [PERSON_NAME] Balosh…" at bounding box center [624, 495] width 167 height 341
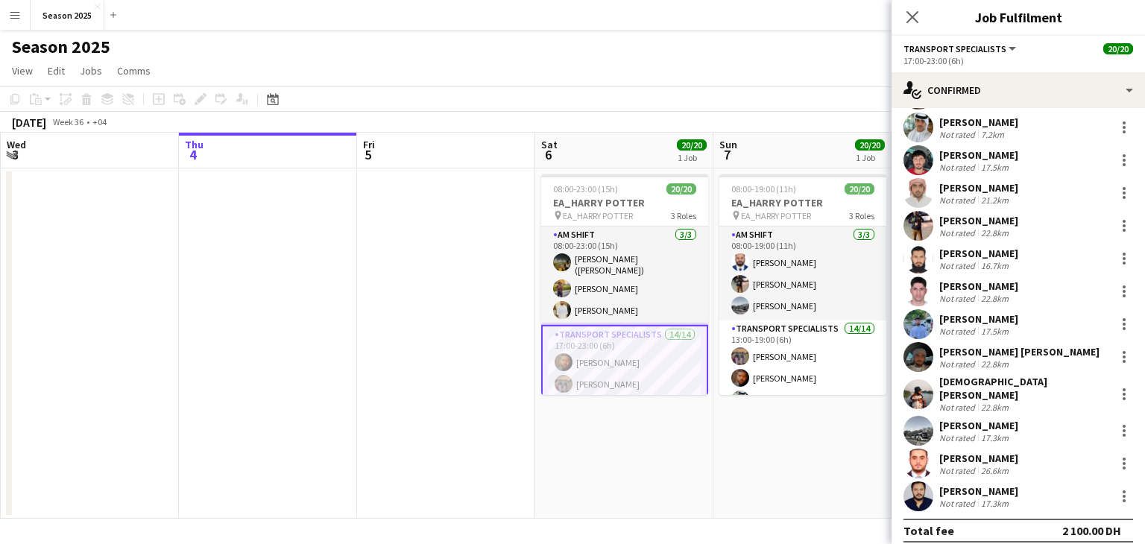
scroll to position [106, 0]
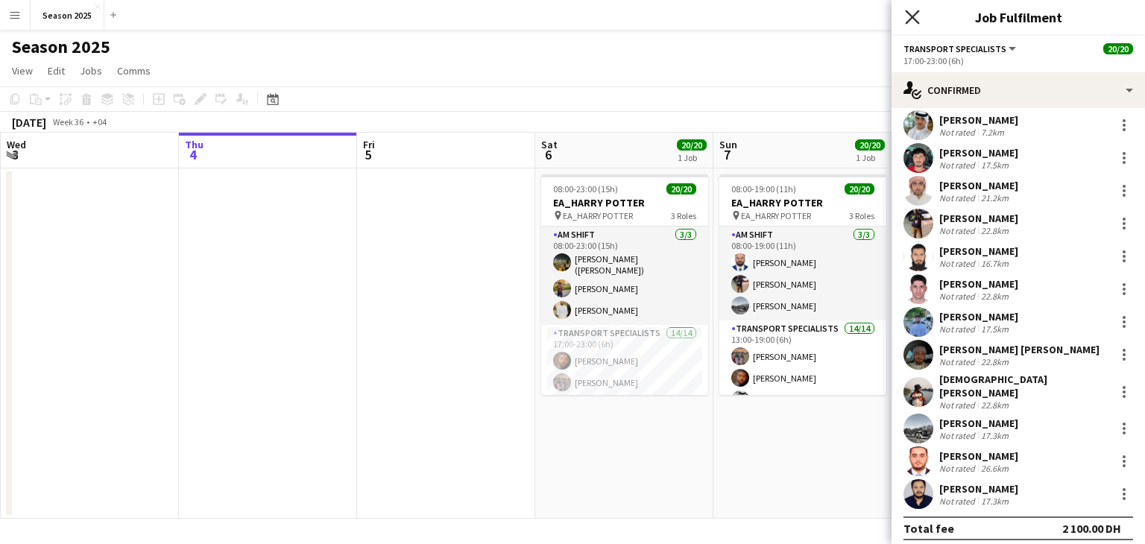
click at [914, 19] on icon at bounding box center [912, 17] width 14 height 14
